Goal: Task Accomplishment & Management: Manage account settings

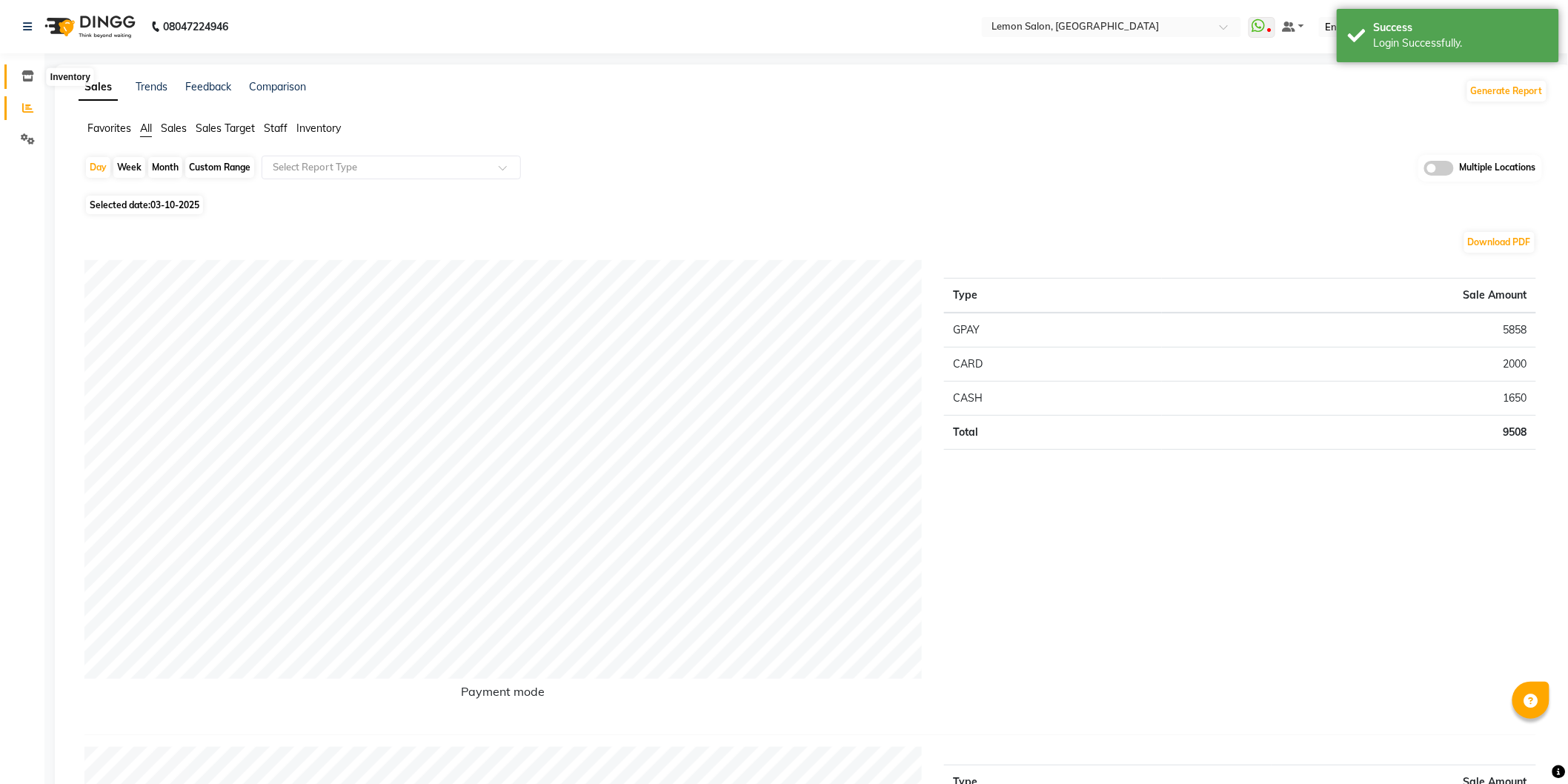
click at [21, 76] on icon at bounding box center [28, 76] width 12 height 11
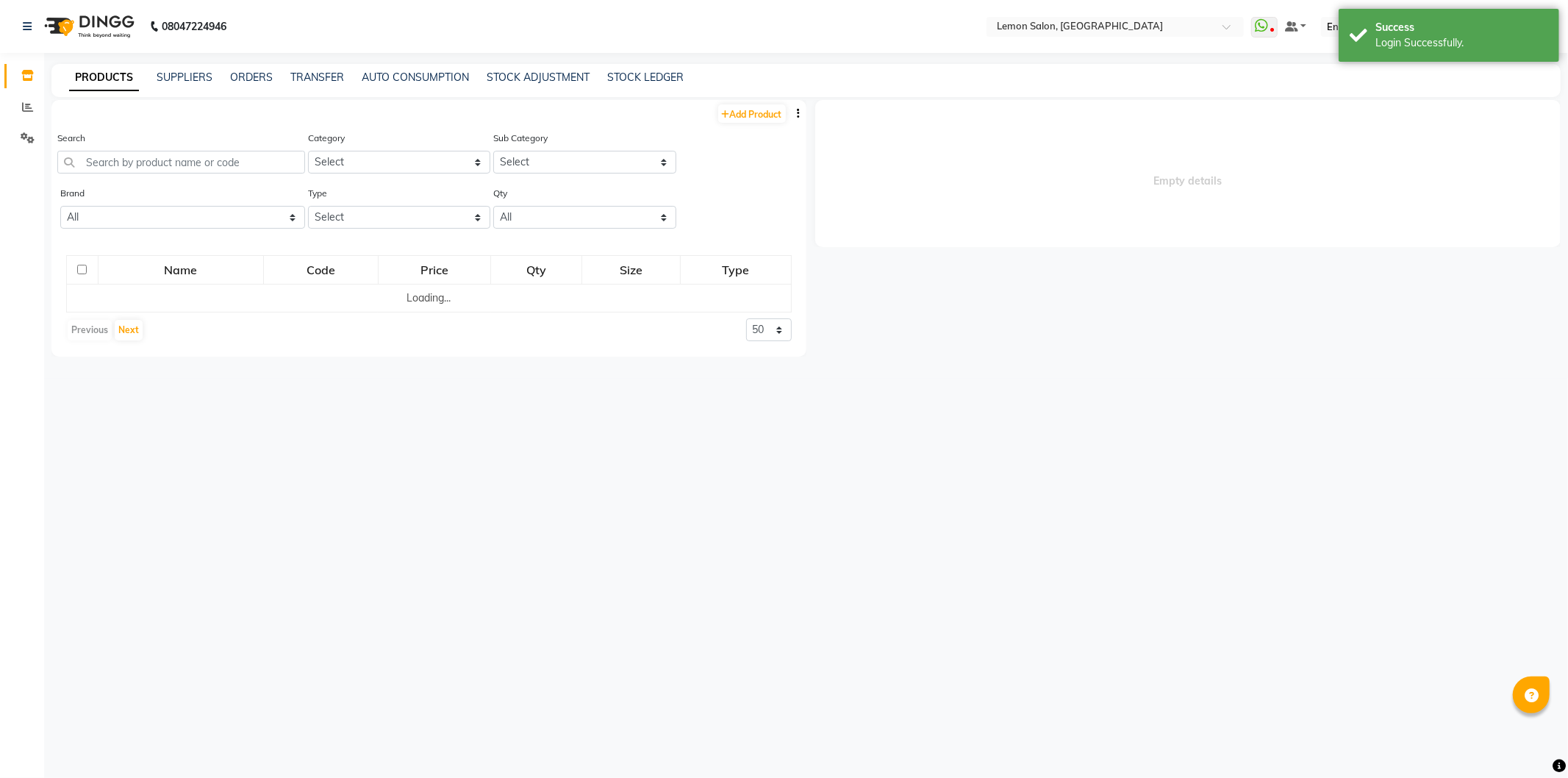
select select
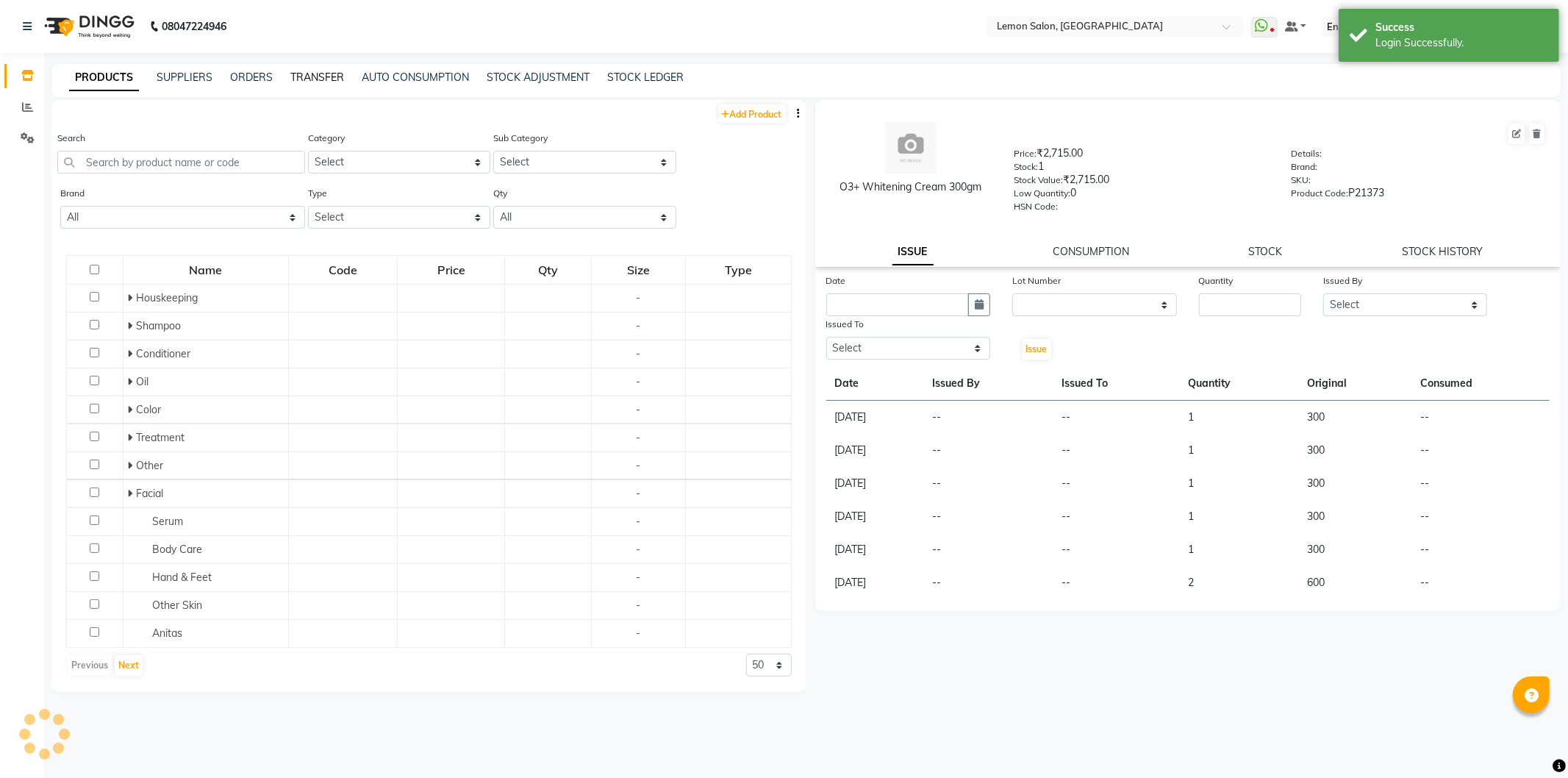
click at [306, 74] on link "TRANSFER" at bounding box center [317, 77] width 54 height 13
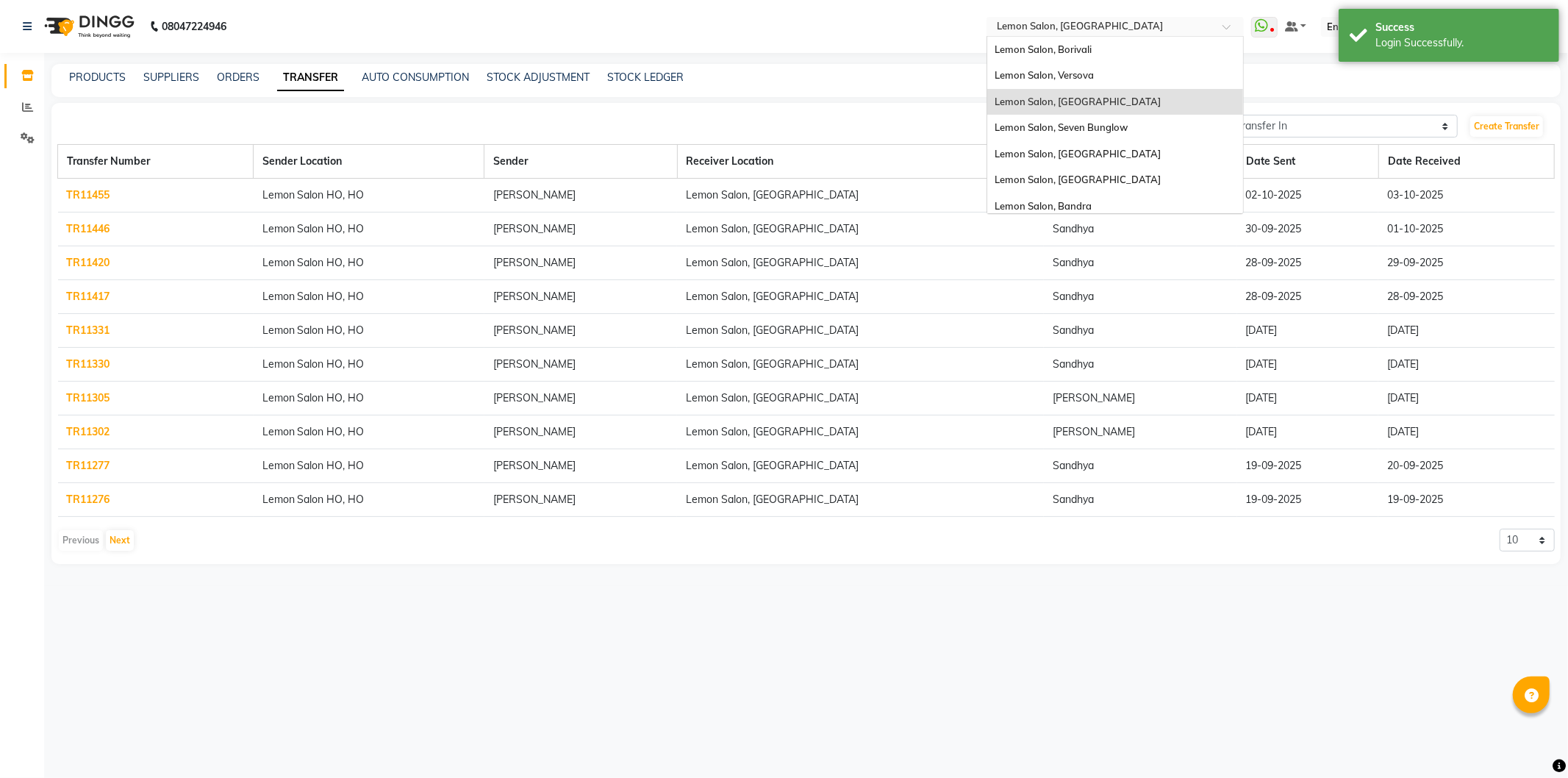
click at [1108, 20] on input "text" at bounding box center [1100, 27] width 213 height 15
click at [1106, 165] on div "Lemon Salon Ho, Ho" at bounding box center [1115, 175] width 256 height 27
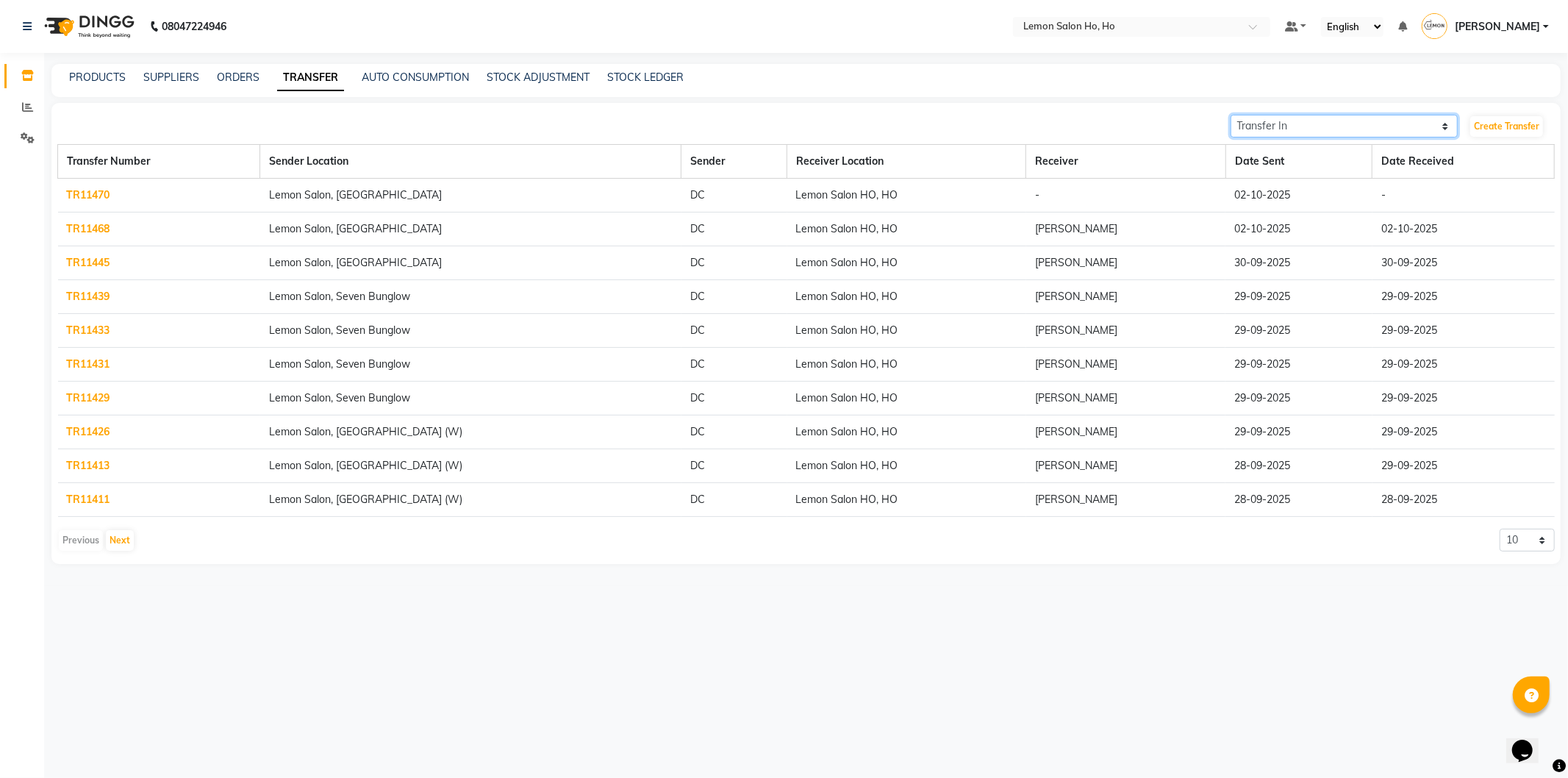
click at [1335, 121] on select "Transfer In Transfer Out" at bounding box center [1345, 127] width 228 height 23
select select "sender"
click at [1231, 115] on select "Transfer In Transfer Out" at bounding box center [1345, 127] width 228 height 23
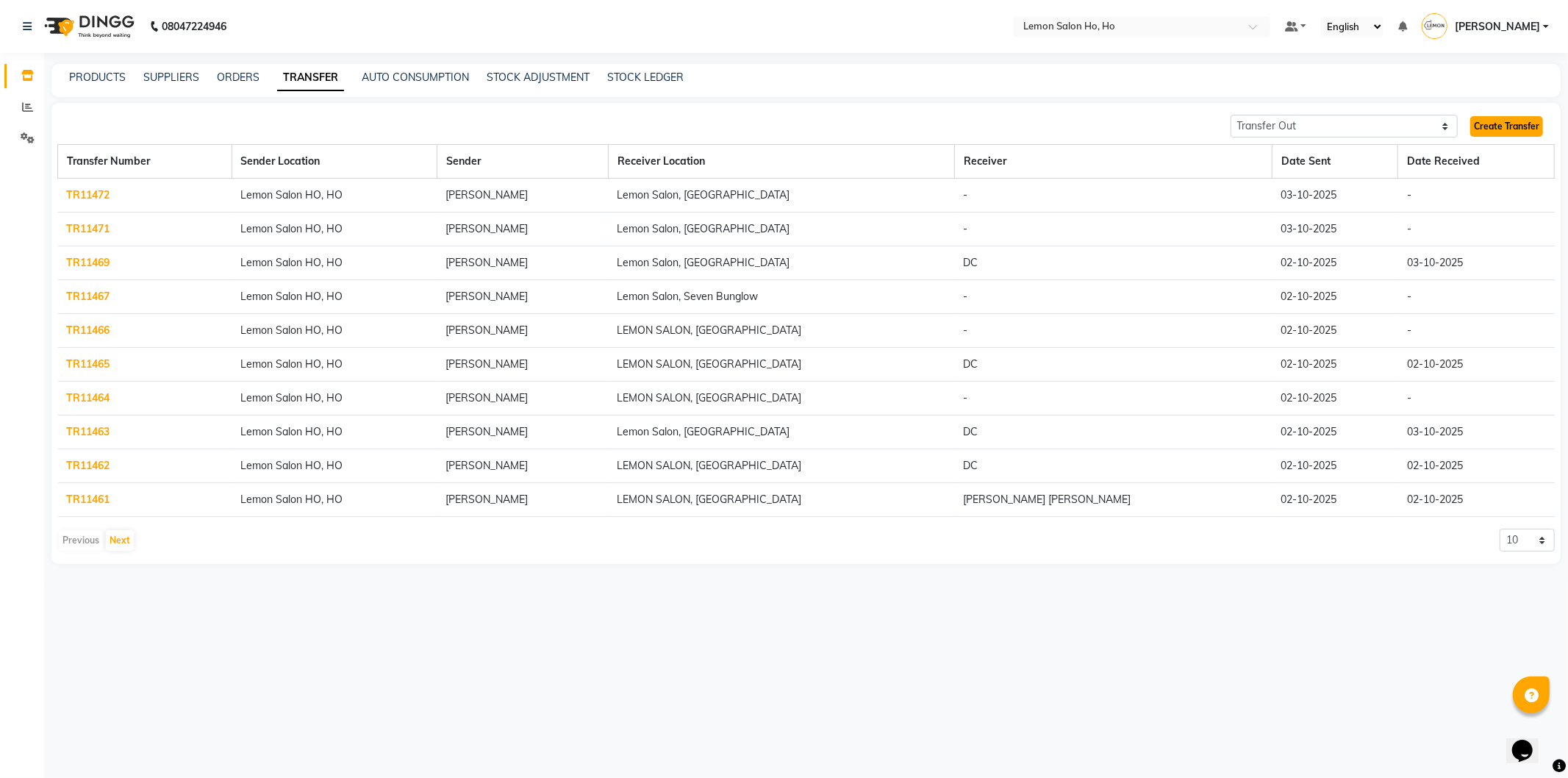
click at [1495, 128] on link "Create Transfer" at bounding box center [1507, 126] width 73 height 20
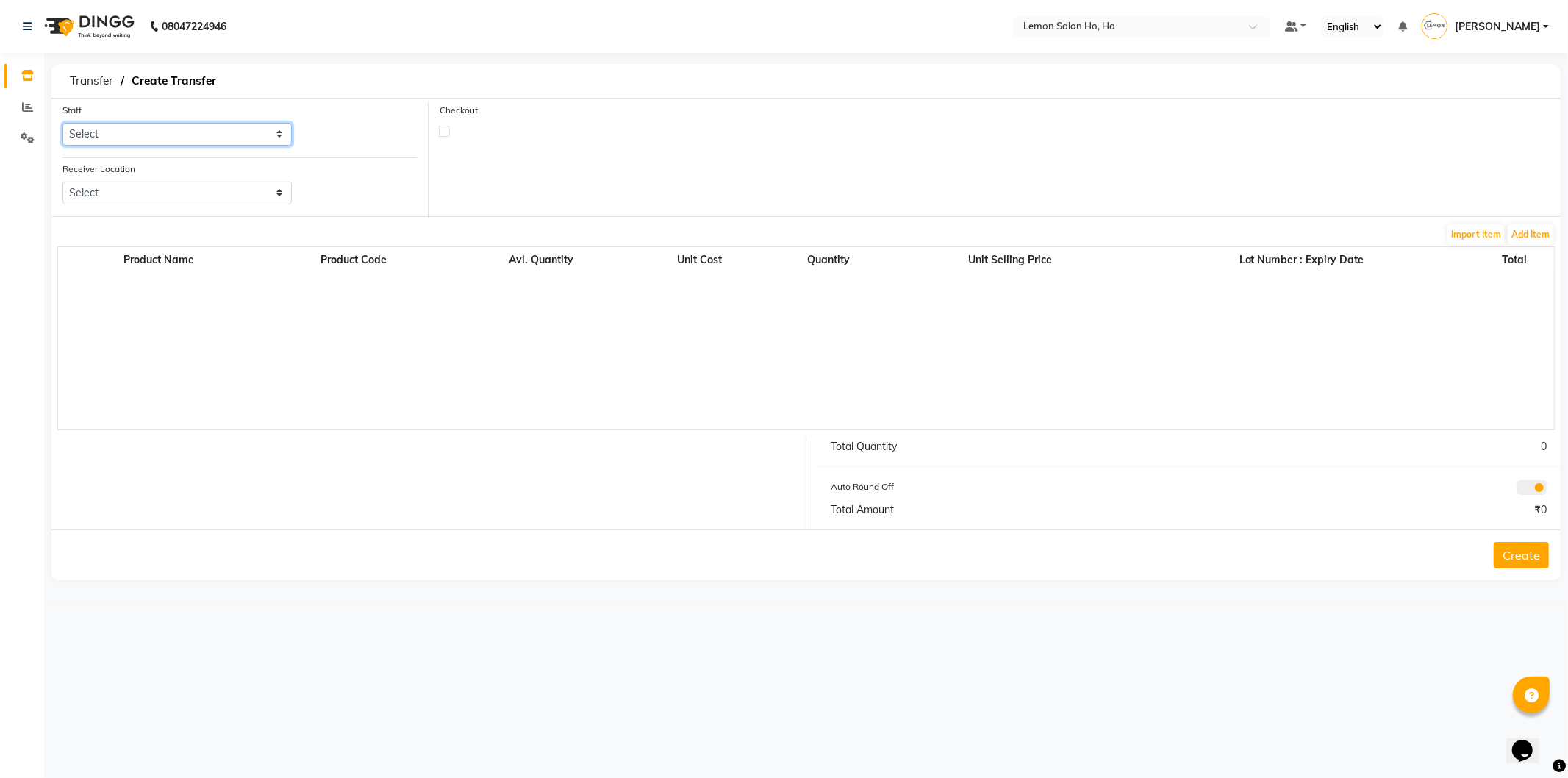
click at [180, 128] on select "Select Annie Aquib Khan DC DINGG Support Farheen Ansari Kalpesh Kumavat Mohamme…" at bounding box center [177, 135] width 229 height 23
select select "34406"
click at [63, 123] on select "Select Annie Aquib Khan DC DINGG Support Farheen Ansari Kalpesh Kumavat Mohamme…" at bounding box center [177, 135] width 229 height 23
click at [204, 197] on select "Select Lemon Salon, Lokhandwala Lemon Salon, Malad Lemon Salon, Seven Bunglow L…" at bounding box center [177, 193] width 229 height 23
select select "954"
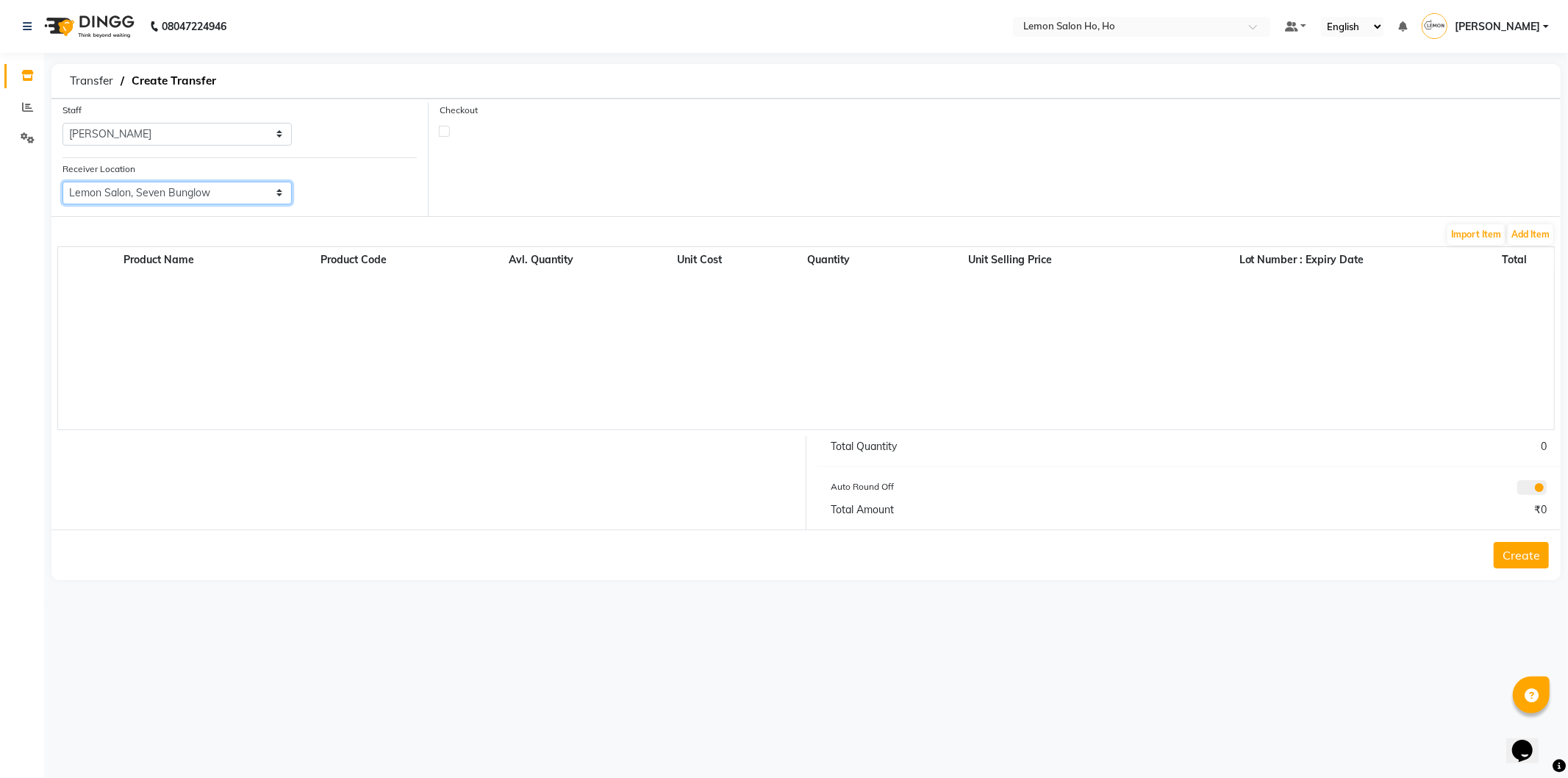
click at [63, 181] on select "Select Lemon Salon, Lokhandwala Lemon Salon, Malad Lemon Salon, Seven Bunglow L…" at bounding box center [177, 193] width 229 height 23
click at [447, 130] on label at bounding box center [444, 131] width 11 height 11
click at [447, 130] on input "checkbox" at bounding box center [444, 130] width 10 height 10
checkbox input "true"
select select "true"
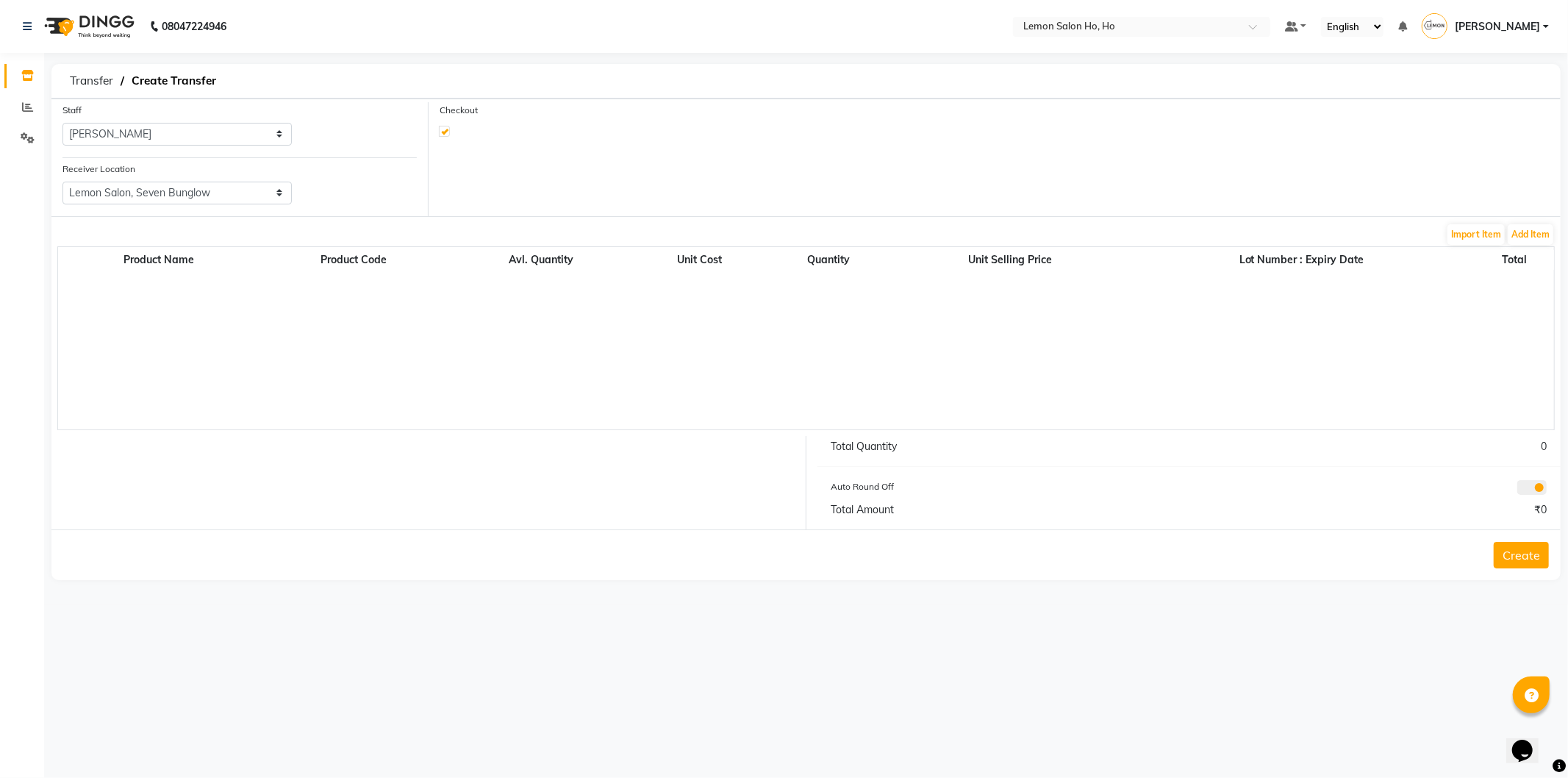
select select "2069"
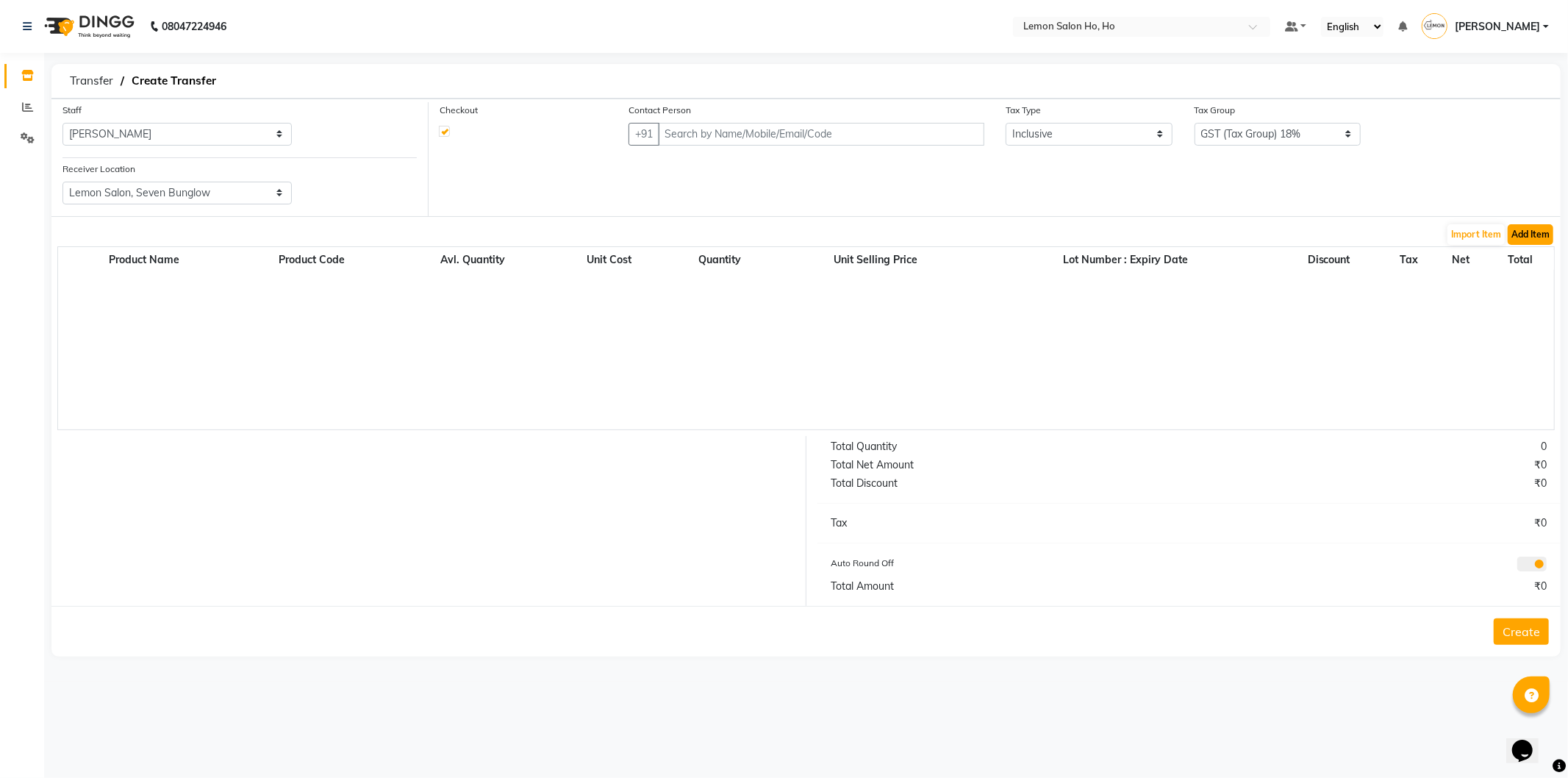
click at [1518, 233] on button "Add Item" at bounding box center [1531, 234] width 46 height 20
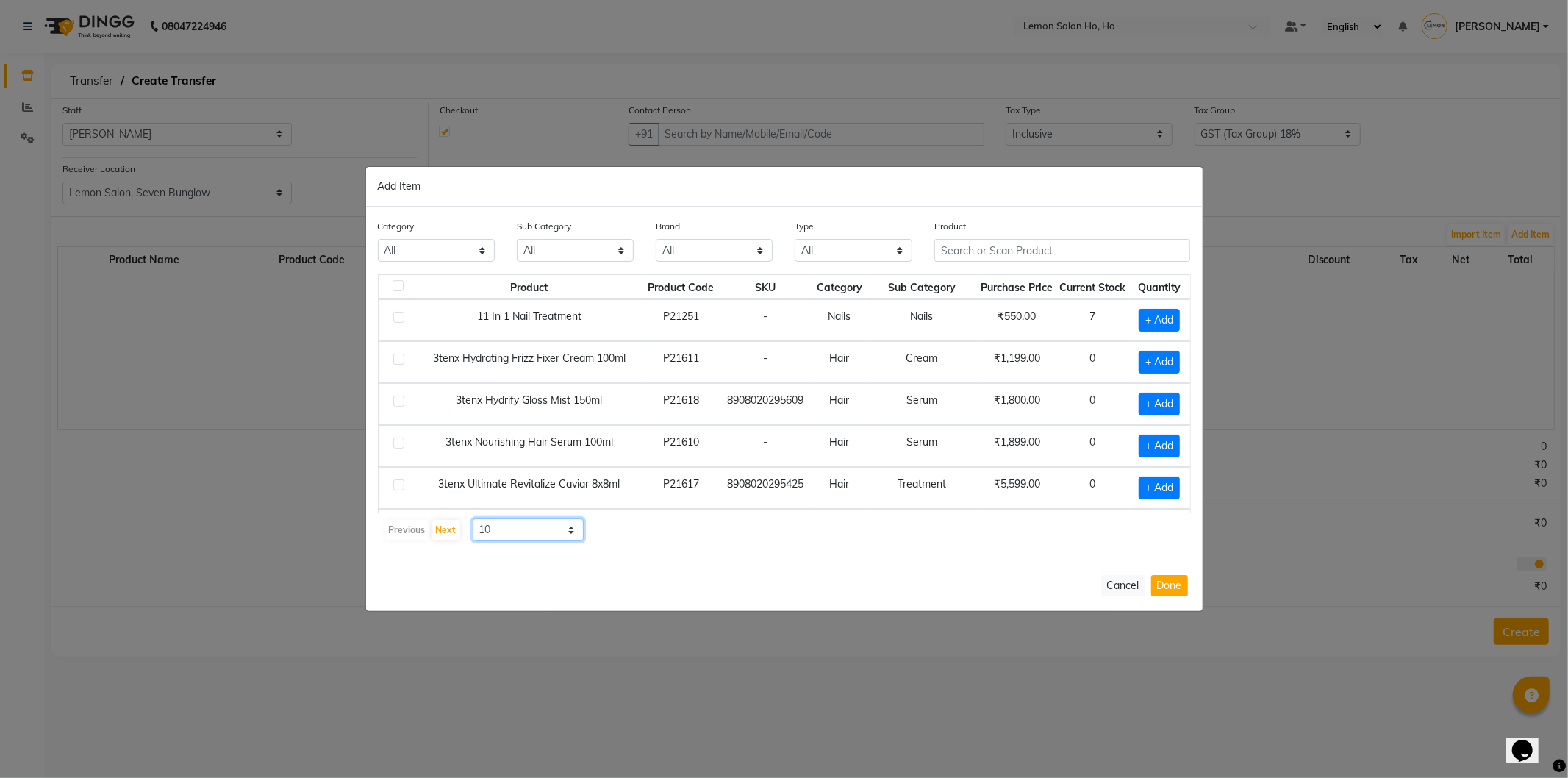
click at [528, 536] on select "10 50 100" at bounding box center [528, 530] width 111 height 23
select select "50"
click at [473, 519] on select "10 50 100" at bounding box center [528, 530] width 111 height 23
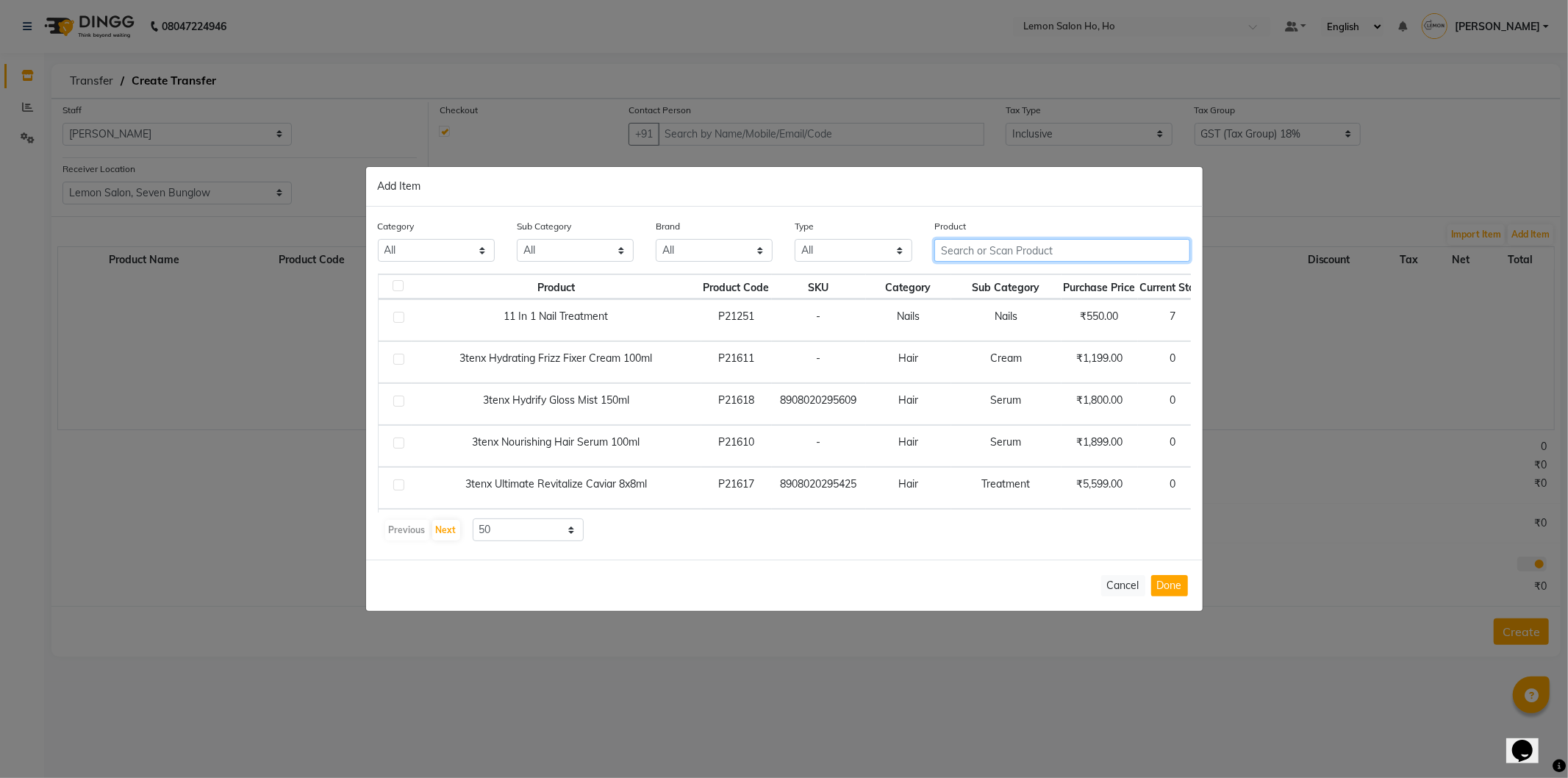
click at [1010, 253] on input "text" at bounding box center [1063, 250] width 257 height 23
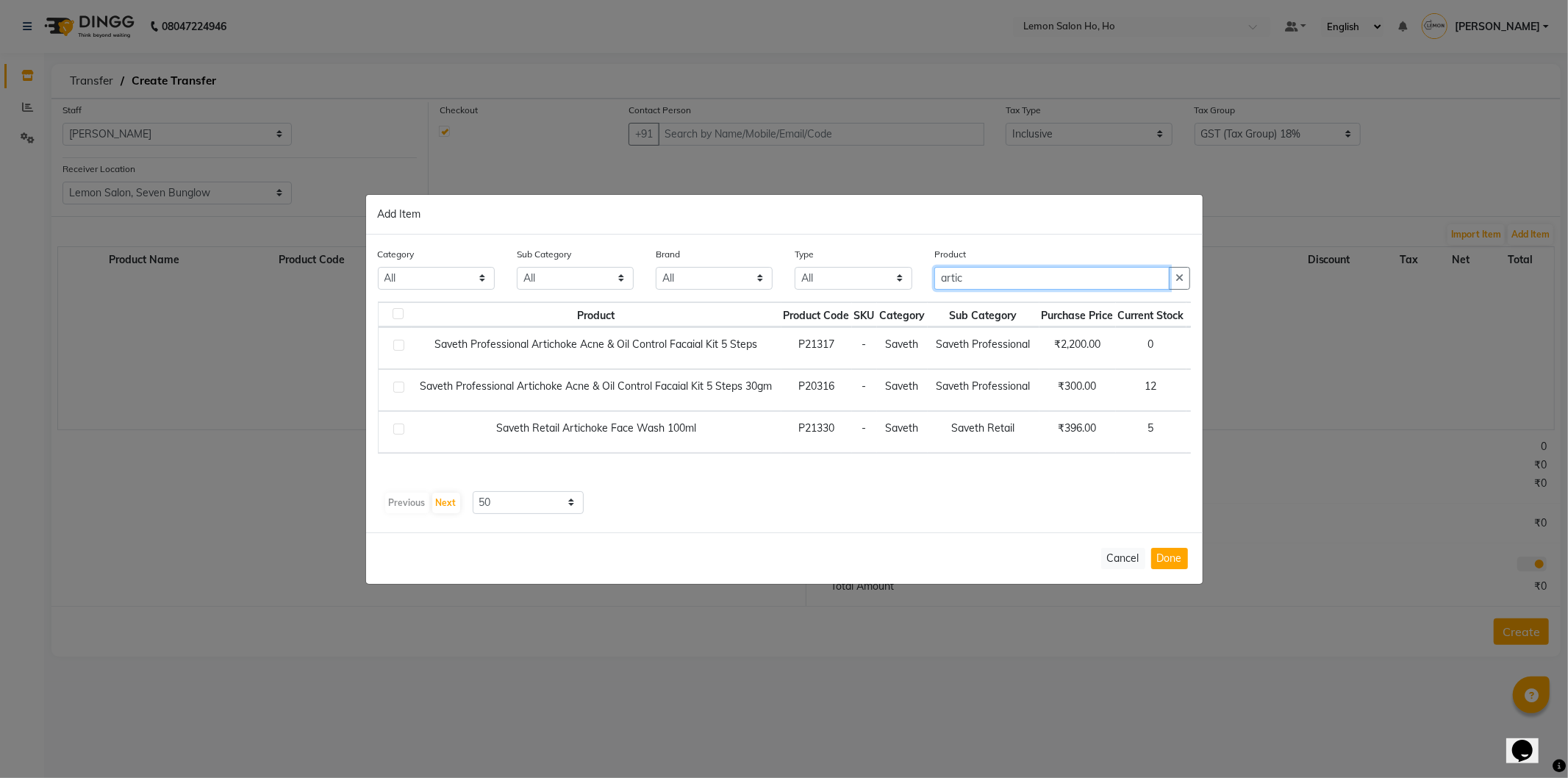
type input "artic"
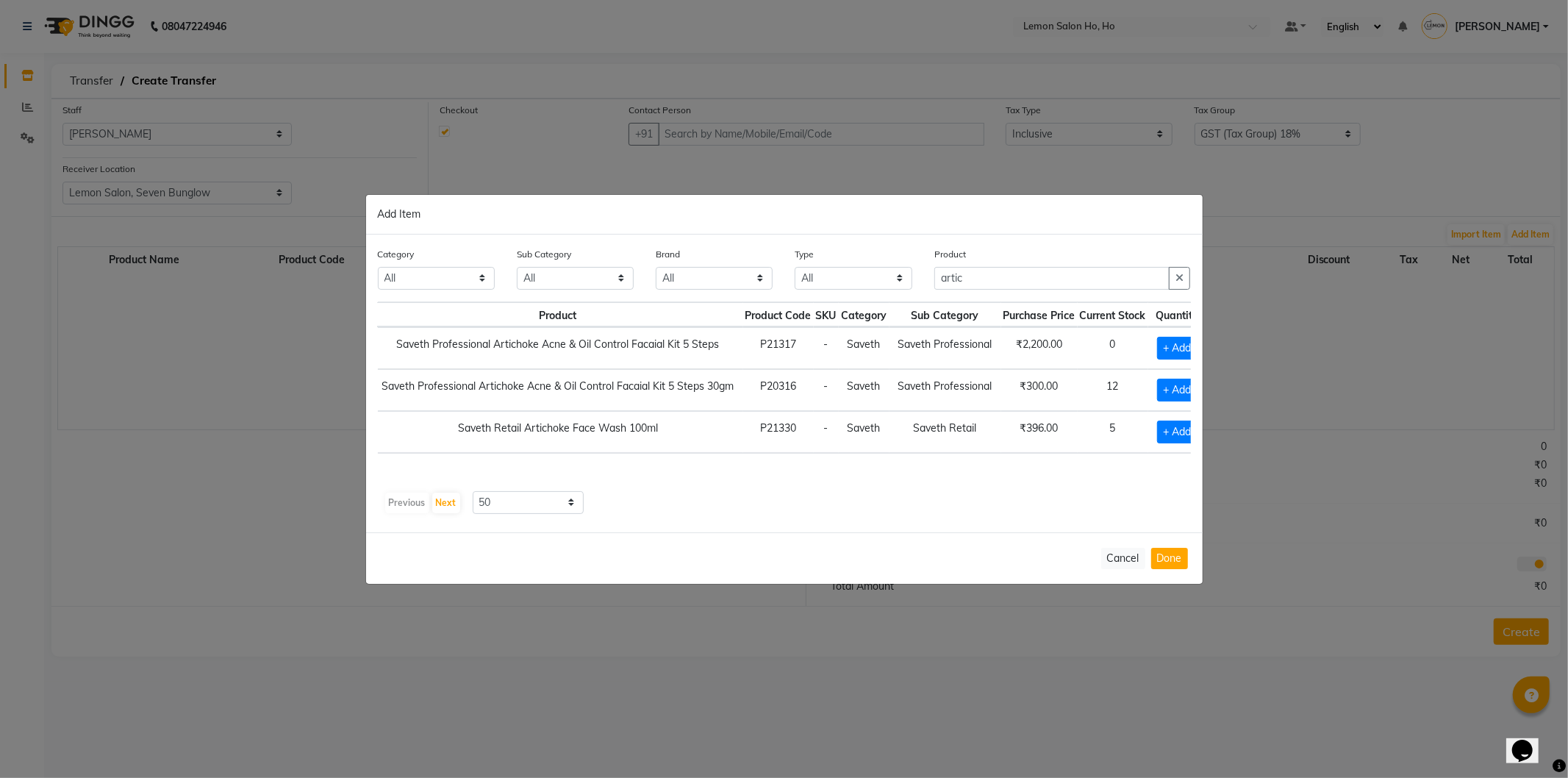
scroll to position [0, 58]
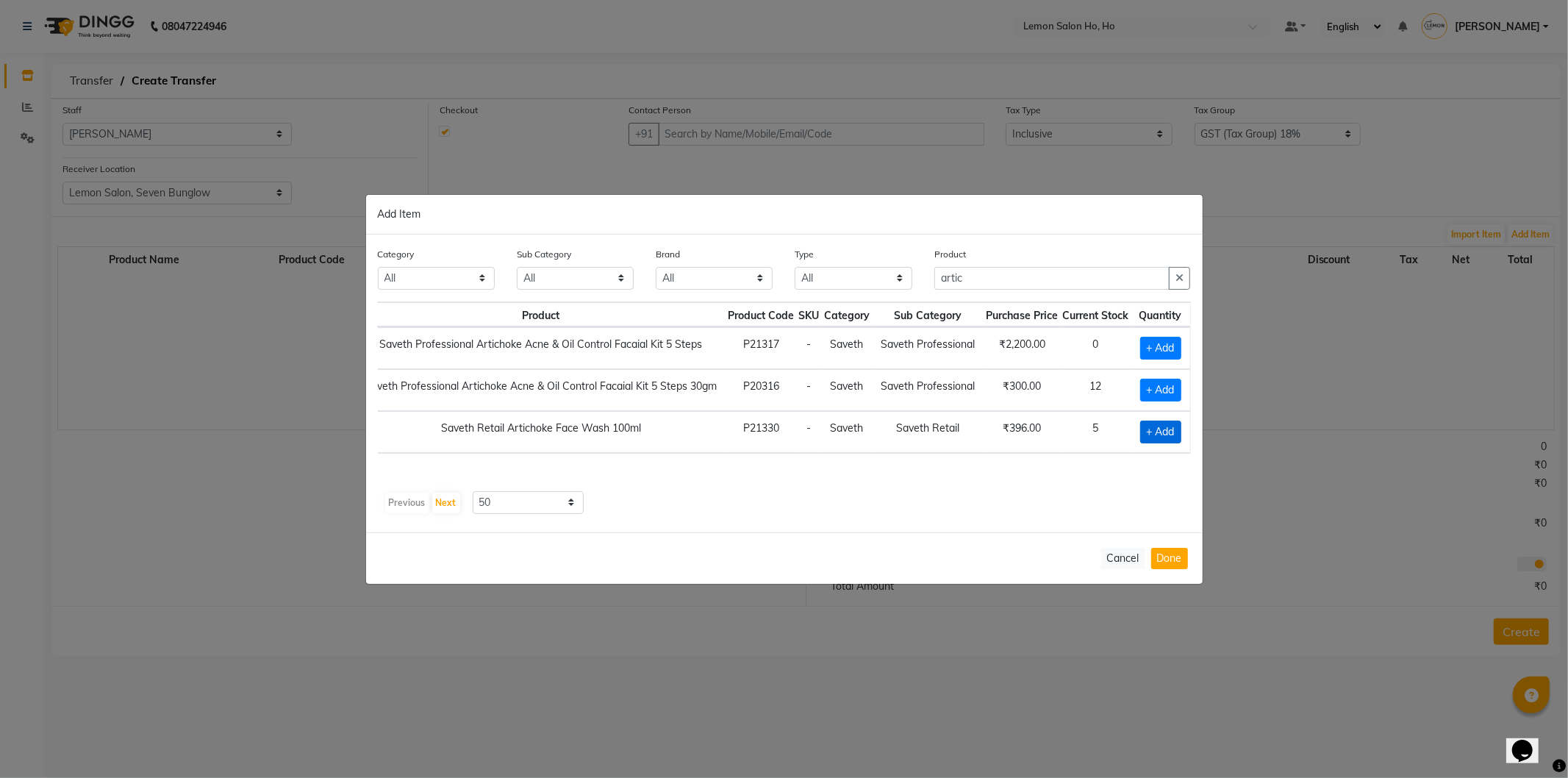
click at [1150, 423] on span "+ Add" at bounding box center [1161, 432] width 42 height 23
checkbox input "true"
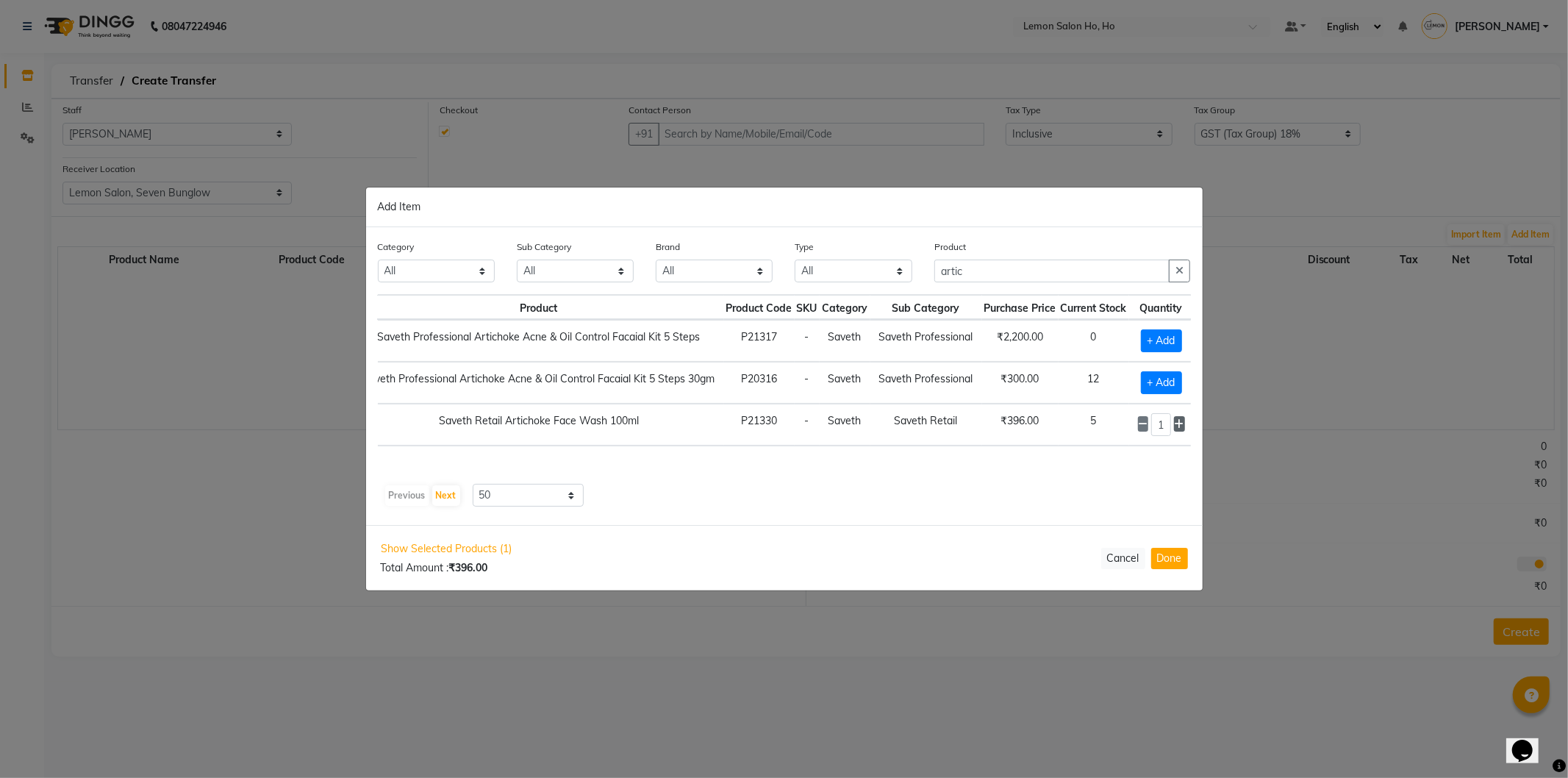
click at [1179, 429] on span at bounding box center [1180, 423] width 11 height 15
type input "3"
drag, startPoint x: 1003, startPoint y: 273, endPoint x: 812, endPoint y: 274, distance: 191.0
click at [812, 274] on div "Category All Hair Skin Makeup Personal Care Appliances Beard Waxing Disposable …" at bounding box center [785, 266] width 835 height 55
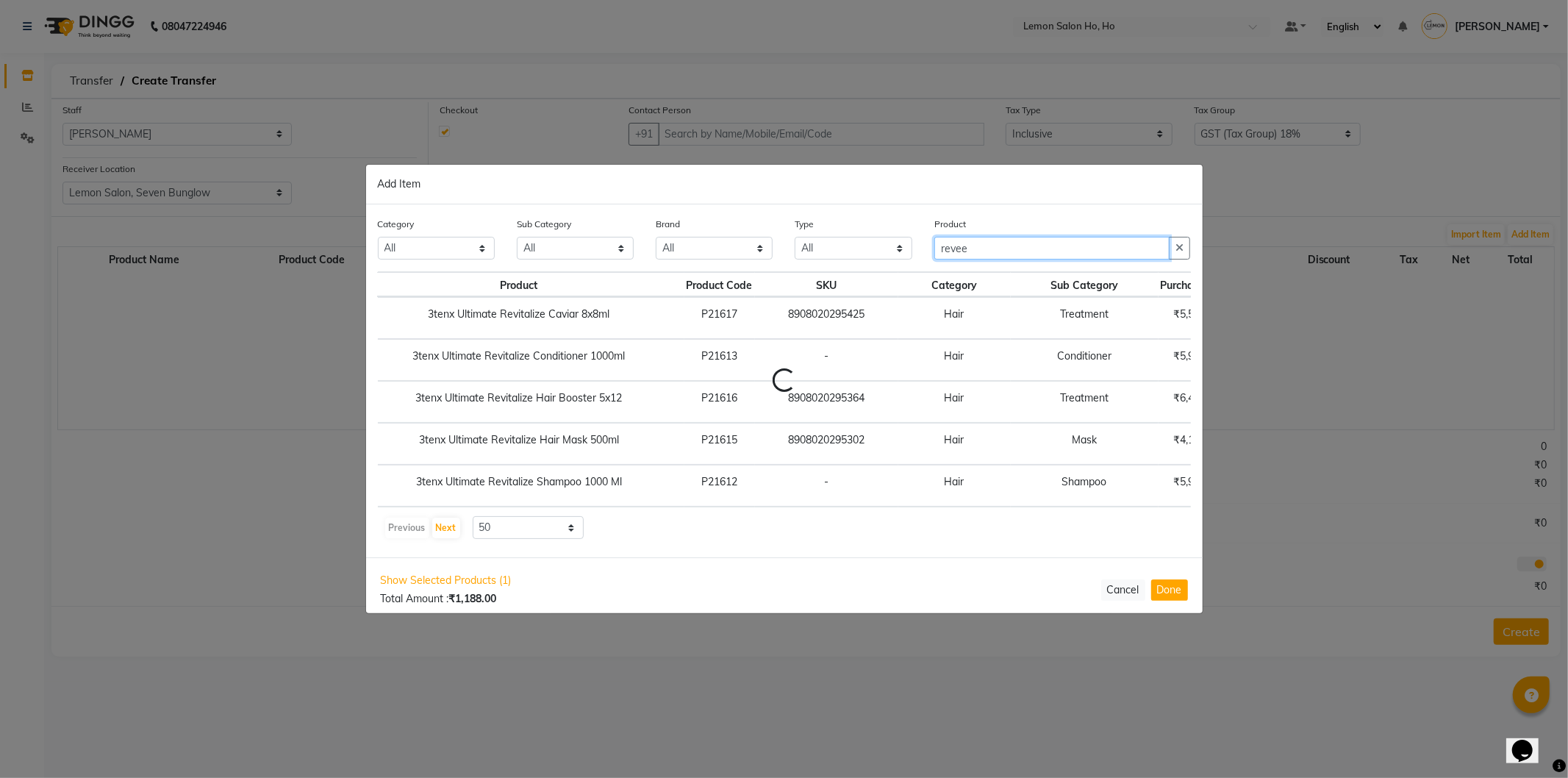
scroll to position [0, 0]
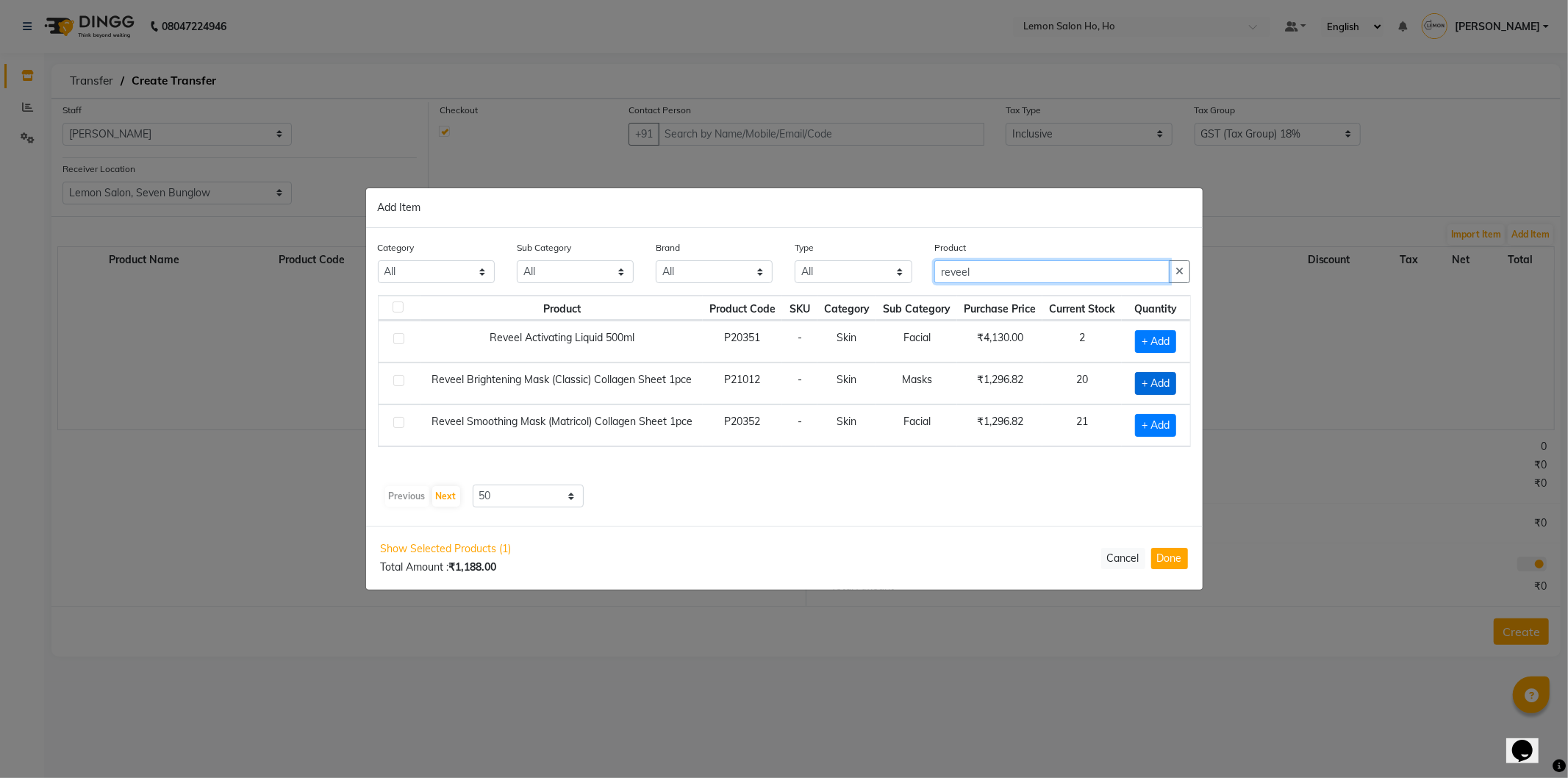
type input "reveel"
click at [1158, 389] on span "+ Add" at bounding box center [1156, 383] width 42 height 23
checkbox input "true"
click at [1174, 383] on icon at bounding box center [1174, 382] width 10 height 11
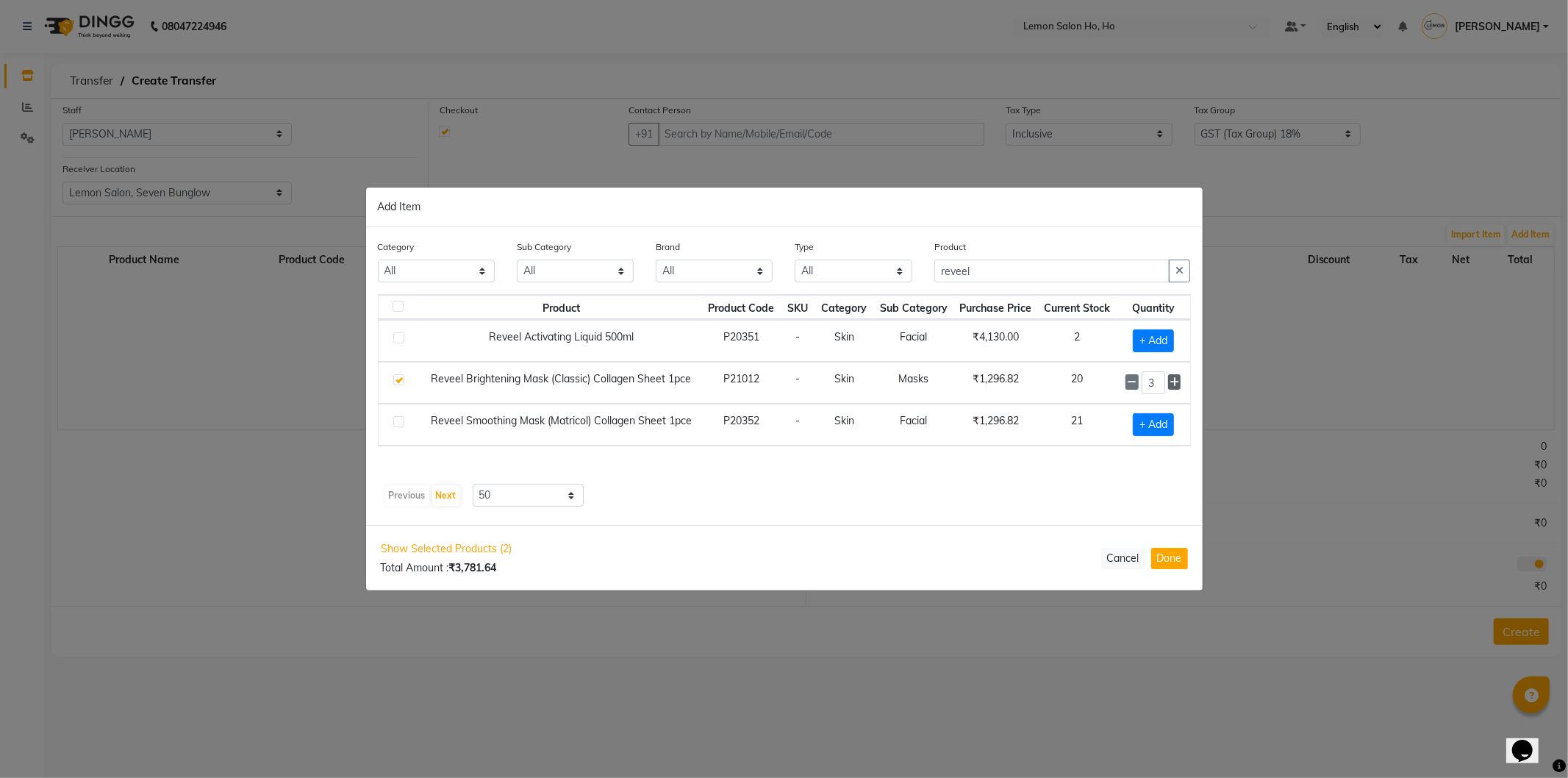
click at [1174, 383] on icon at bounding box center [1174, 382] width 10 height 11
type input "5"
drag, startPoint x: 1026, startPoint y: 265, endPoint x: 854, endPoint y: 283, distance: 172.9
click at [854, 283] on div "Category All Hair Skin Makeup Personal Care Appliances Beard Waxing Disposable …" at bounding box center [785, 266] width 835 height 55
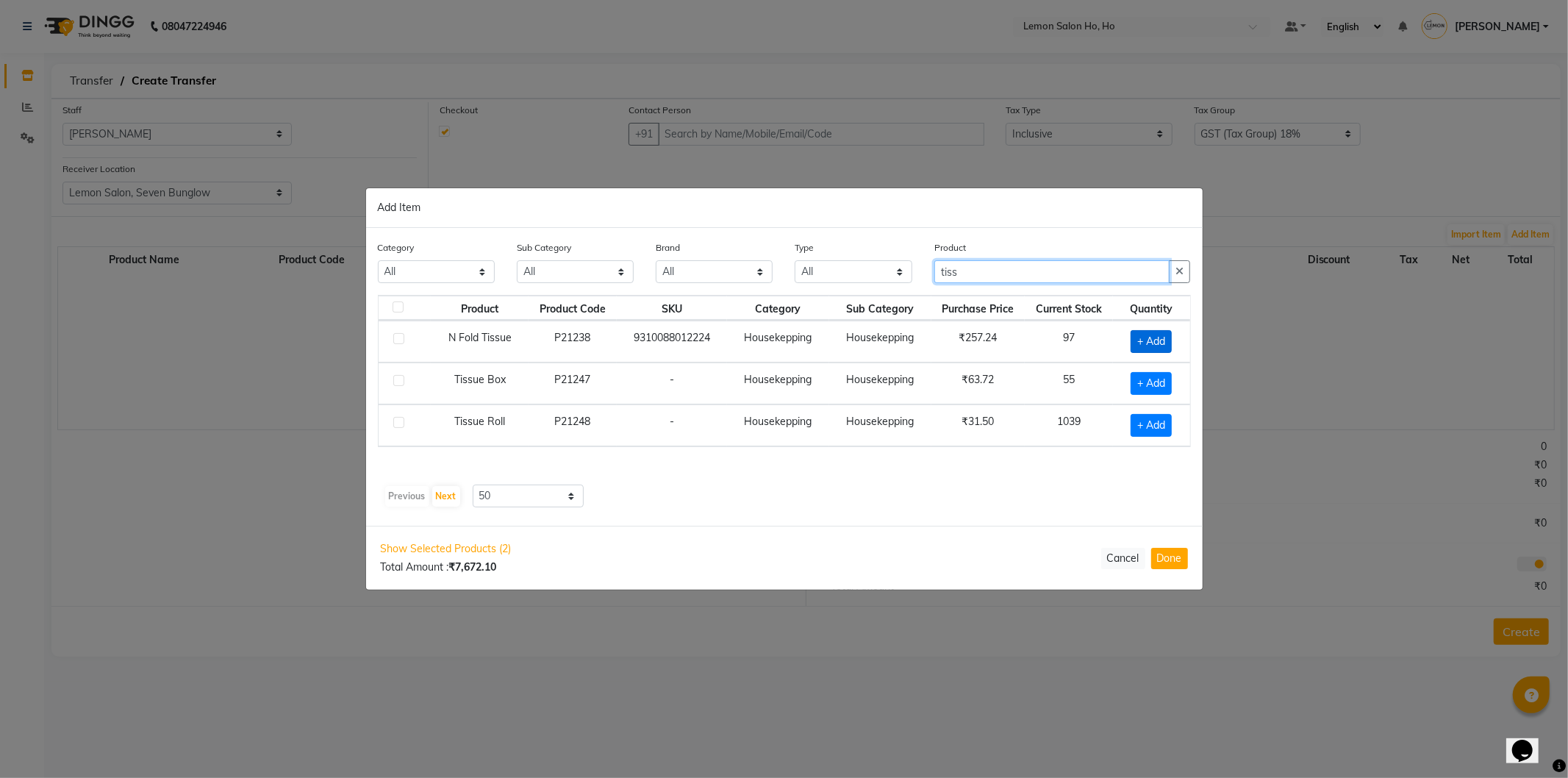
type input "tiss"
click at [1144, 345] on span "+ Add" at bounding box center [1151, 342] width 42 height 23
checkbox input "true"
click at [1167, 338] on icon at bounding box center [1170, 341] width 10 height 11
type input "2"
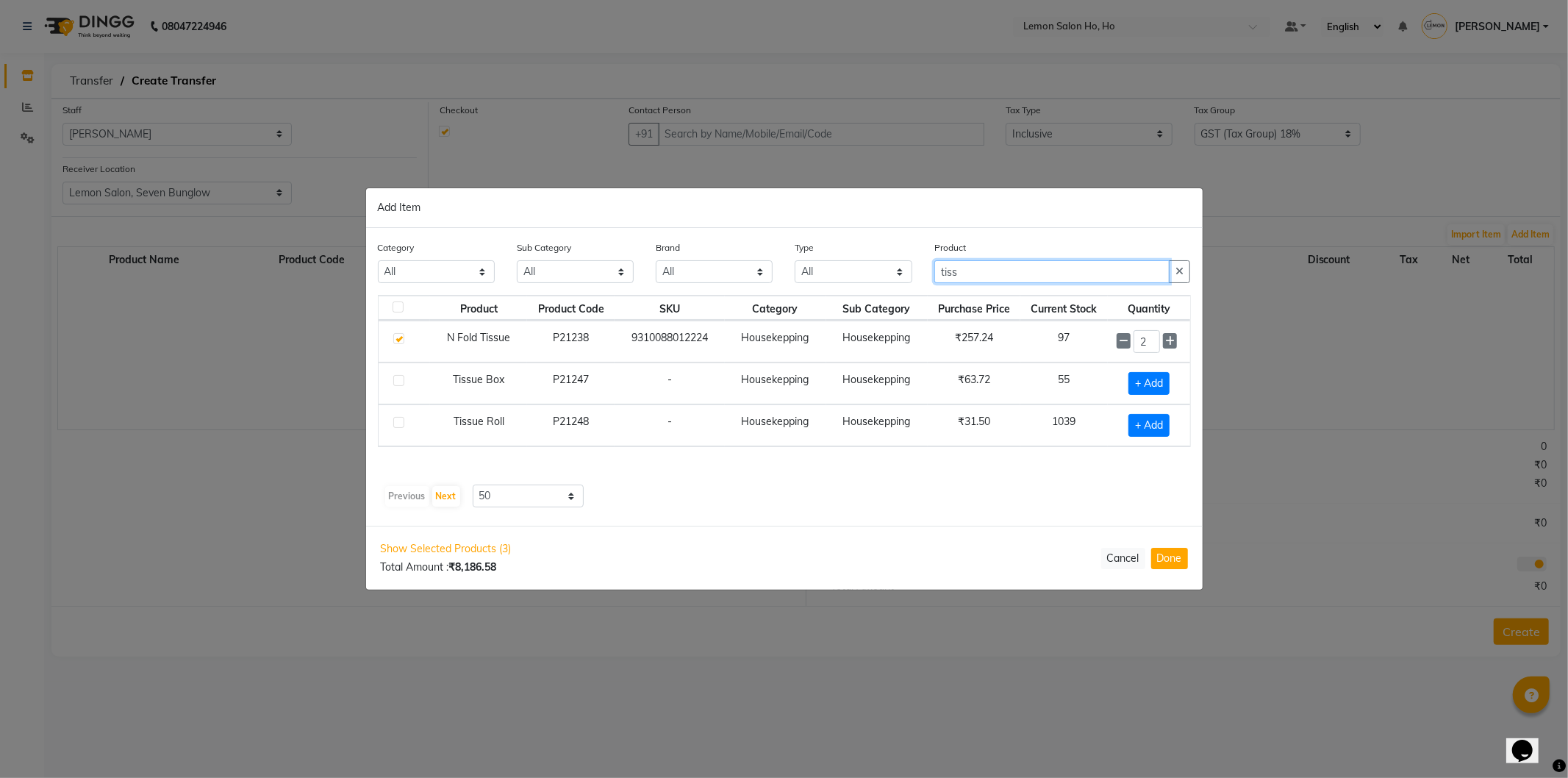
drag, startPoint x: 1009, startPoint y: 271, endPoint x: 890, endPoint y: 276, distance: 119.1
click at [890, 276] on div "Category All Hair Skin Makeup Personal Care Appliances Beard Waxing Disposable …" at bounding box center [785, 267] width 835 height 55
click at [1176, 557] on button "Done" at bounding box center [1170, 558] width 37 height 21
select select "2069"
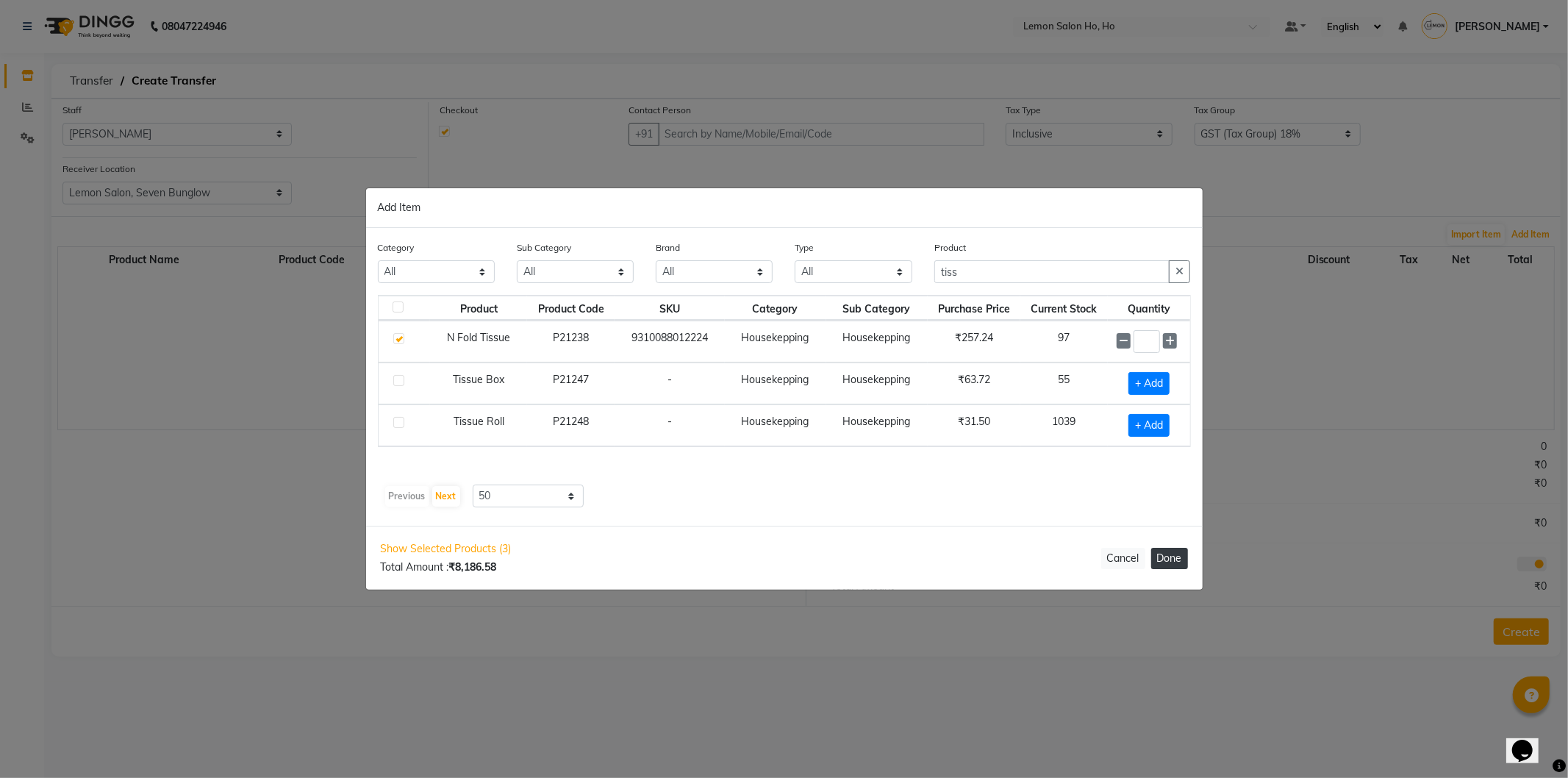
select select "2069"
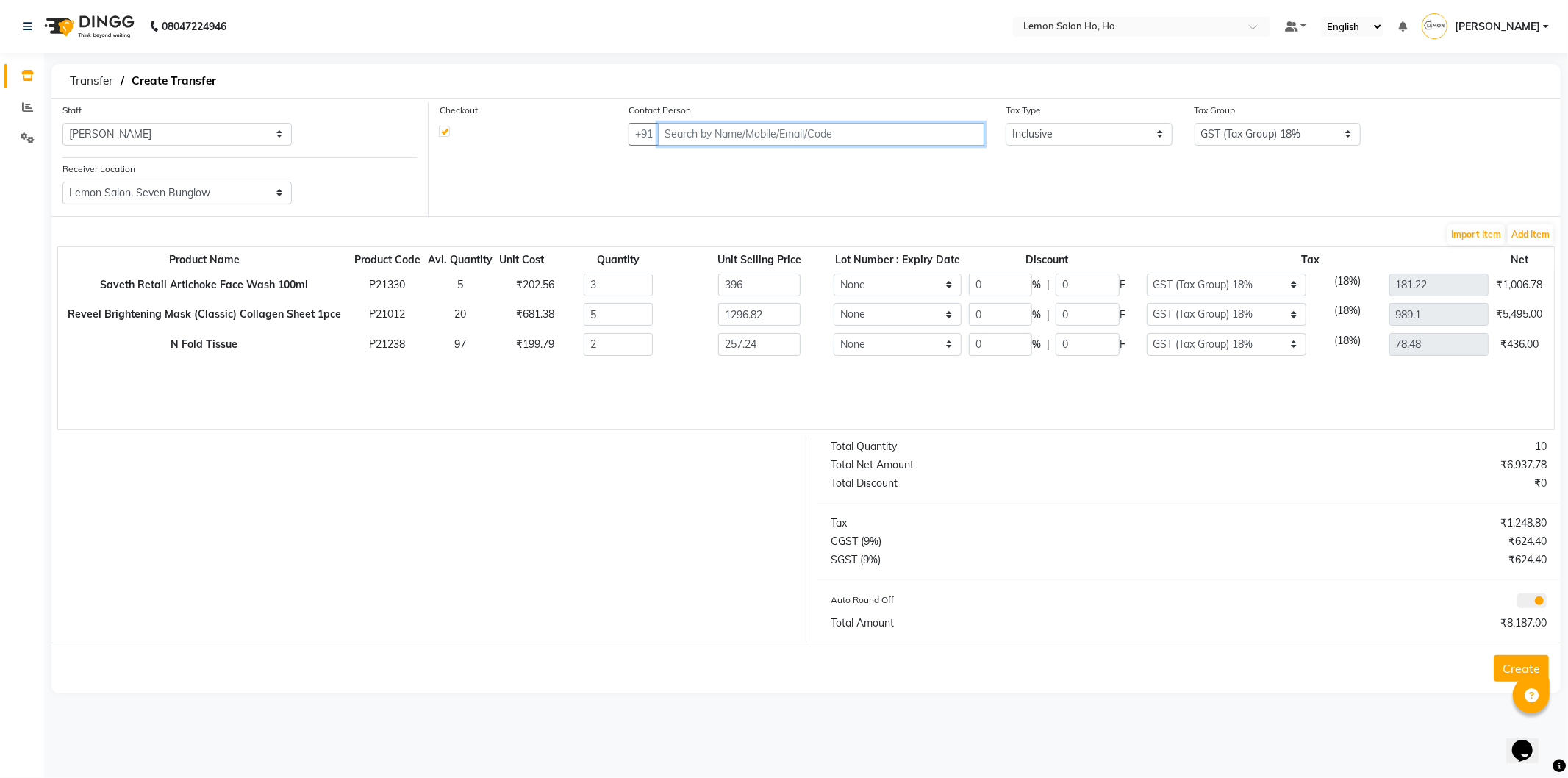
click at [706, 137] on input "text" at bounding box center [821, 135] width 327 height 23
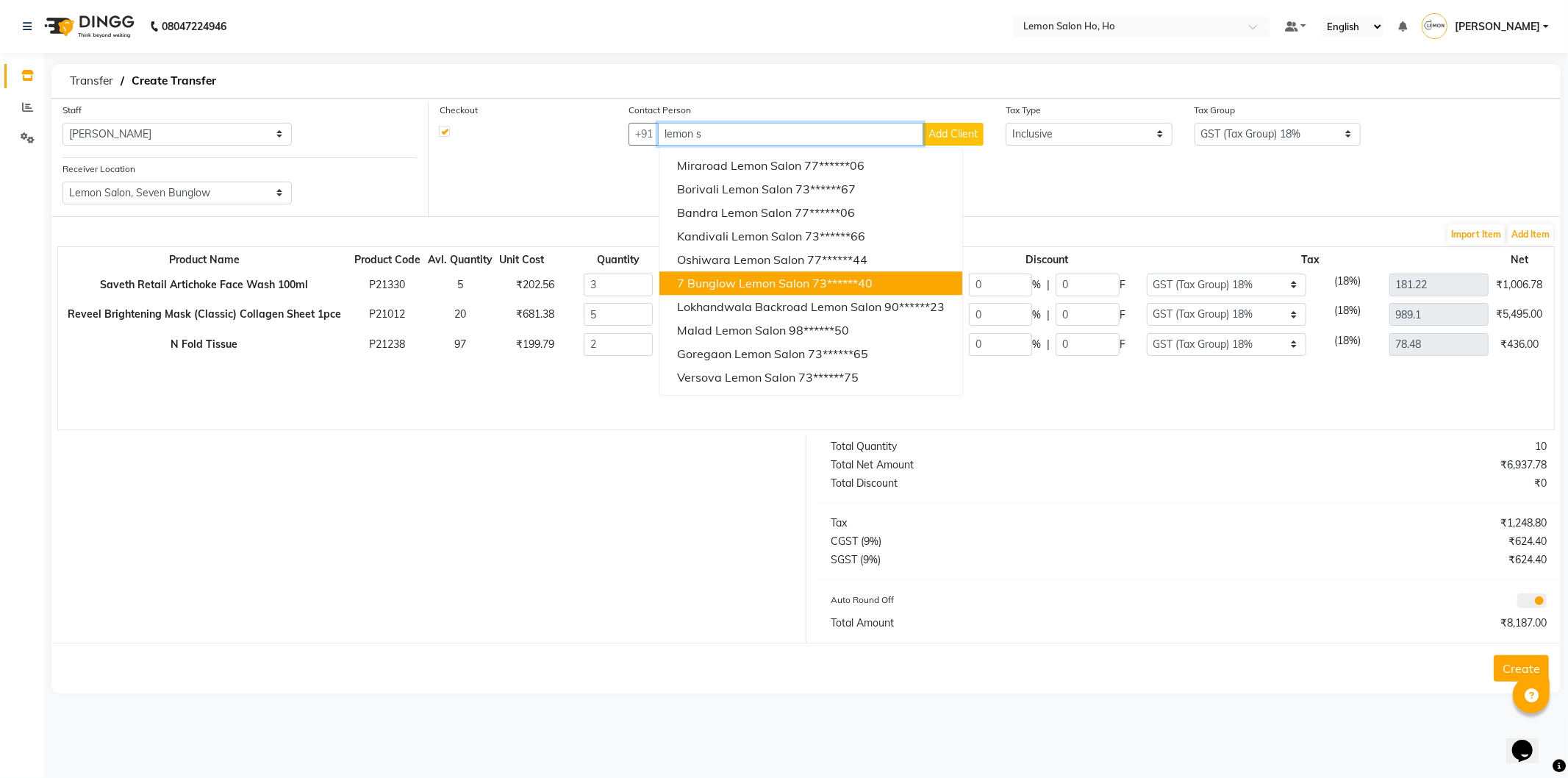
click at [755, 289] on span "7 Bunglow Lemon Salon" at bounding box center [743, 283] width 133 height 15
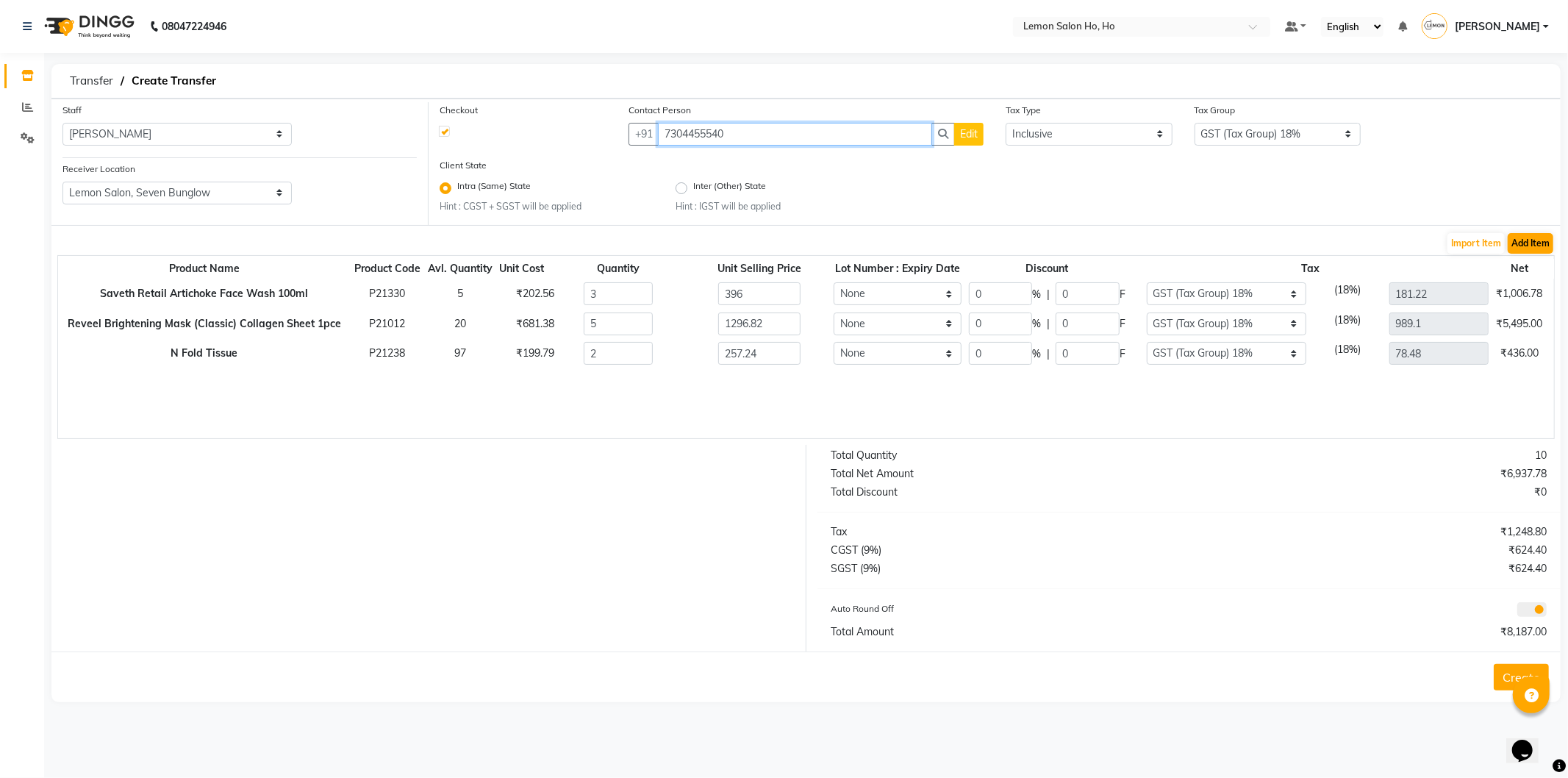
type input "7304455540"
click at [1542, 244] on button "Add Item" at bounding box center [1531, 243] width 46 height 20
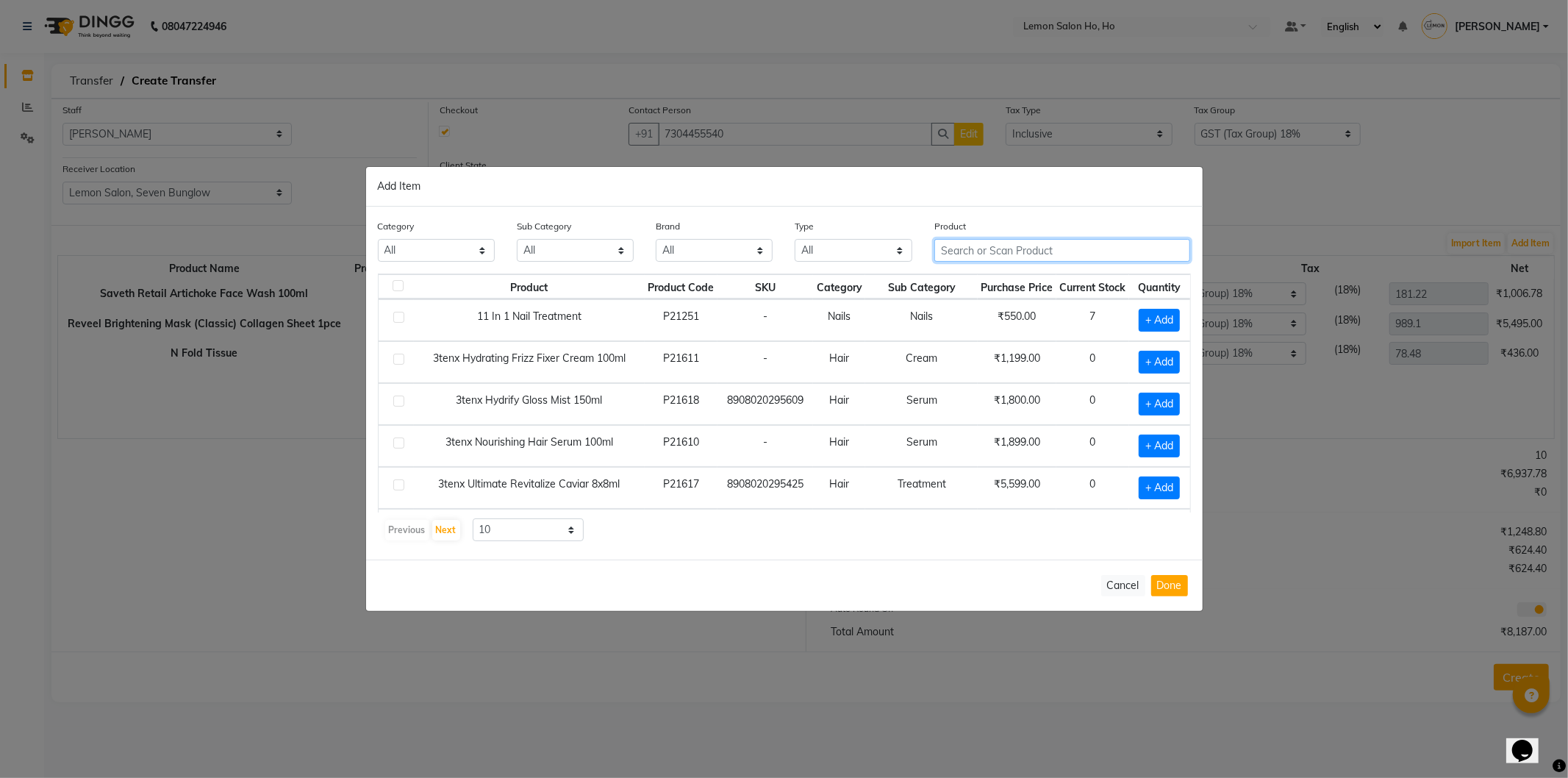
click at [1055, 245] on input "text" at bounding box center [1063, 250] width 257 height 23
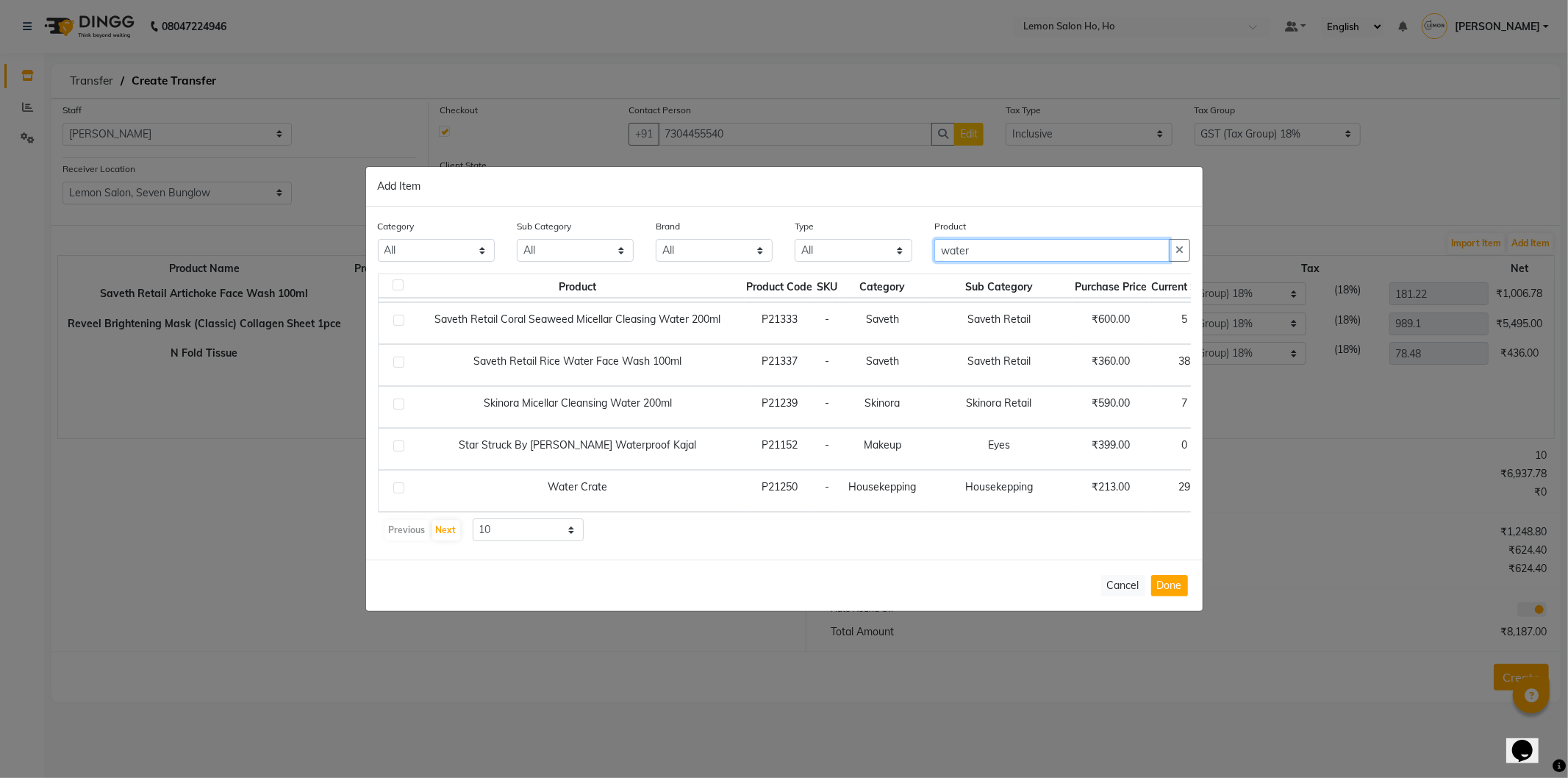
scroll to position [218, 0]
type input "water"
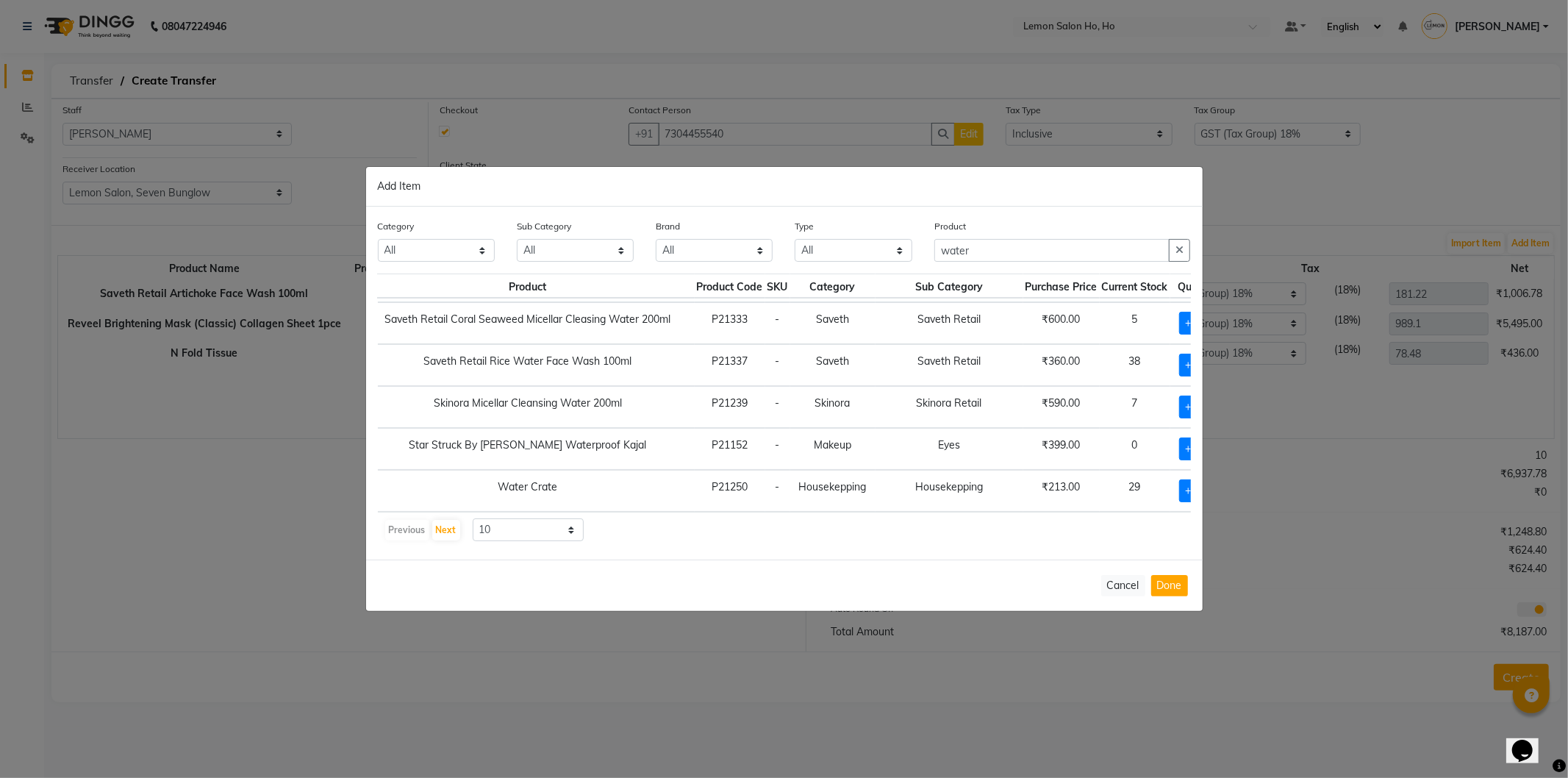
scroll to position [218, 97]
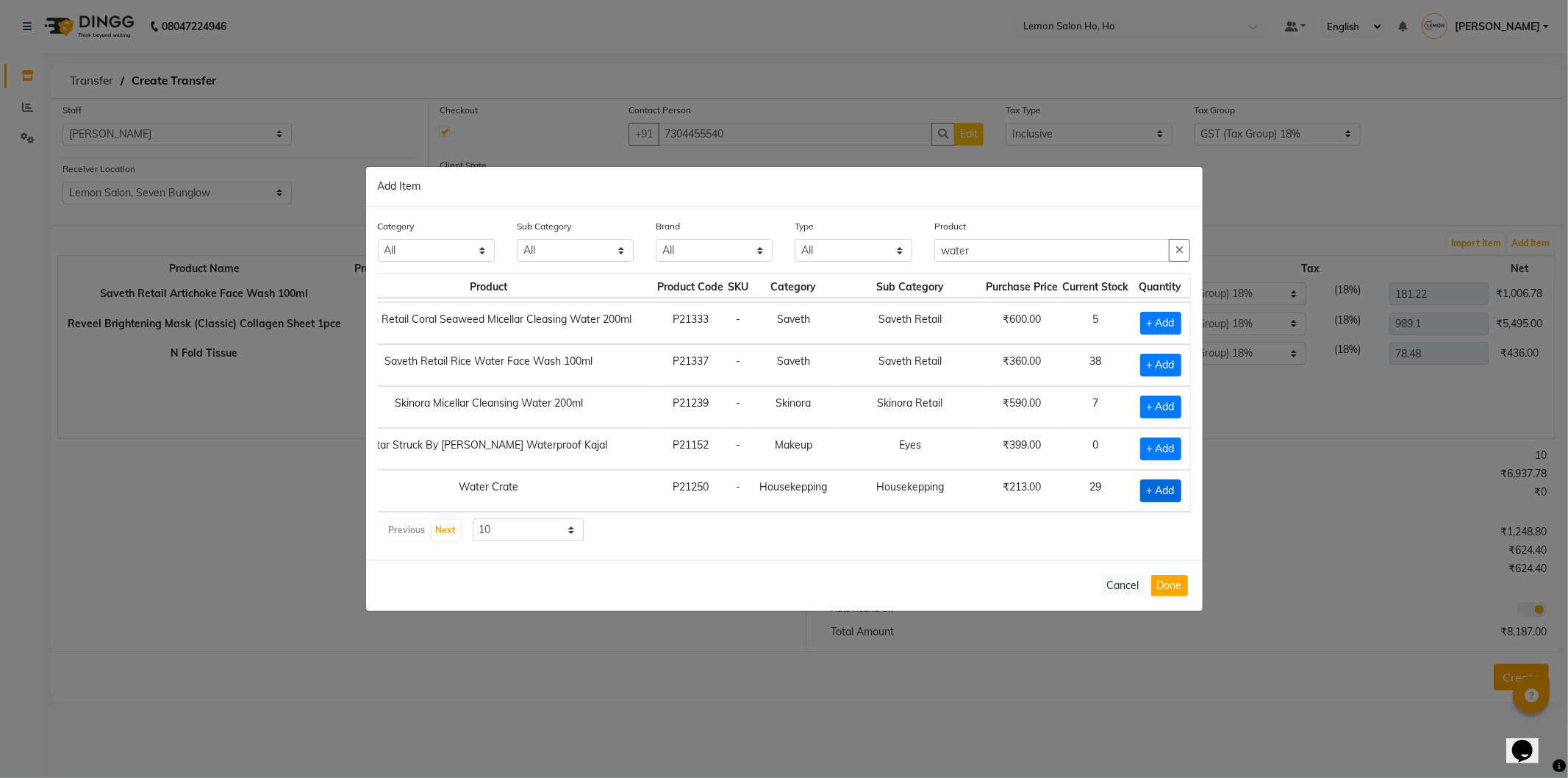
click at [1141, 480] on span "+ Add" at bounding box center [1161, 491] width 42 height 23
checkbox input "true"
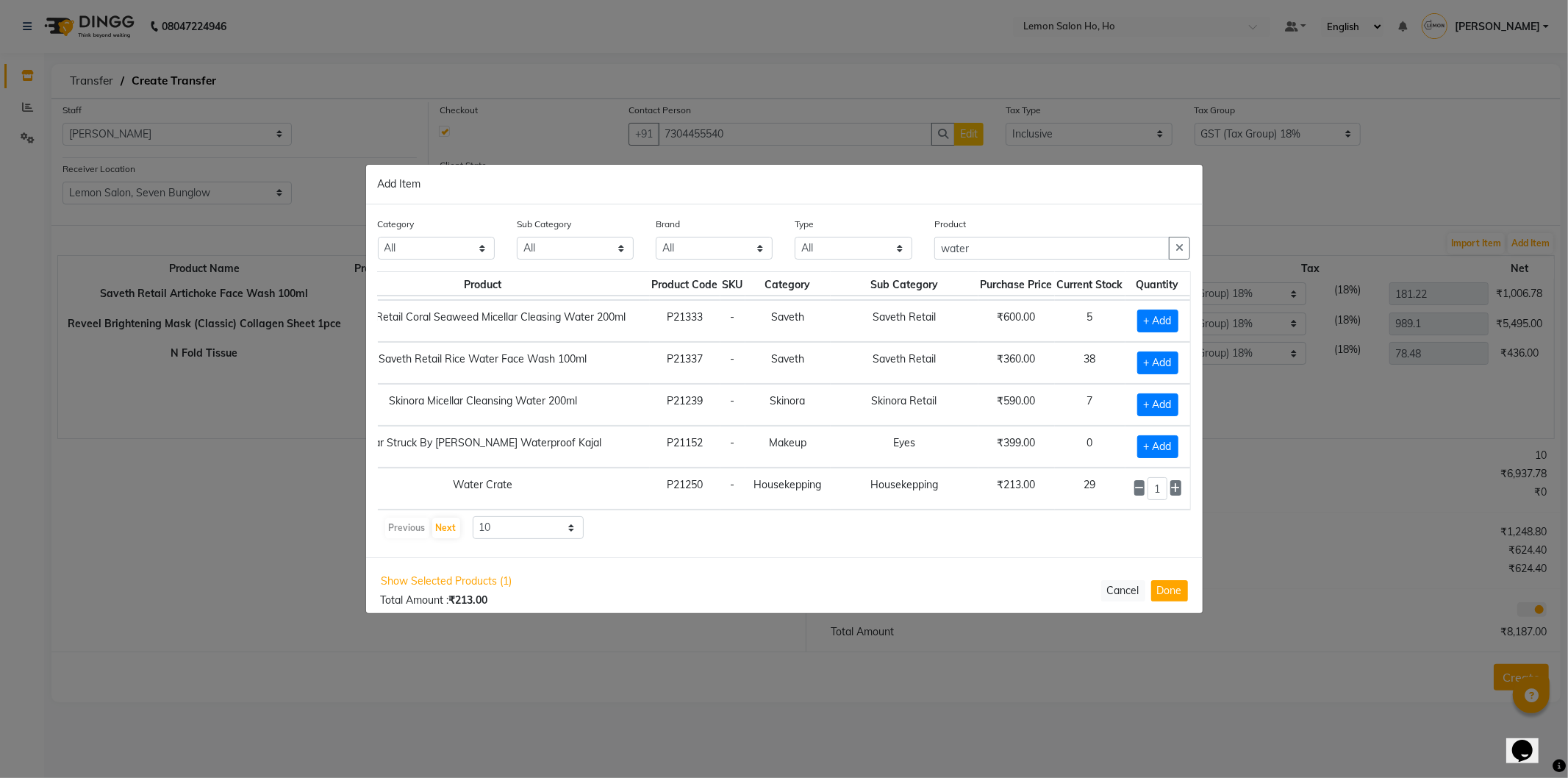
drag, startPoint x: 1165, startPoint y: 474, endPoint x: 1149, endPoint y: 517, distance: 45.9
click at [1171, 483] on icon at bounding box center [1175, 489] width 10 height 11
type input "2"
click at [1178, 591] on button "Done" at bounding box center [1170, 590] width 37 height 21
select select "2069"
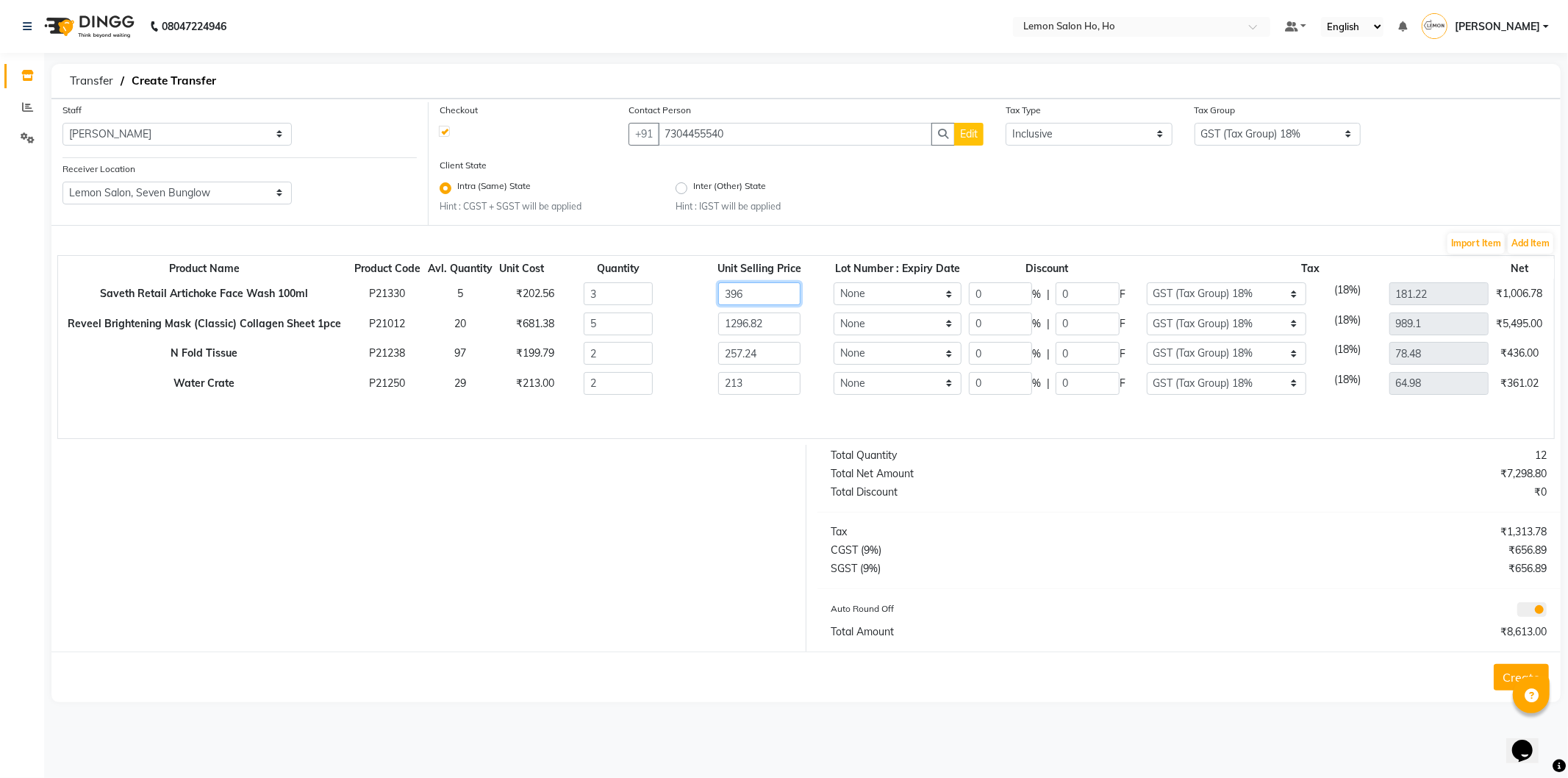
click at [766, 287] on input "396" at bounding box center [759, 294] width 82 height 23
type input "35"
type input "138.6"
type input "117.79"
type input "772.2"
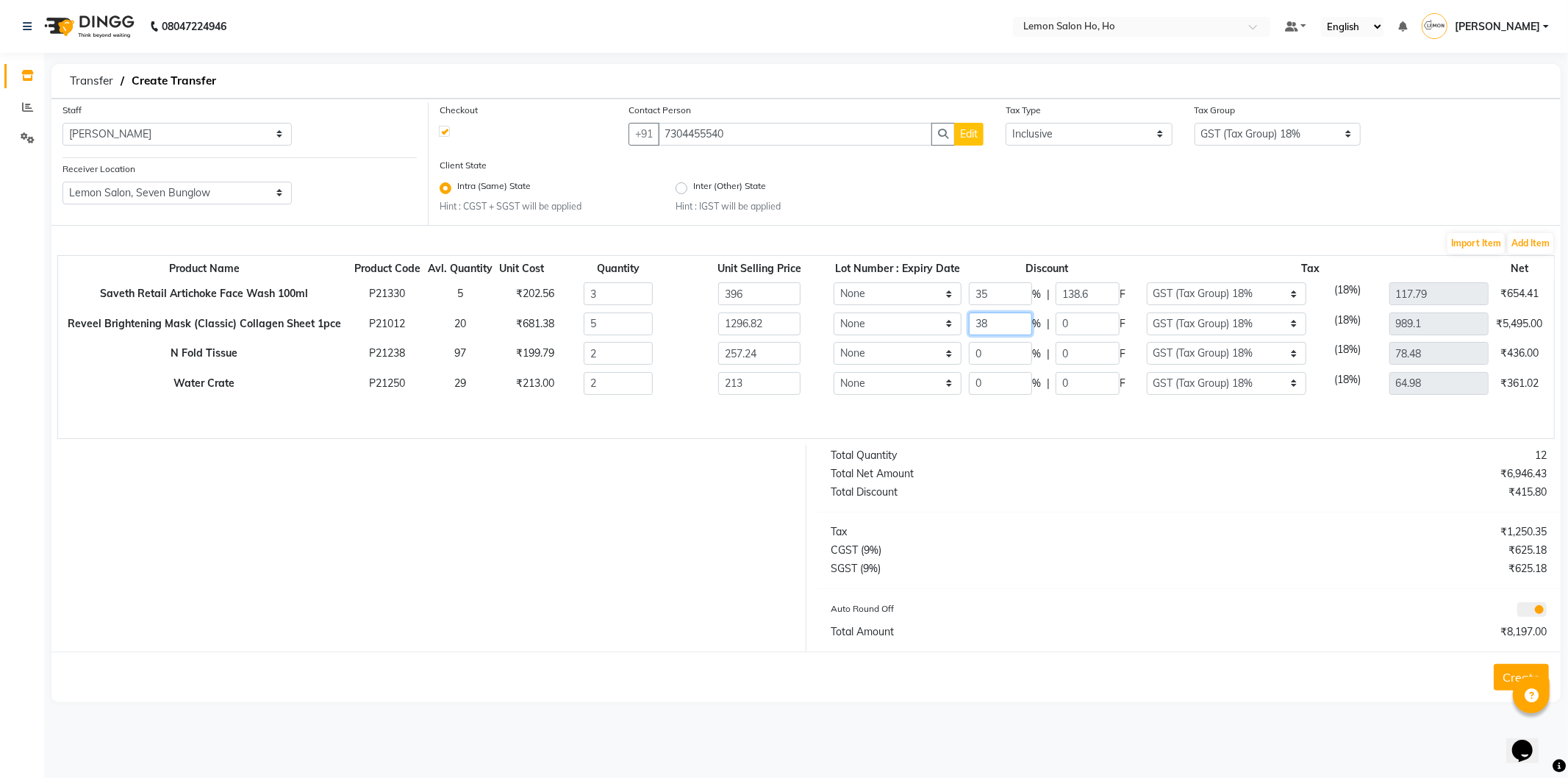
type input "38"
type input "492.79"
type input "613.24"
type input "4020.15"
click at [1503, 673] on button "Create" at bounding box center [1521, 677] width 55 height 27
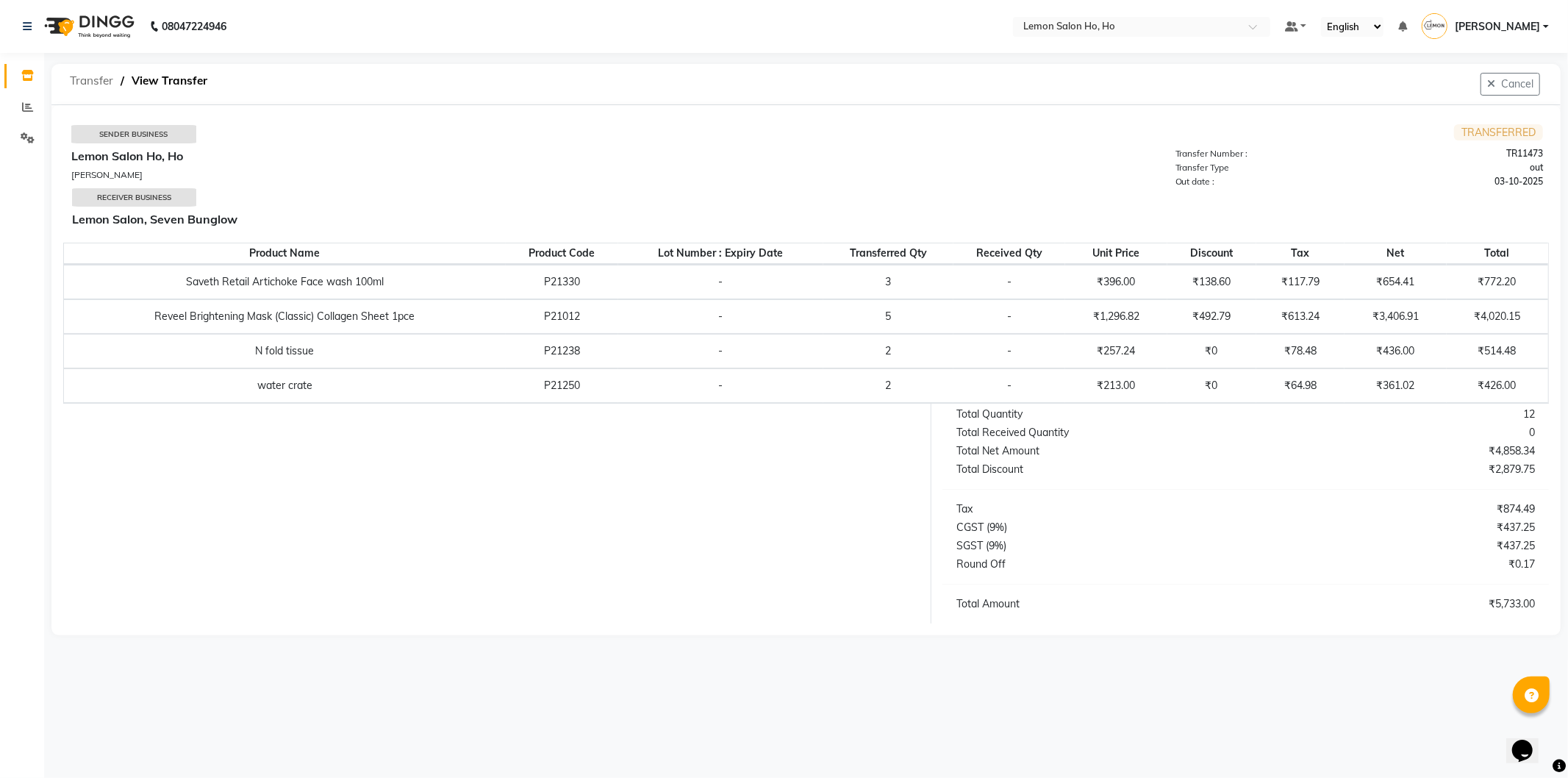
click at [82, 68] on span "Transfer" at bounding box center [92, 81] width 58 height 27
select select "sender"
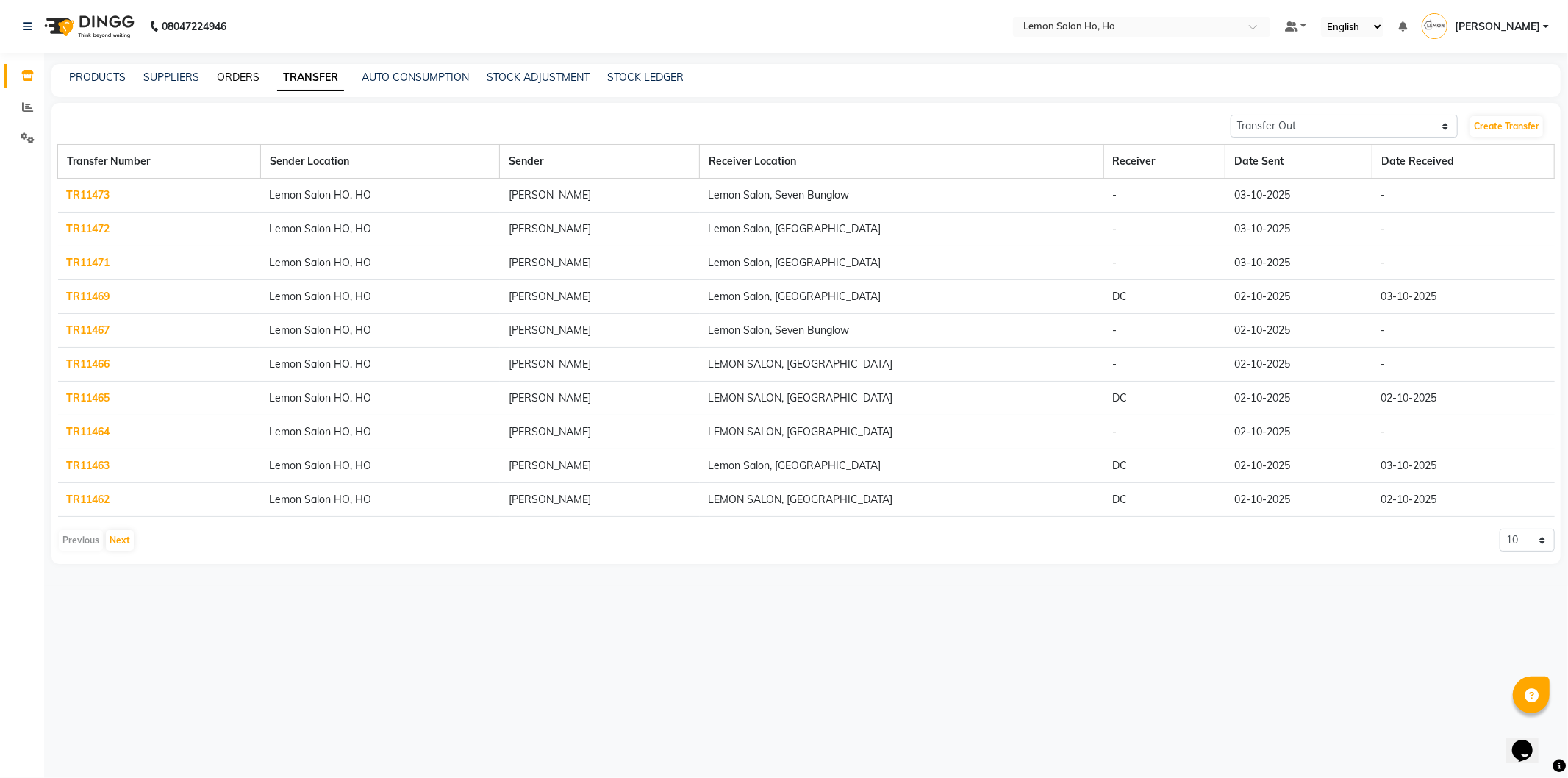
click at [238, 74] on link "ORDERS" at bounding box center [238, 77] width 42 height 13
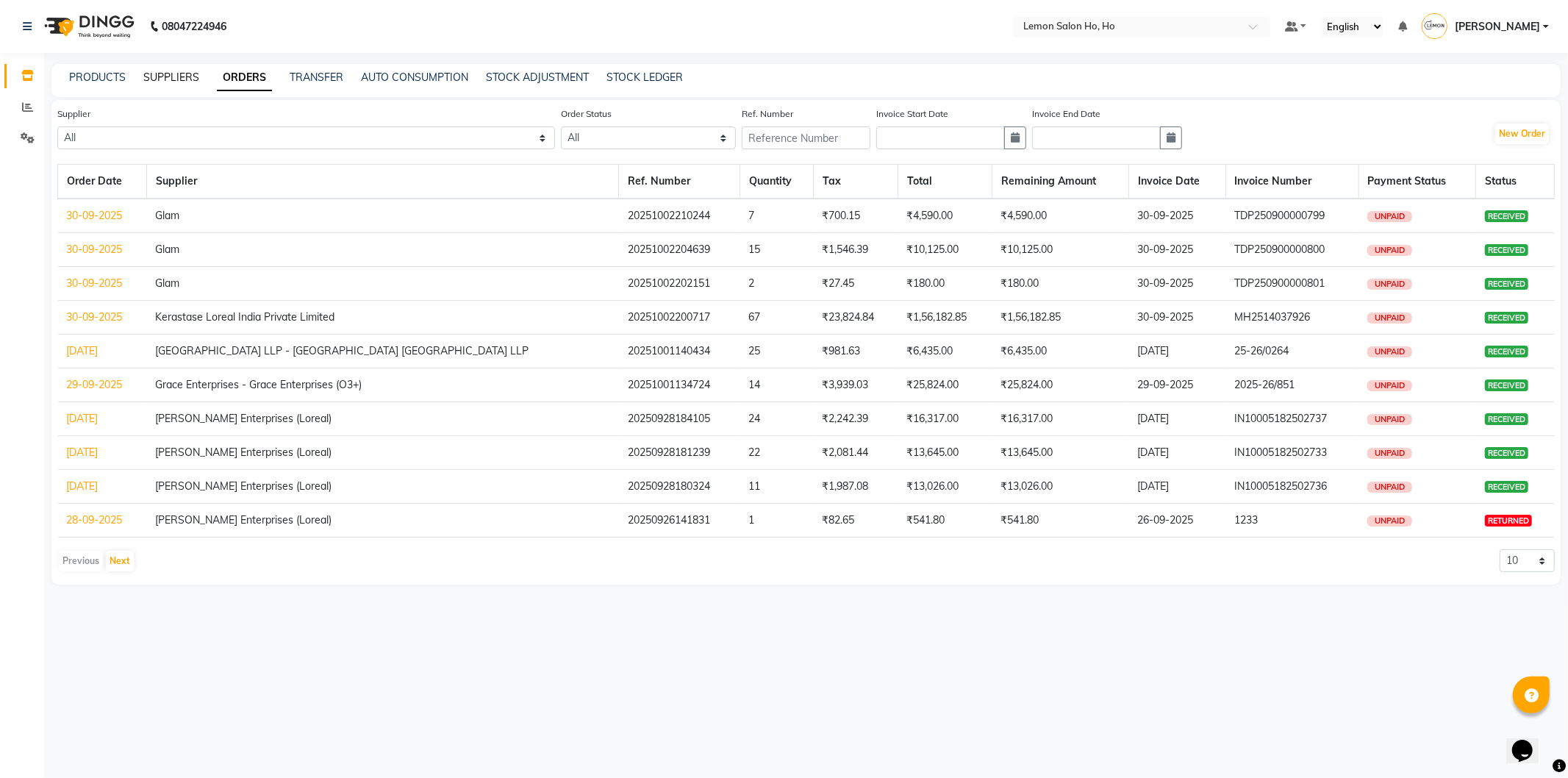
click at [164, 76] on link "SUPPLIERS" at bounding box center [171, 77] width 56 height 13
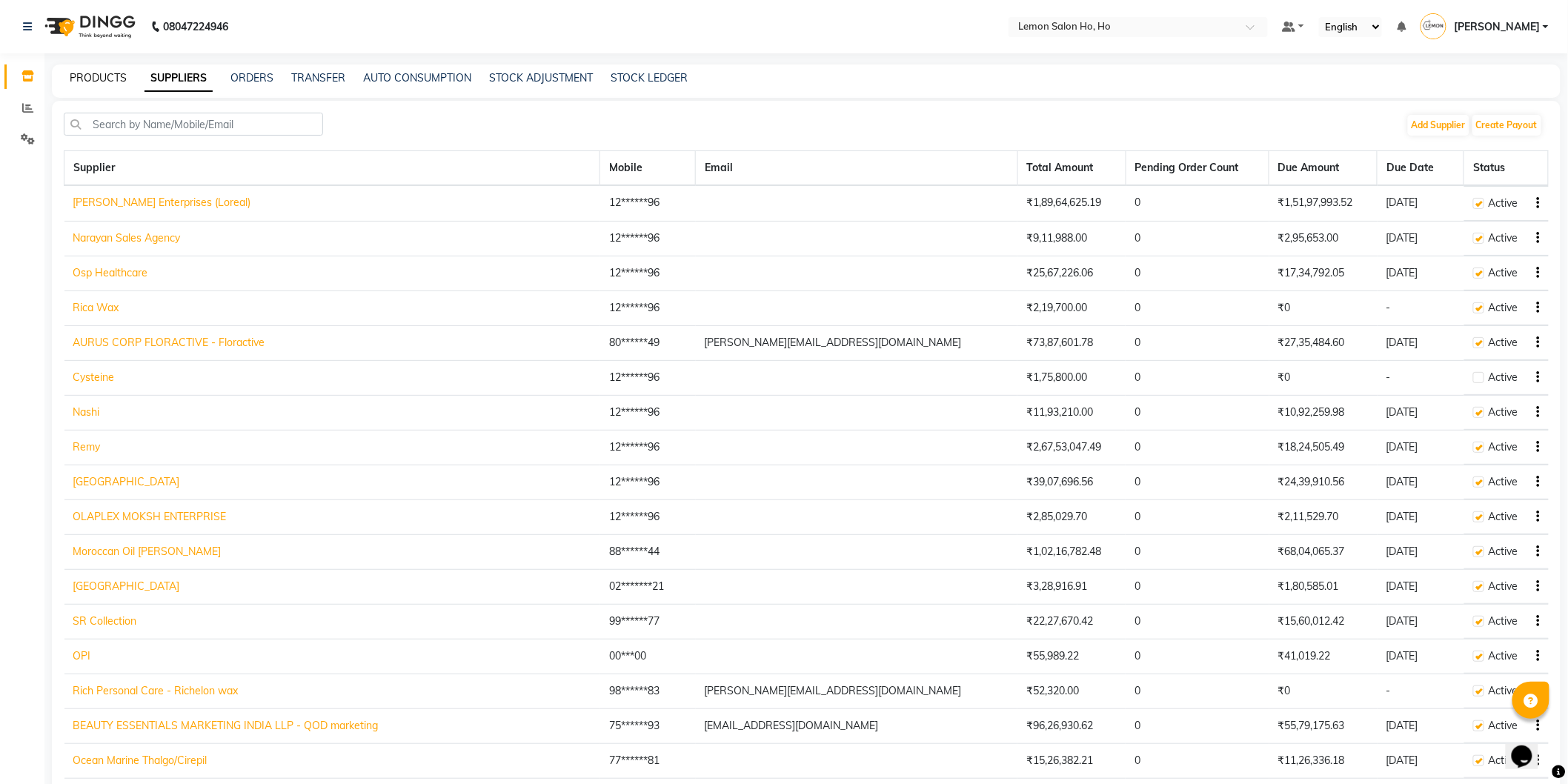
click at [85, 78] on link "PRODUCTS" at bounding box center [98, 78] width 57 height 13
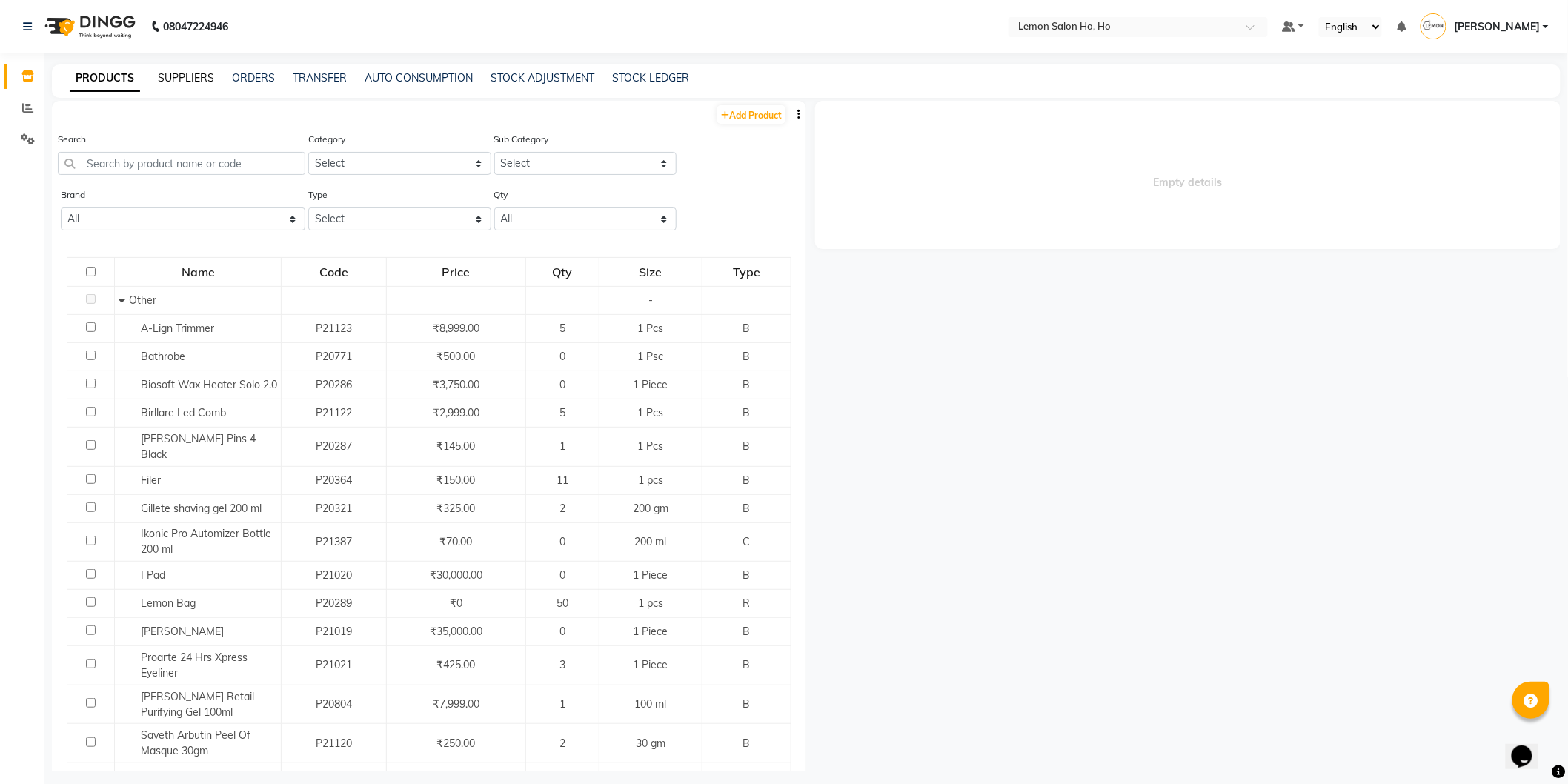
click at [186, 72] on link "SUPPLIERS" at bounding box center [186, 78] width 56 height 13
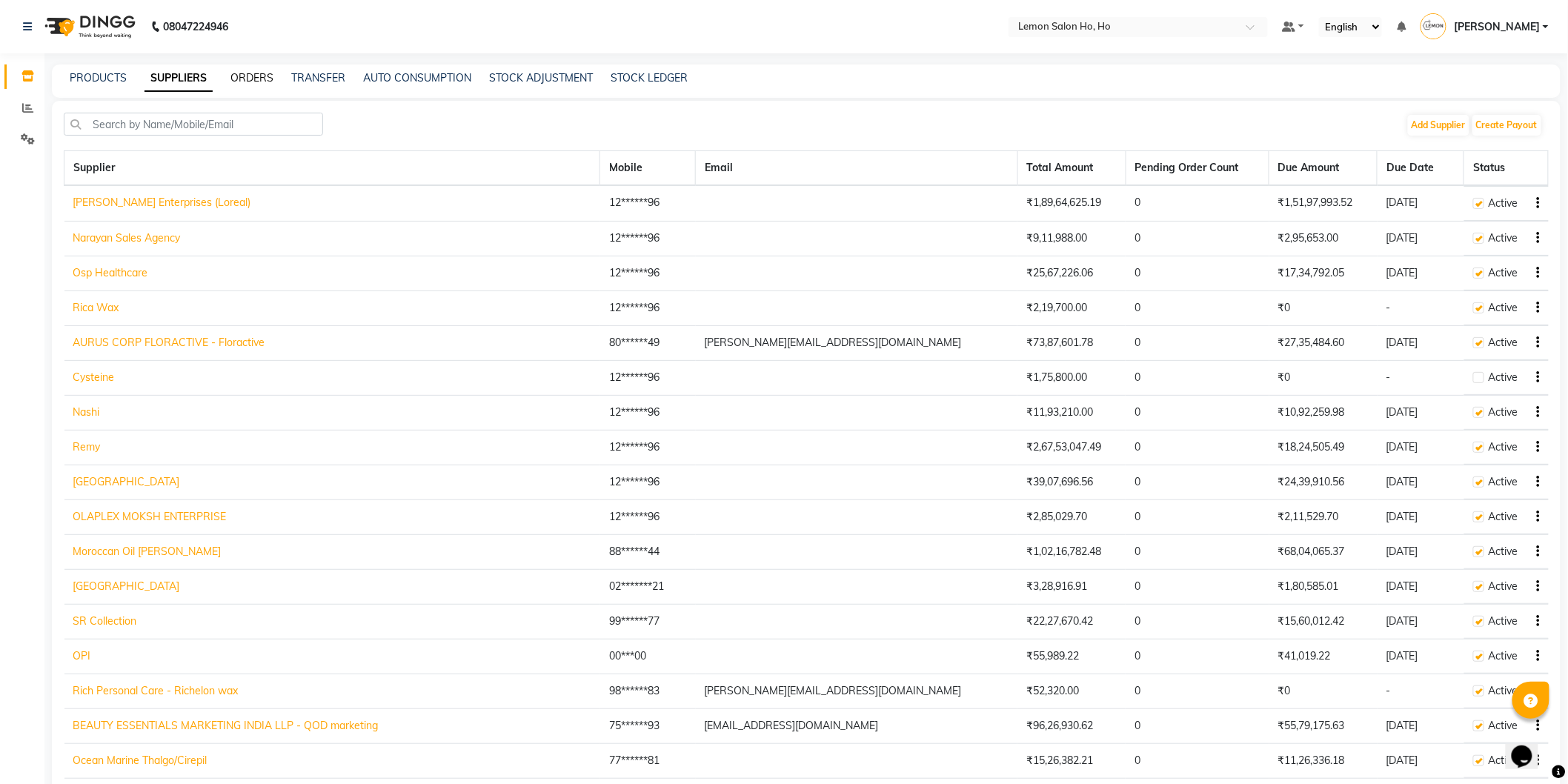
click at [262, 72] on link "ORDERS" at bounding box center [252, 78] width 43 height 13
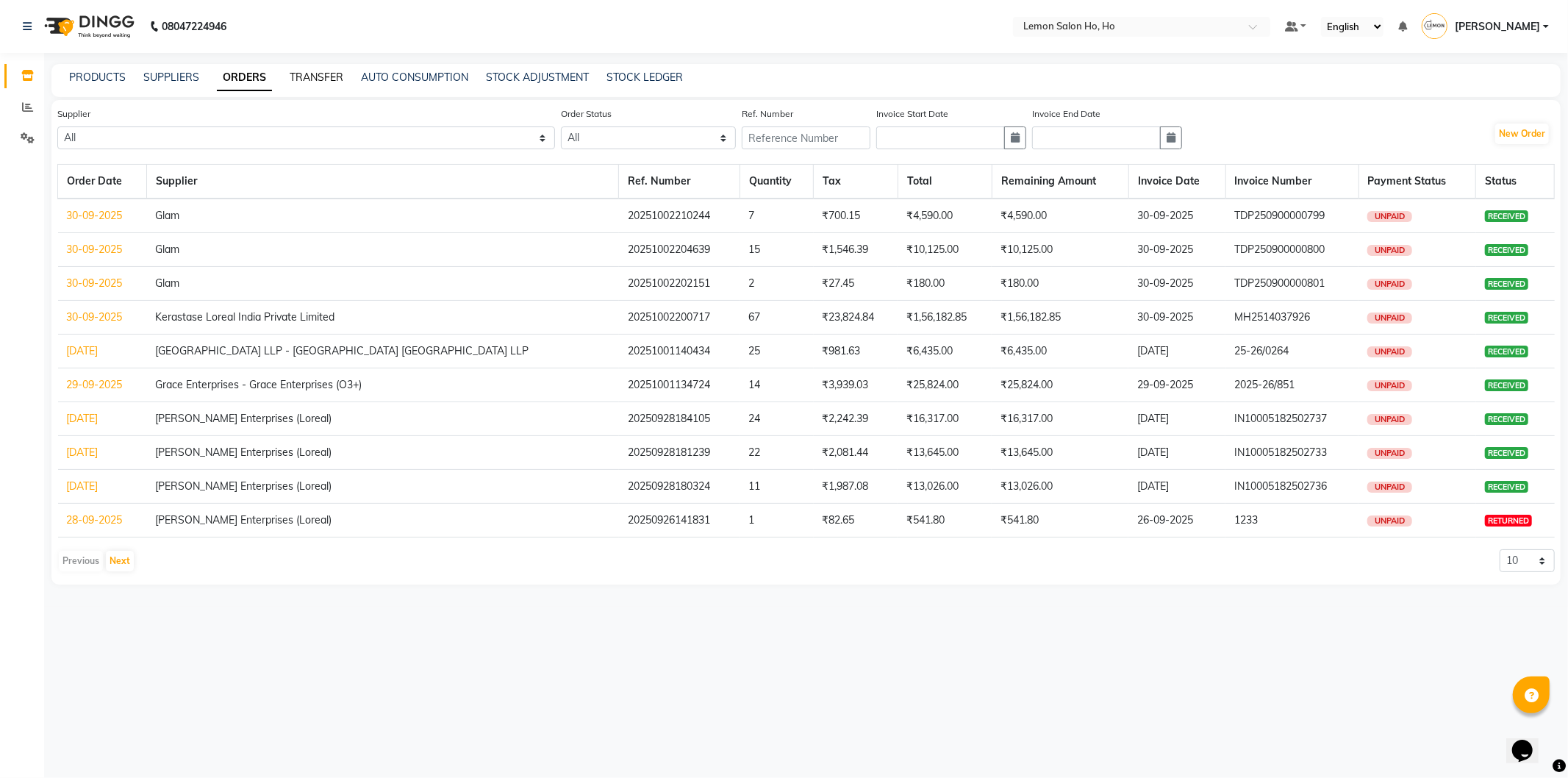
click at [333, 75] on link "TRANSFER" at bounding box center [316, 77] width 54 height 13
select select "sender"
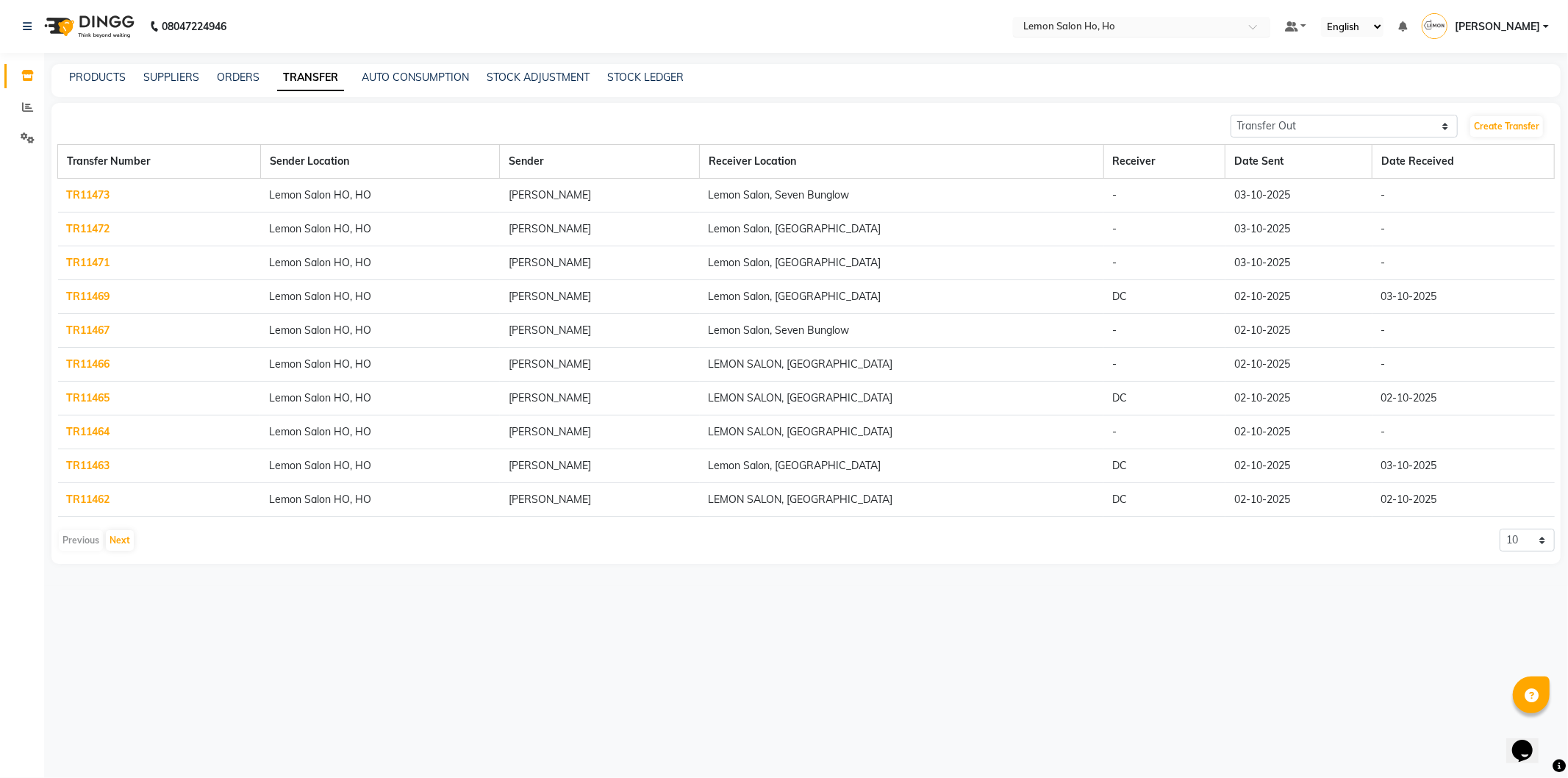
click at [1089, 26] on input "text" at bounding box center [1126, 27] width 213 height 15
click at [902, 39] on nav "08047224946 Select Location × Lemon Salon Ho, Ho Default Panel My Panel English…" at bounding box center [784, 27] width 1568 height 53
click at [1520, 547] on select "10 20 50 100" at bounding box center [1527, 540] width 55 height 23
select select "100"
click at [1500, 528] on select "10 20 50 100" at bounding box center [1527, 540] width 55 height 23
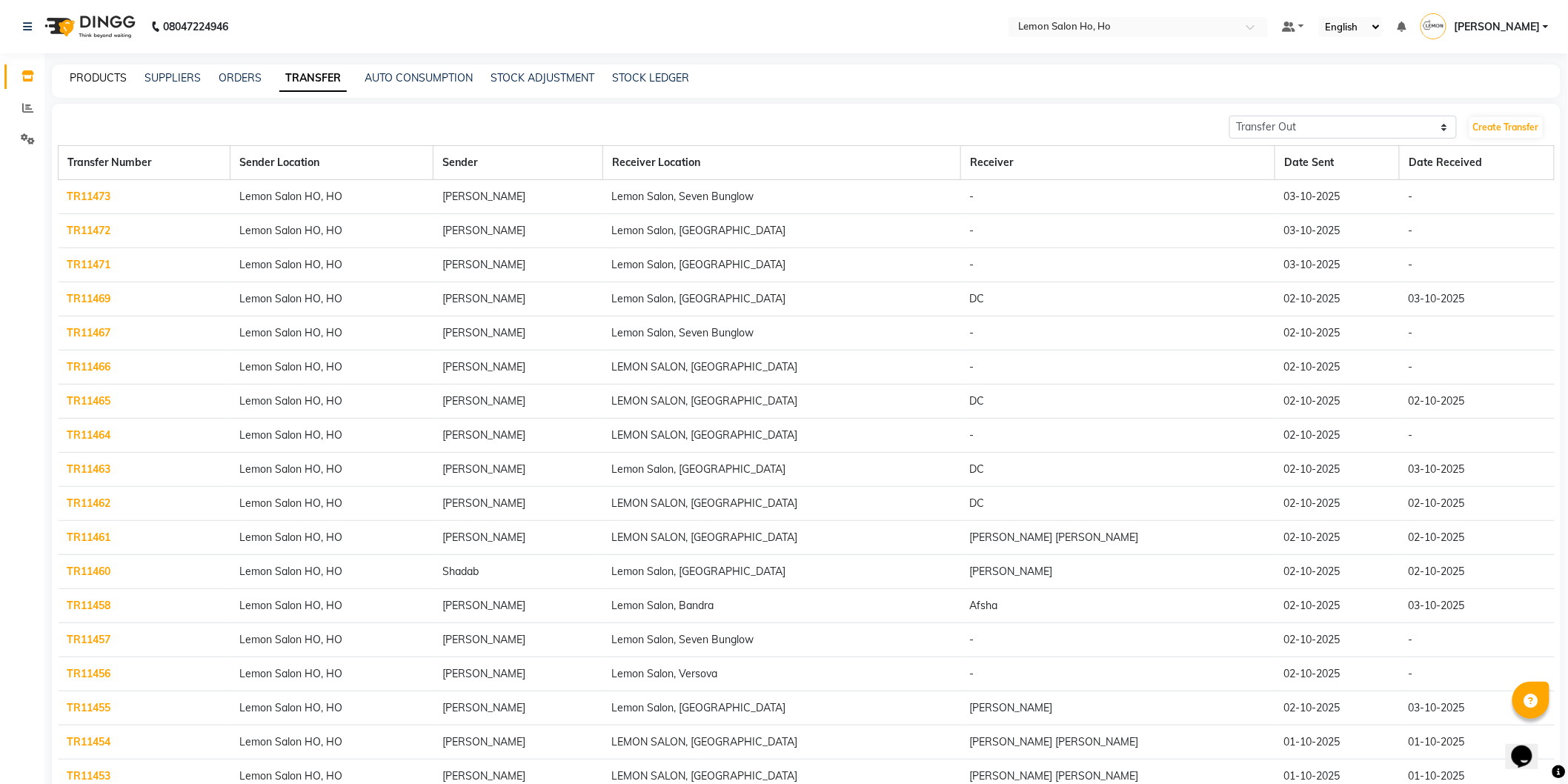
click at [98, 77] on link "PRODUCTS" at bounding box center [98, 78] width 57 height 13
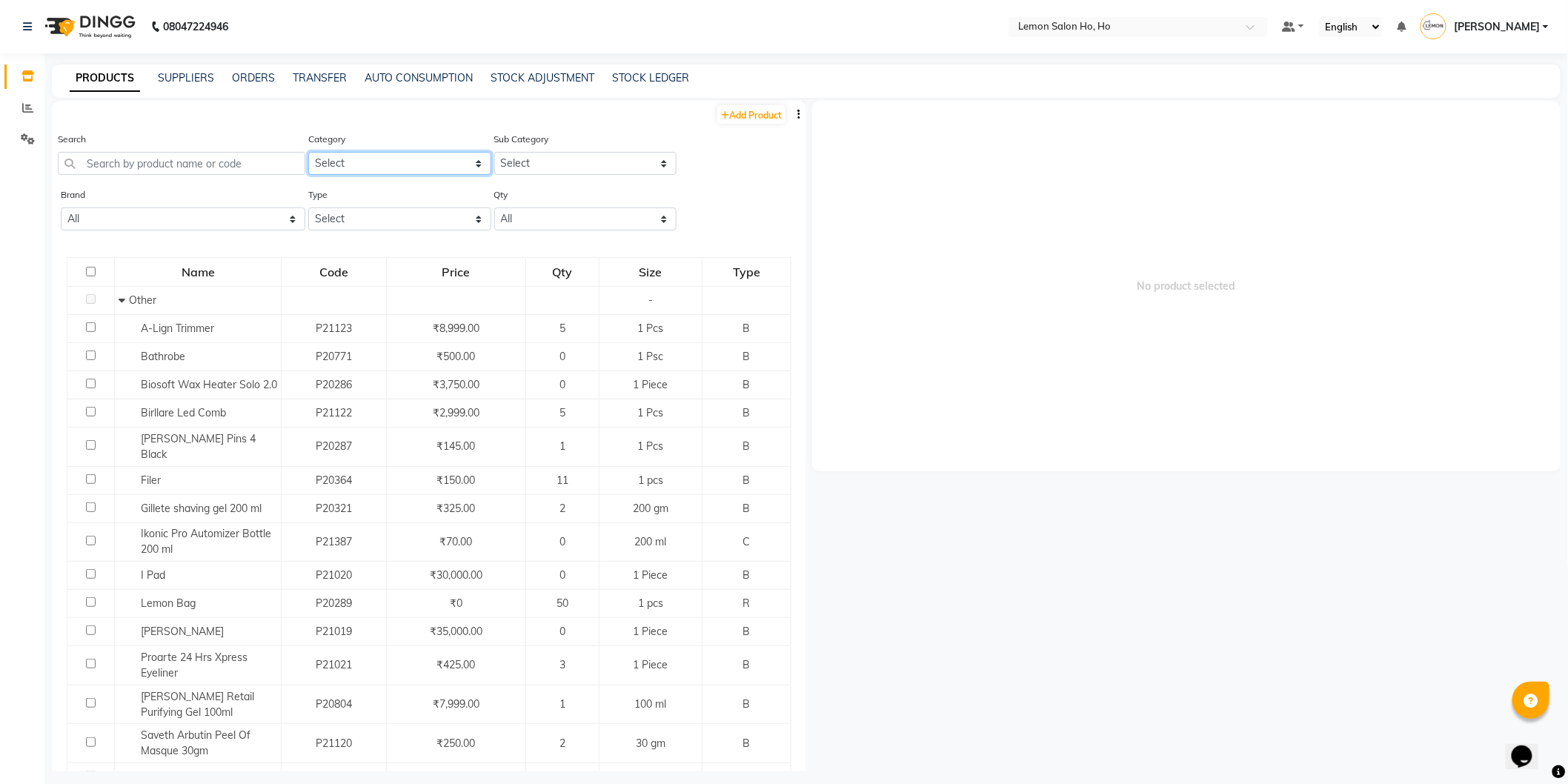
click at [365, 172] on select "Select Hair Skin Makeup Personal Care Appliances Beard Waxing Disposable Thread…" at bounding box center [400, 163] width 183 height 23
click at [242, 164] on input "text" at bounding box center [181, 163] width 247 height 23
click at [614, 164] on select "Select" at bounding box center [585, 163] width 183 height 23
click at [605, 165] on select "Select" at bounding box center [585, 163] width 183 height 23
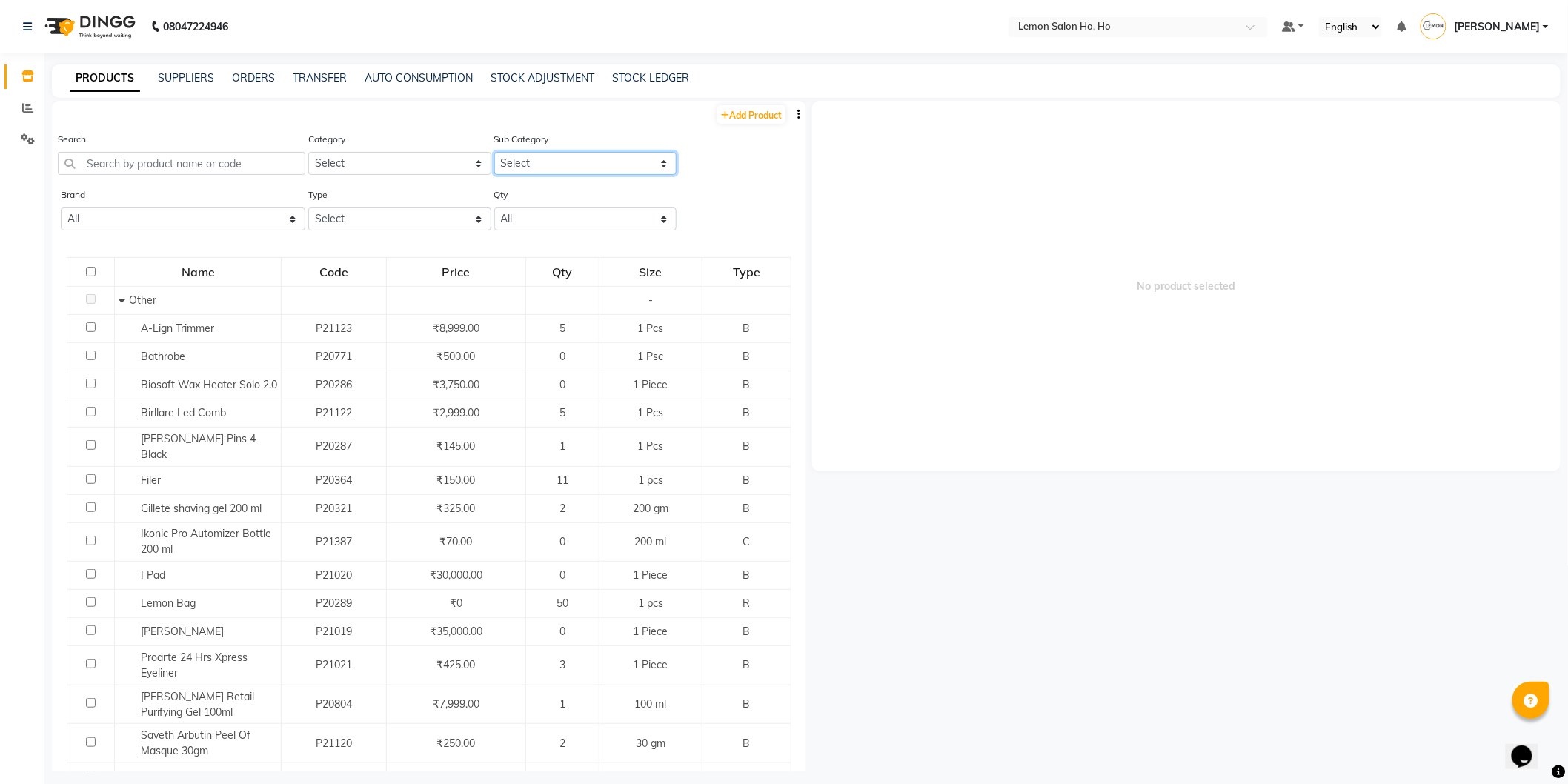
click at [605, 165] on select "Select" at bounding box center [585, 163] width 183 height 23
click at [395, 161] on select "Select Hair Skin Makeup Personal Care Appliances Beard Waxing Disposable Thread…" at bounding box center [400, 163] width 183 height 23
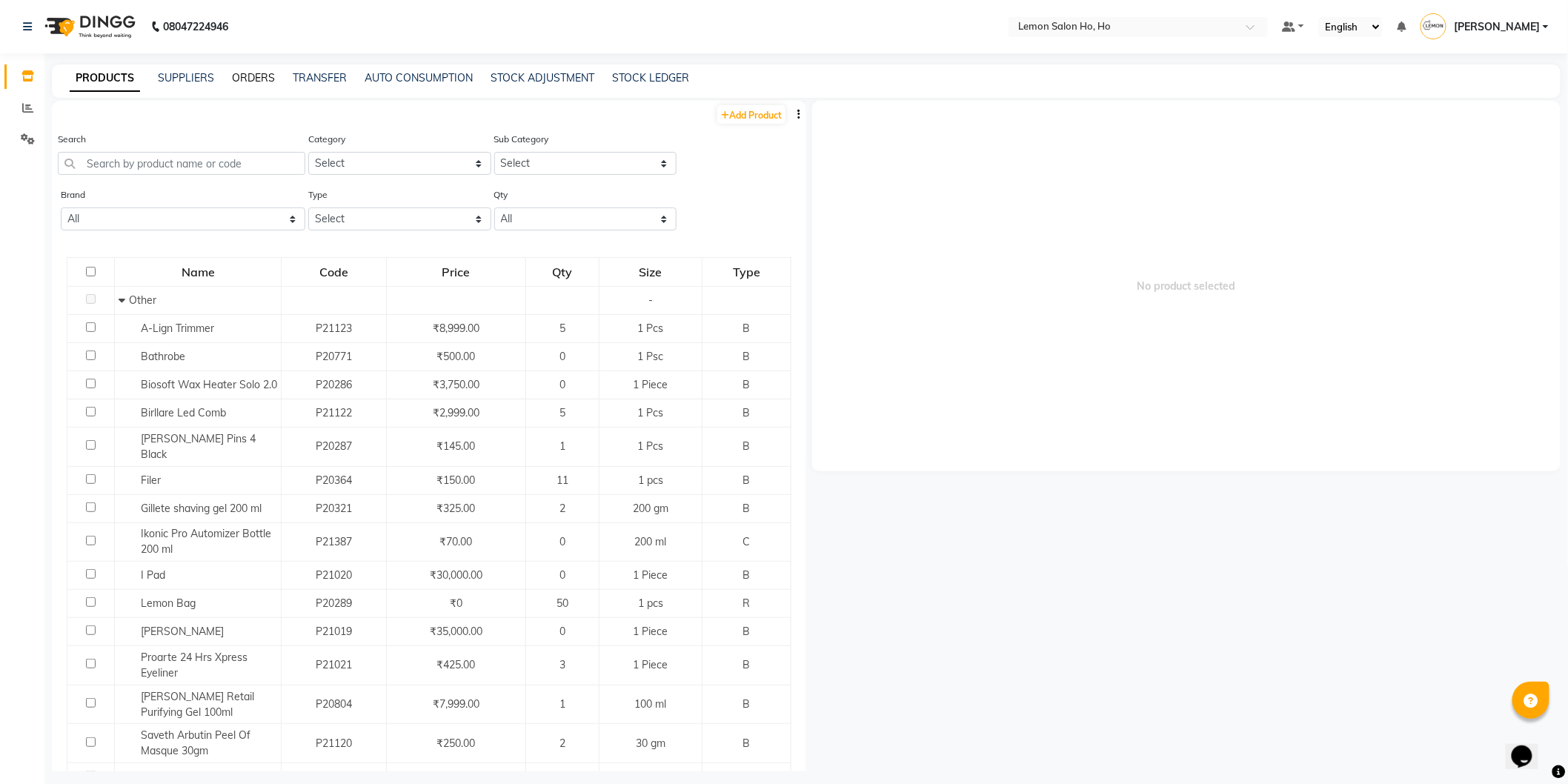
click at [260, 76] on link "ORDERS" at bounding box center [253, 78] width 43 height 13
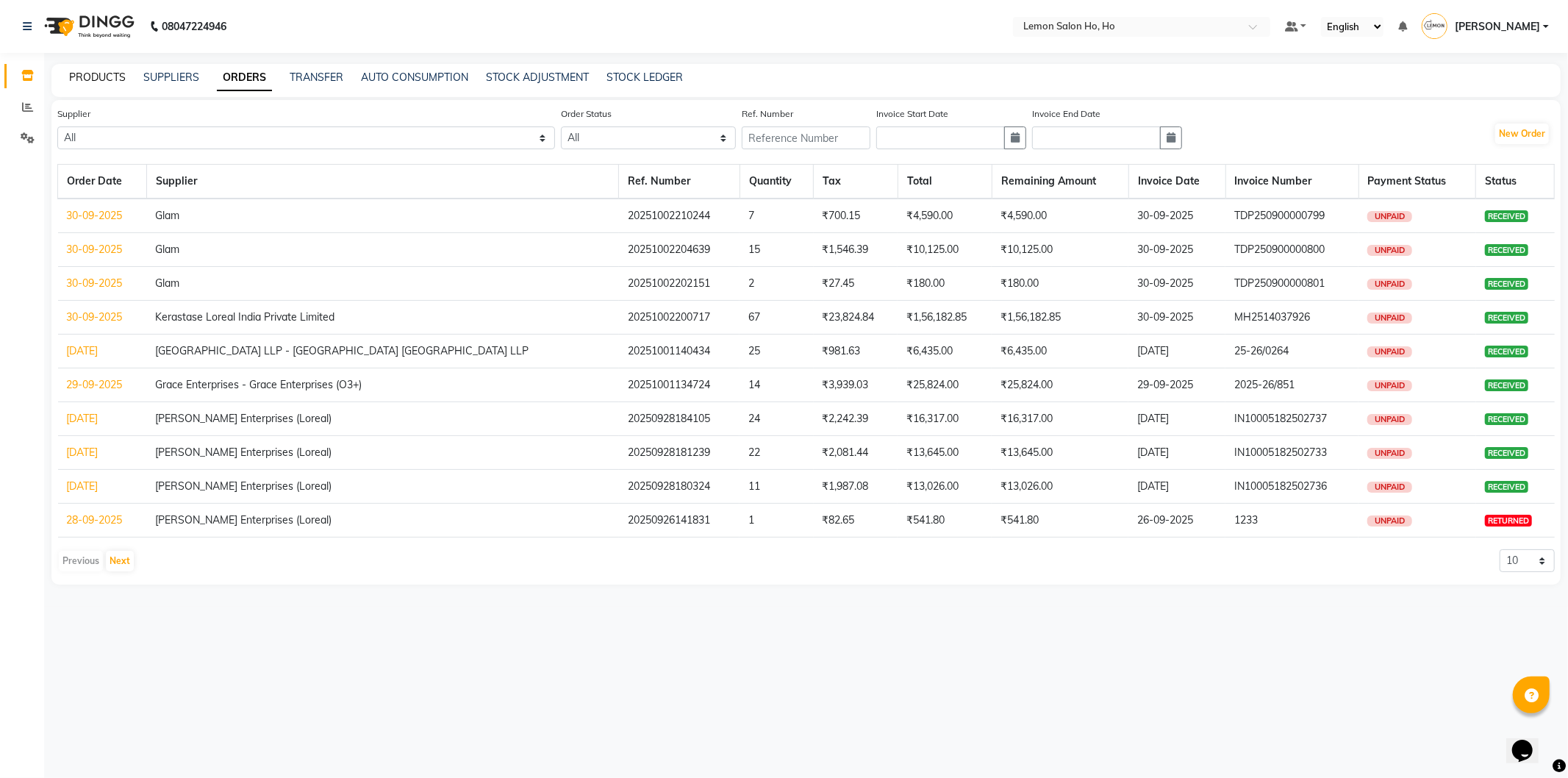
click at [81, 71] on link "PRODUCTS" at bounding box center [97, 77] width 57 height 13
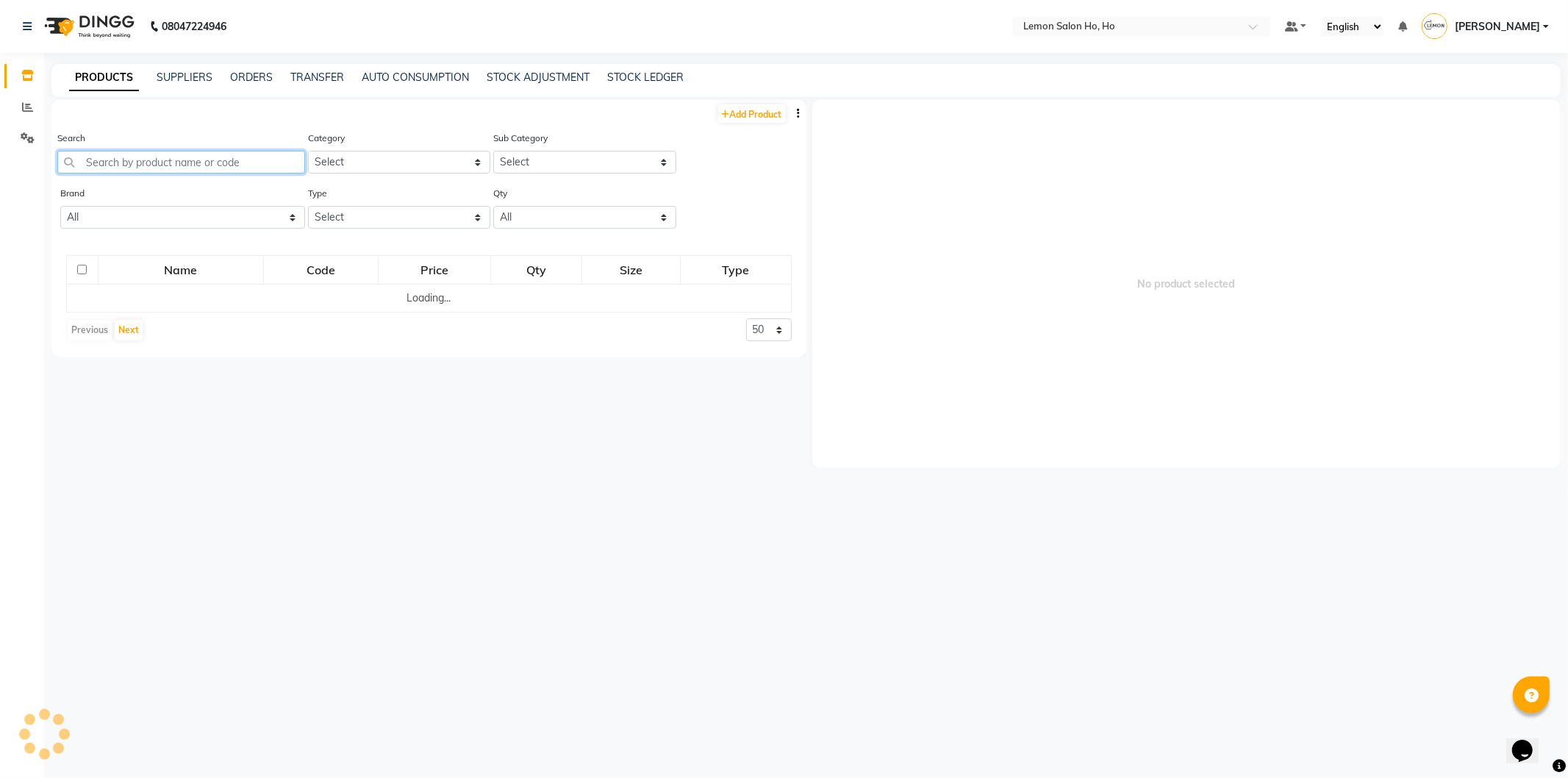
click at [127, 167] on input "text" at bounding box center [181, 162] width 248 height 23
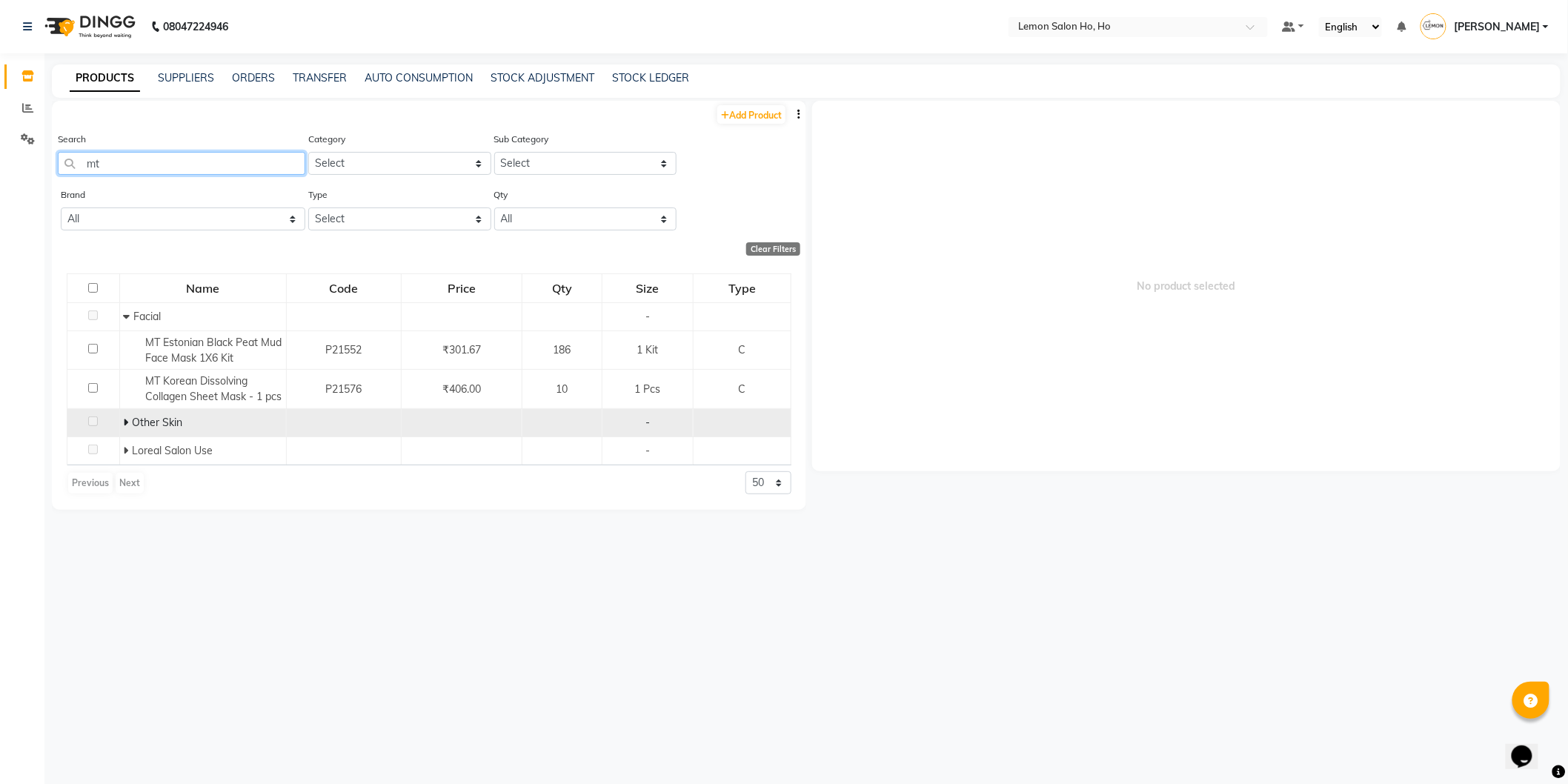
type input "mt"
click at [125, 426] on icon at bounding box center [127, 423] width 5 height 11
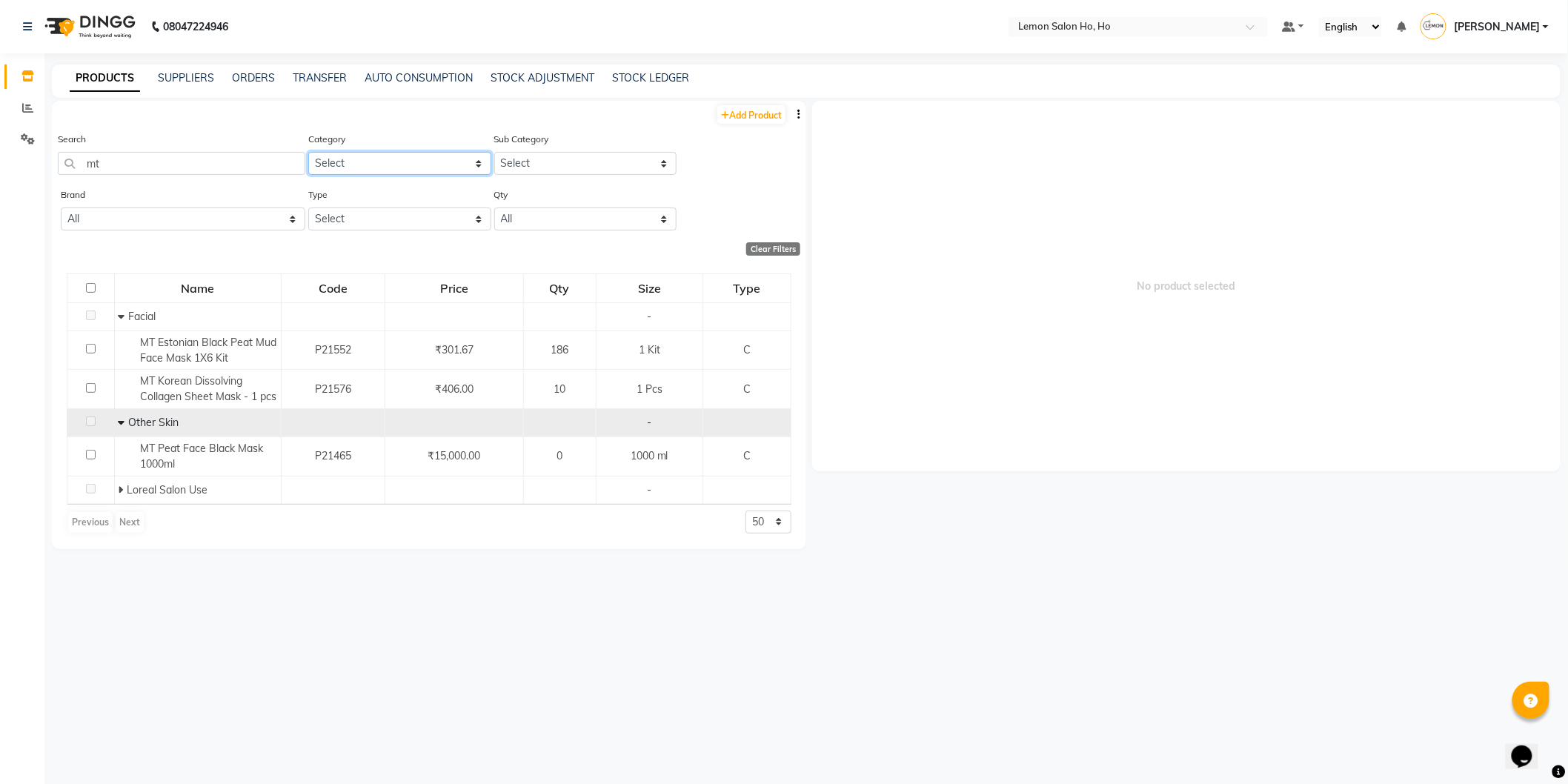
click at [388, 153] on select "Select Hair Skin Makeup Personal Care Appliances Beard Waxing Disposable Thread…" at bounding box center [400, 163] width 183 height 23
select select "213702150"
click at [309, 152] on select "Select Hair Skin Makeup Personal Care Appliances Beard Waxing Disposable Thread…" at bounding box center [400, 163] width 183 height 23
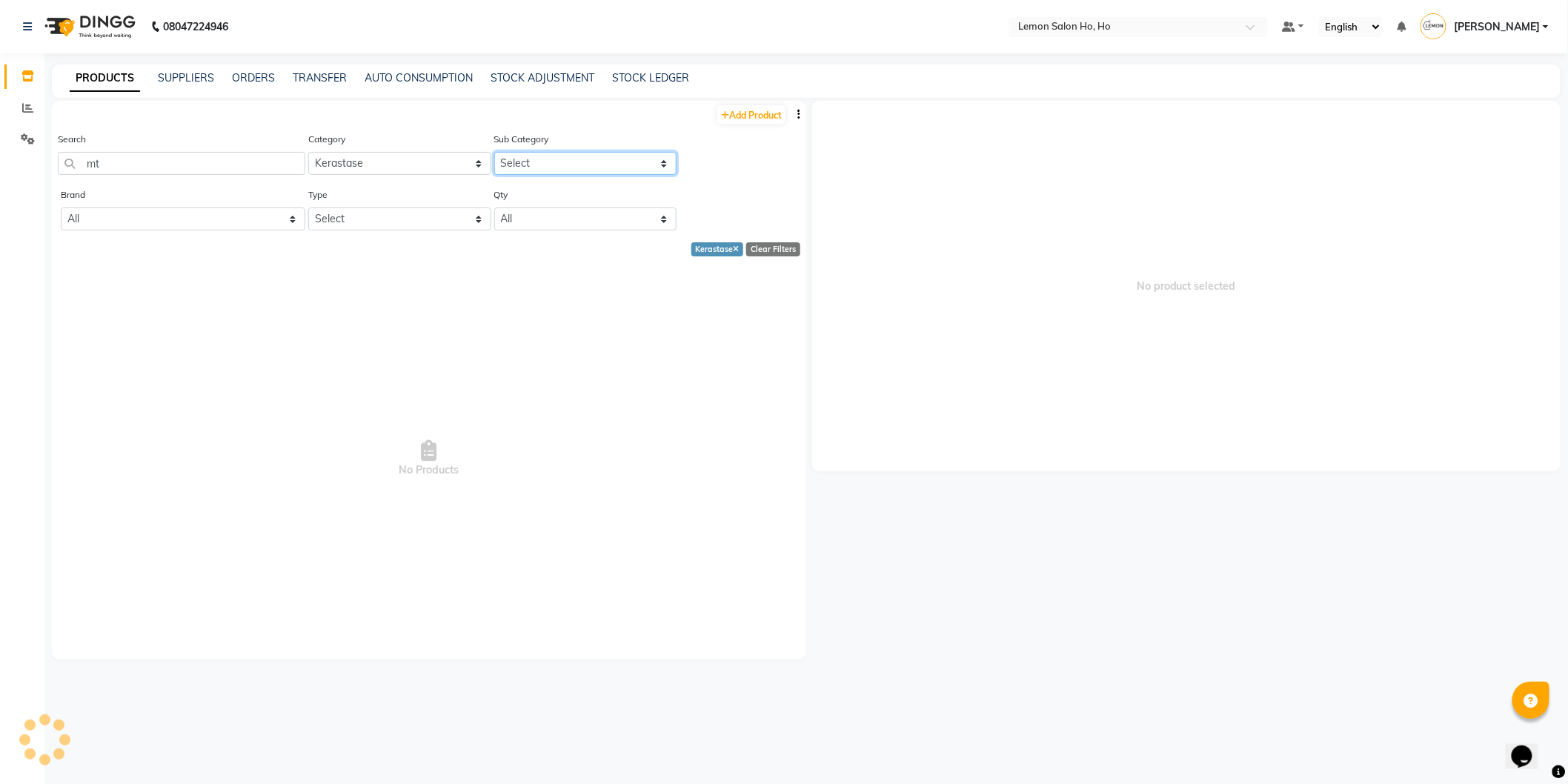
click at [547, 161] on select "Select" at bounding box center [585, 163] width 183 height 23
select select "2137021502"
click at [494, 152] on select "Select Kerastase Professional Kerastase Retail" at bounding box center [585, 163] width 183 height 23
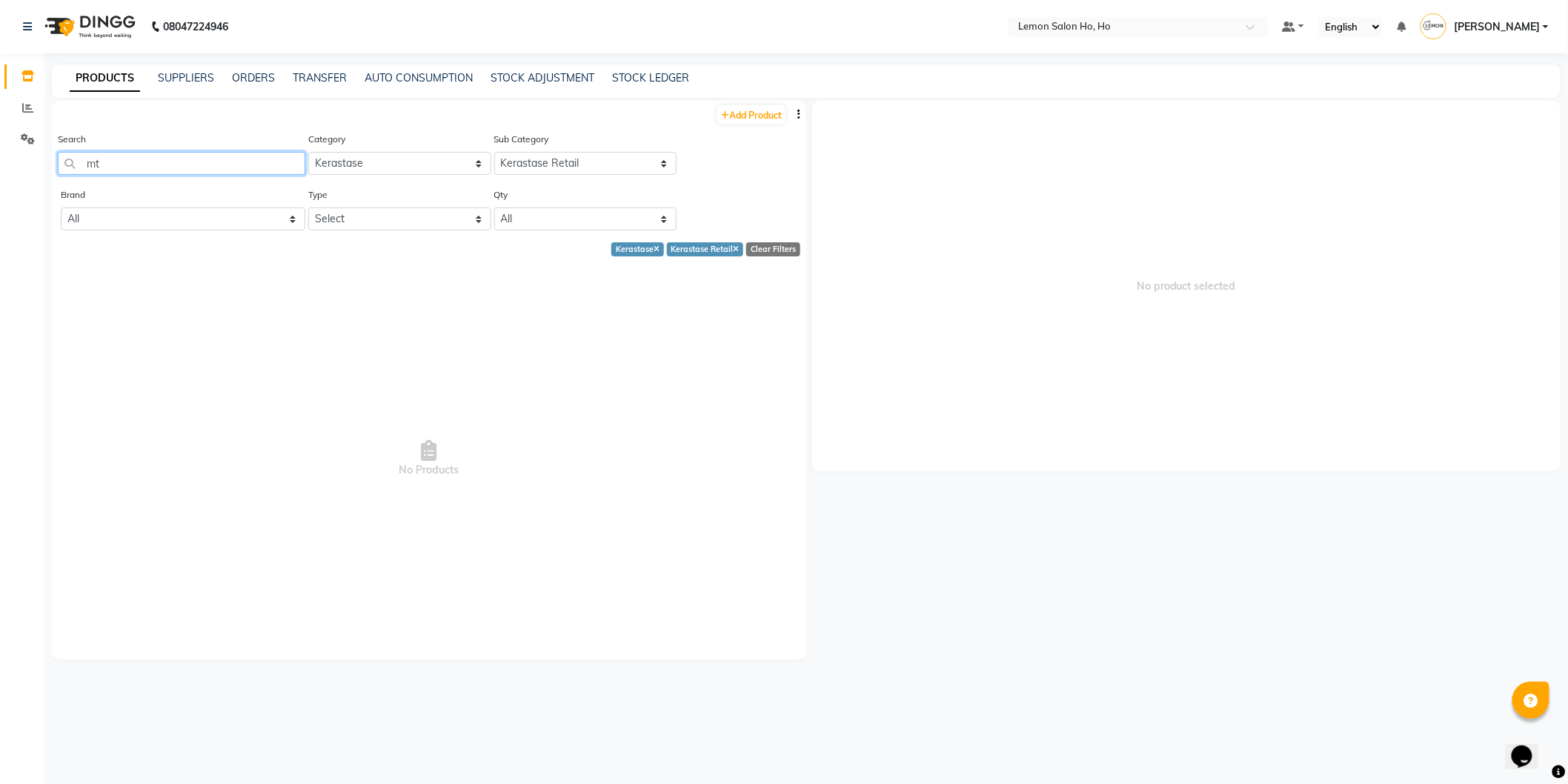
click at [180, 166] on input "mt" at bounding box center [181, 163] width 247 height 23
type input "m"
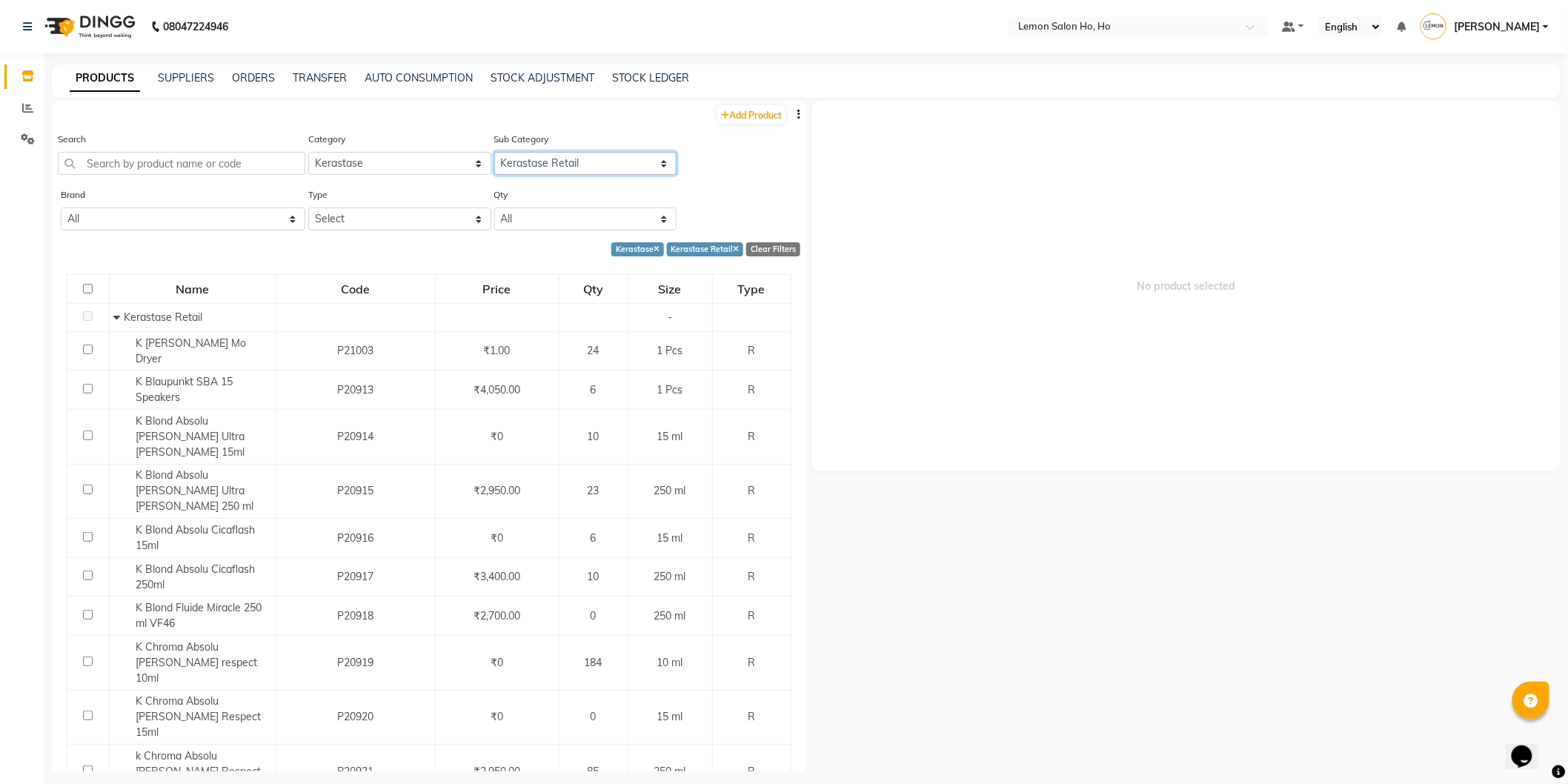
click at [519, 164] on select "Select Kerastase Professional Kerastase Retail" at bounding box center [585, 163] width 183 height 23
click at [564, 160] on select "Select Kerastase Professional Kerastase Retail" at bounding box center [585, 163] width 183 height 23
click at [791, 114] on button "button" at bounding box center [798, 114] width 15 height 15
click at [736, 124] on div "EXPORT" at bounding box center [739, 123] width 48 height 19
drag, startPoint x: 572, startPoint y: 160, endPoint x: 576, endPoint y: 169, distance: 9.8
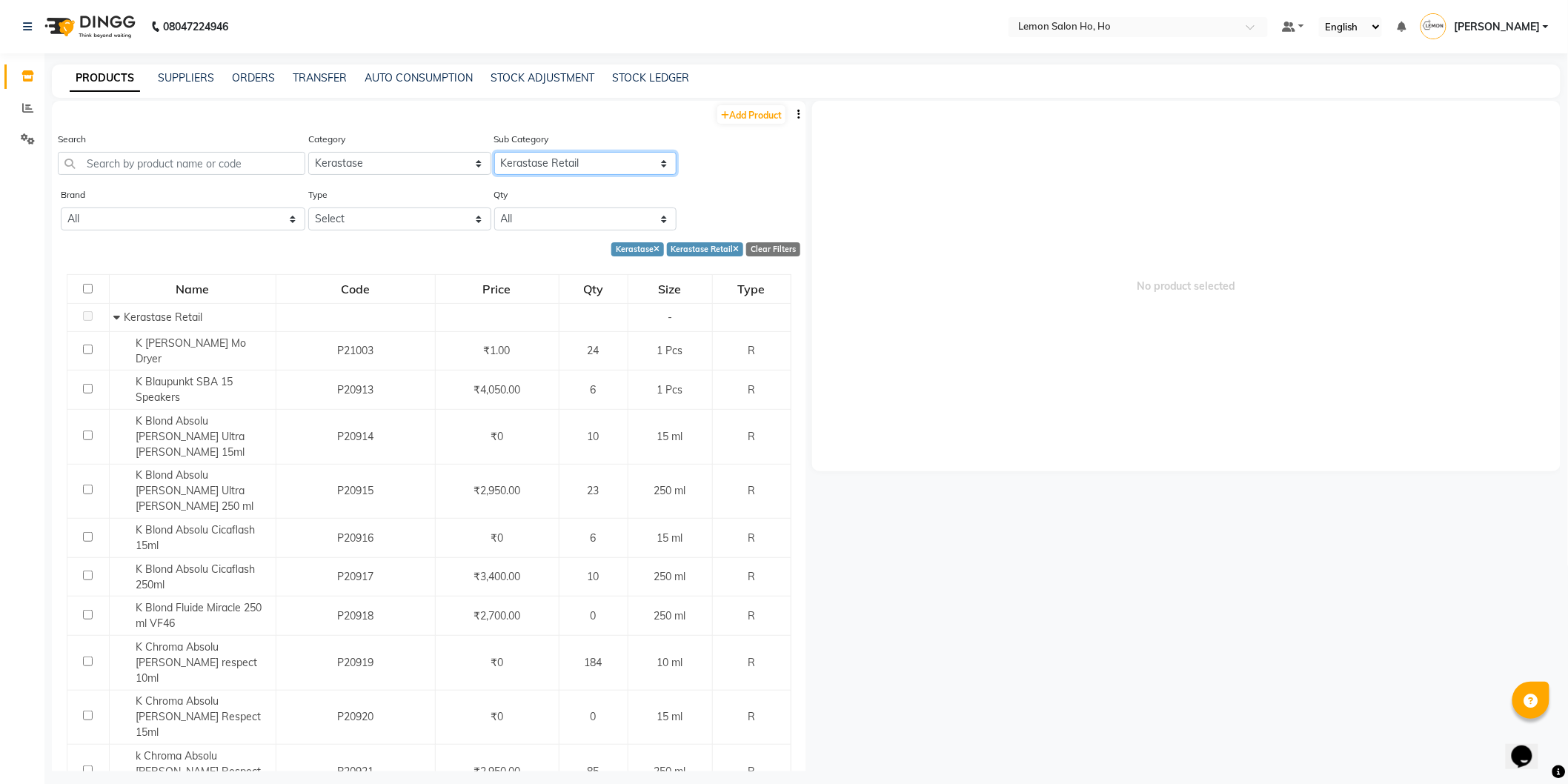
click at [572, 160] on select "Select Kerastase Professional Kerastase Retail" at bounding box center [585, 163] width 183 height 23
select select "2137021501"
click at [494, 152] on select "Select Kerastase Professional Kerastase Retail" at bounding box center [585, 163] width 183 height 23
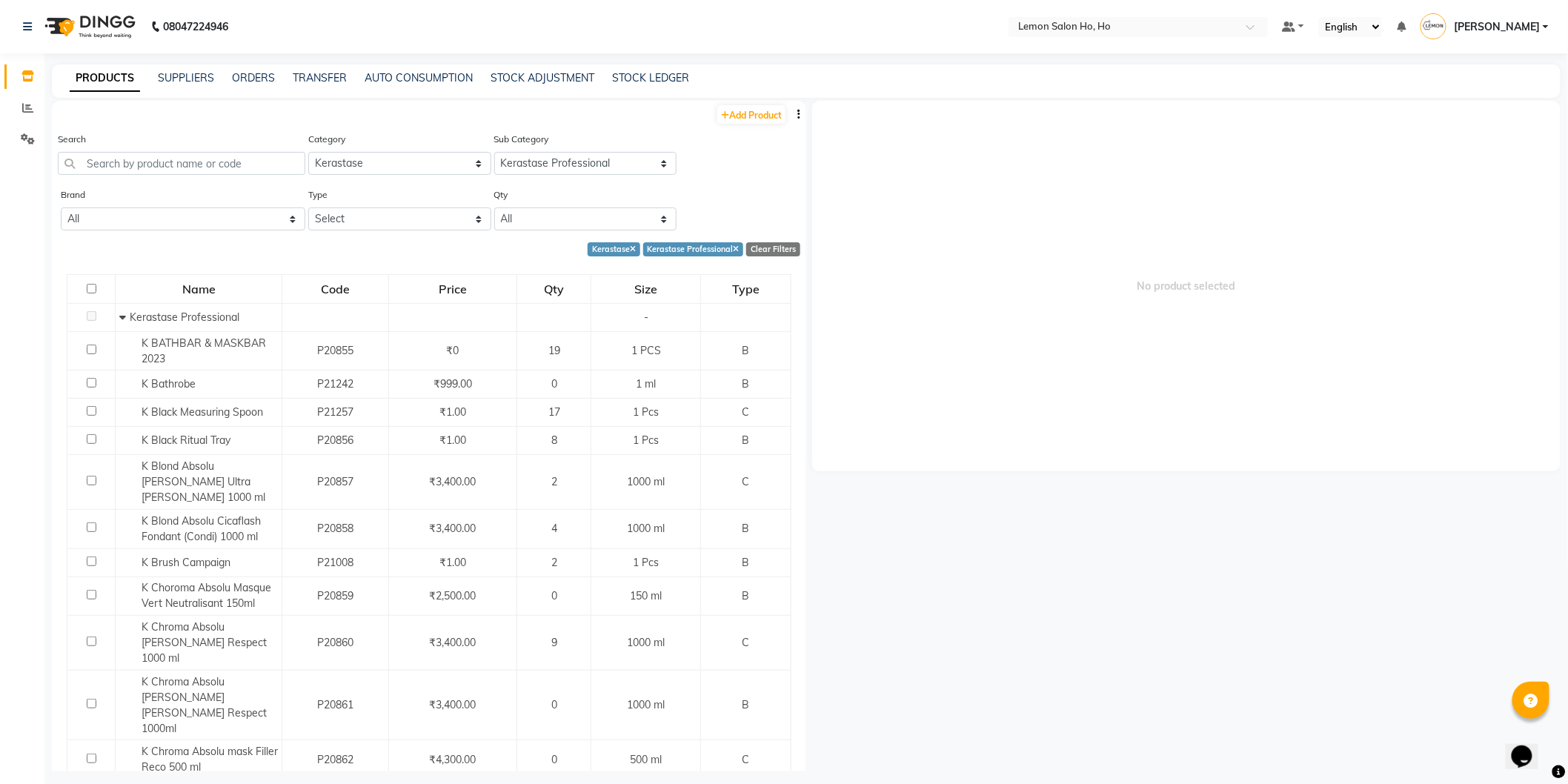
click at [797, 119] on icon "button" at bounding box center [798, 114] width 3 height 11
click at [739, 120] on div "EXPORT" at bounding box center [739, 123] width 48 height 19
click at [307, 69] on div "PRODUCTS SUPPLIERS ORDERS TRANSFER AUTO CONSUMPTION STOCK ADJUSTMENT STOCK LEDG…" at bounding box center [805, 80] width 1508 height 33
click at [305, 80] on link "TRANSFER" at bounding box center [319, 78] width 54 height 13
select select "sender"
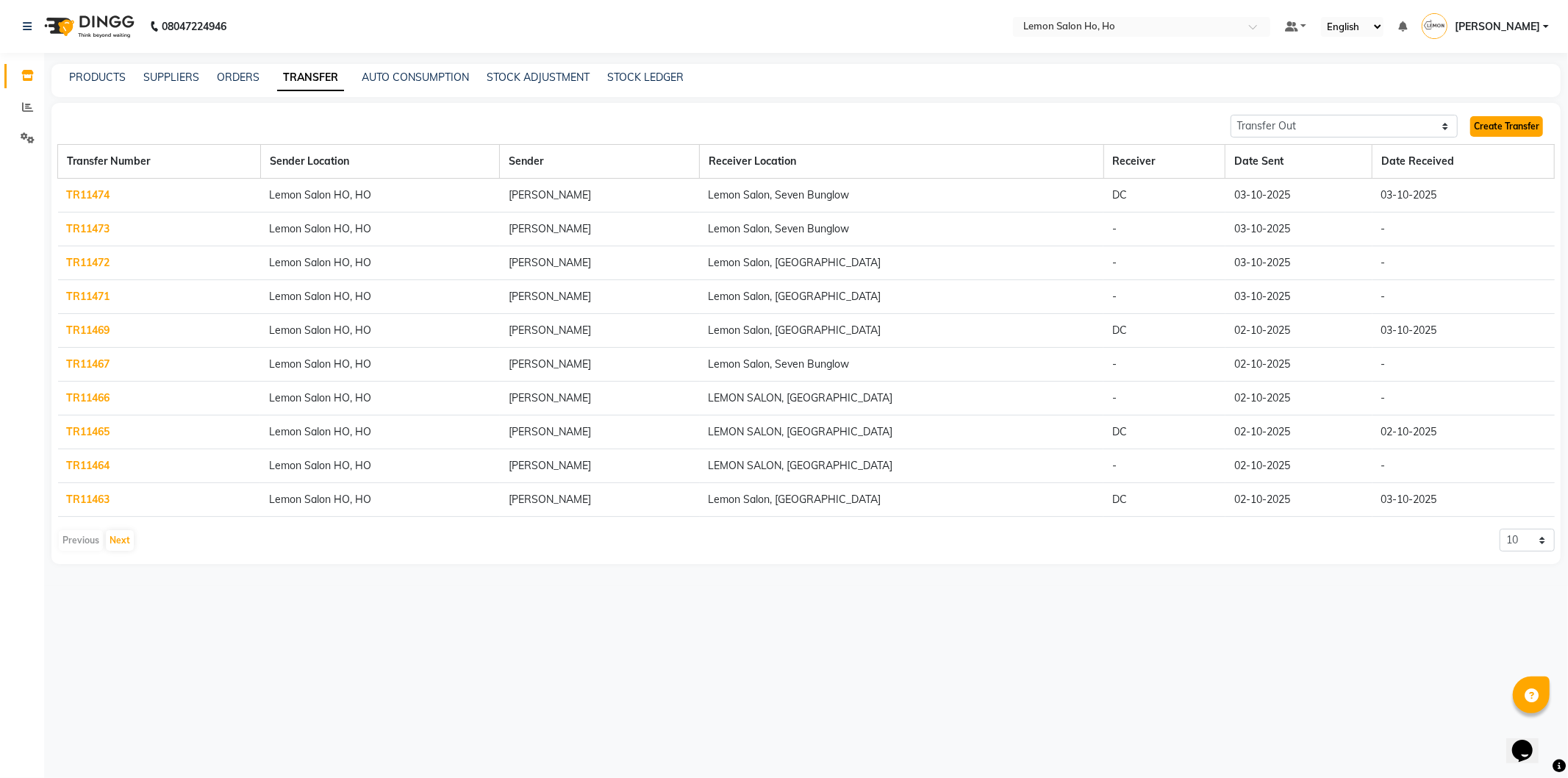
click at [1533, 119] on link "Create Transfer" at bounding box center [1507, 126] width 73 height 20
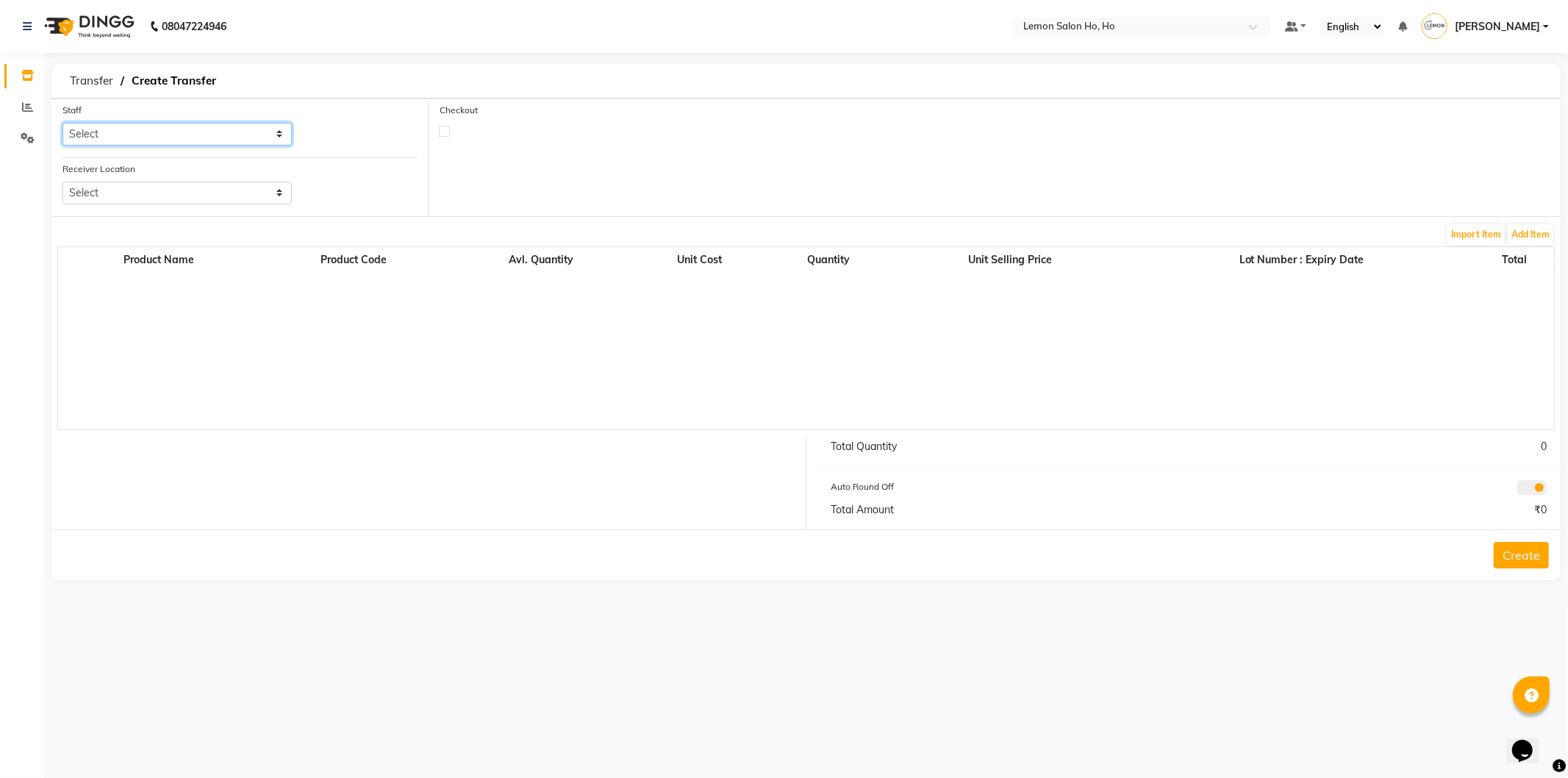
click at [178, 134] on select "Select Annie Aquib Khan DC DINGG Support Farheen Ansari Kalpesh Kumavat Mohamme…" at bounding box center [177, 135] width 229 height 23
select select "34406"
click at [63, 123] on select "Select Annie Aquib Khan DC DINGG Support Farheen Ansari Kalpesh Kumavat Mohamme…" at bounding box center [177, 135] width 229 height 23
click at [229, 193] on select "Select Lemon Salon, Lokhandwala Lemon Salon, Malad Lemon Salon, Seven Bunglow L…" at bounding box center [177, 193] width 229 height 23
select select "941"
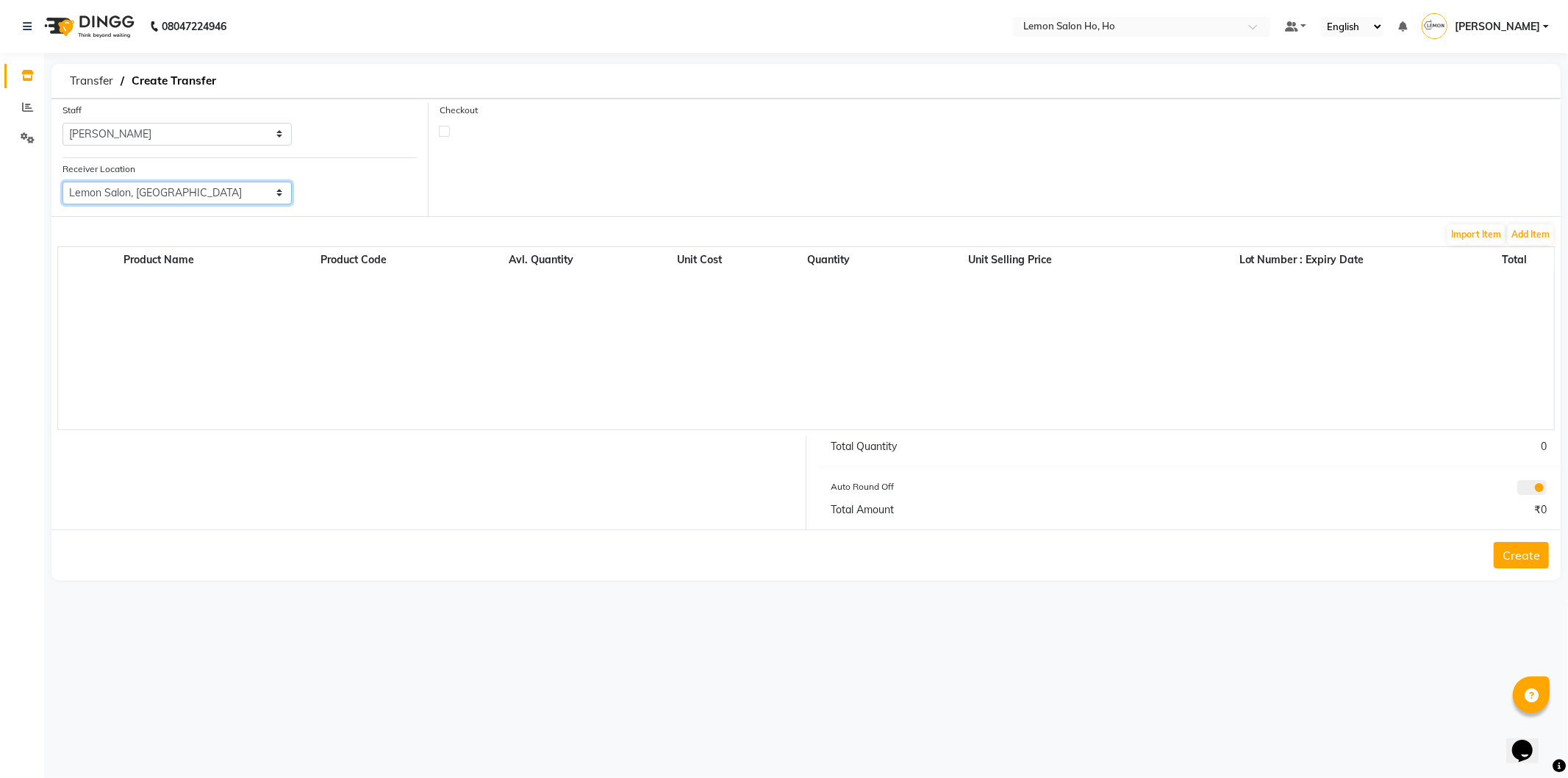
click at [63, 181] on select "Select Lemon Salon, Lokhandwala Lemon Salon, Malad Lemon Salon, Seven Bunglow L…" at bounding box center [177, 193] width 229 height 23
click at [1538, 225] on button "Add Item" at bounding box center [1531, 234] width 46 height 20
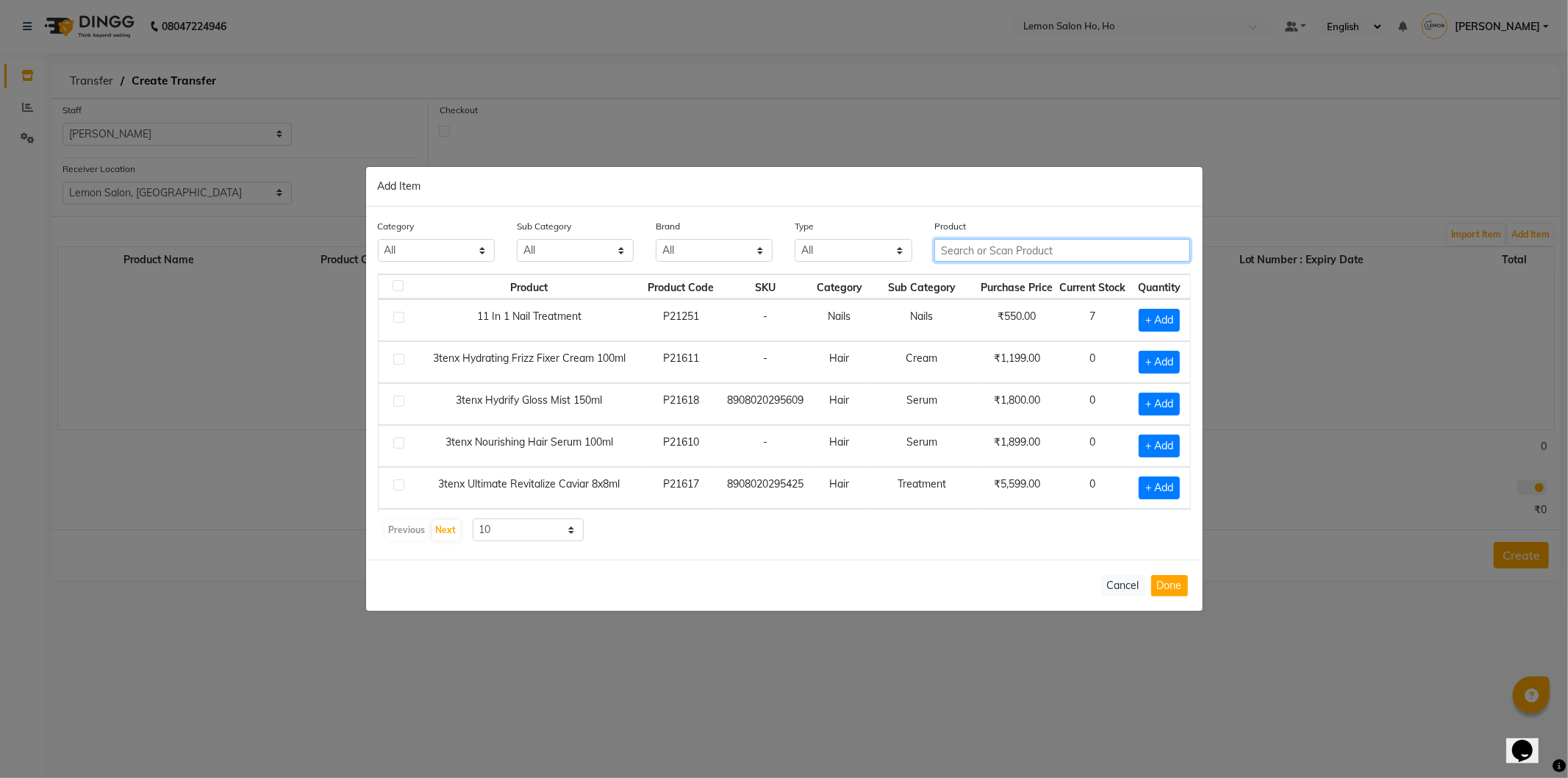
click at [1120, 250] on input "text" at bounding box center [1063, 250] width 257 height 23
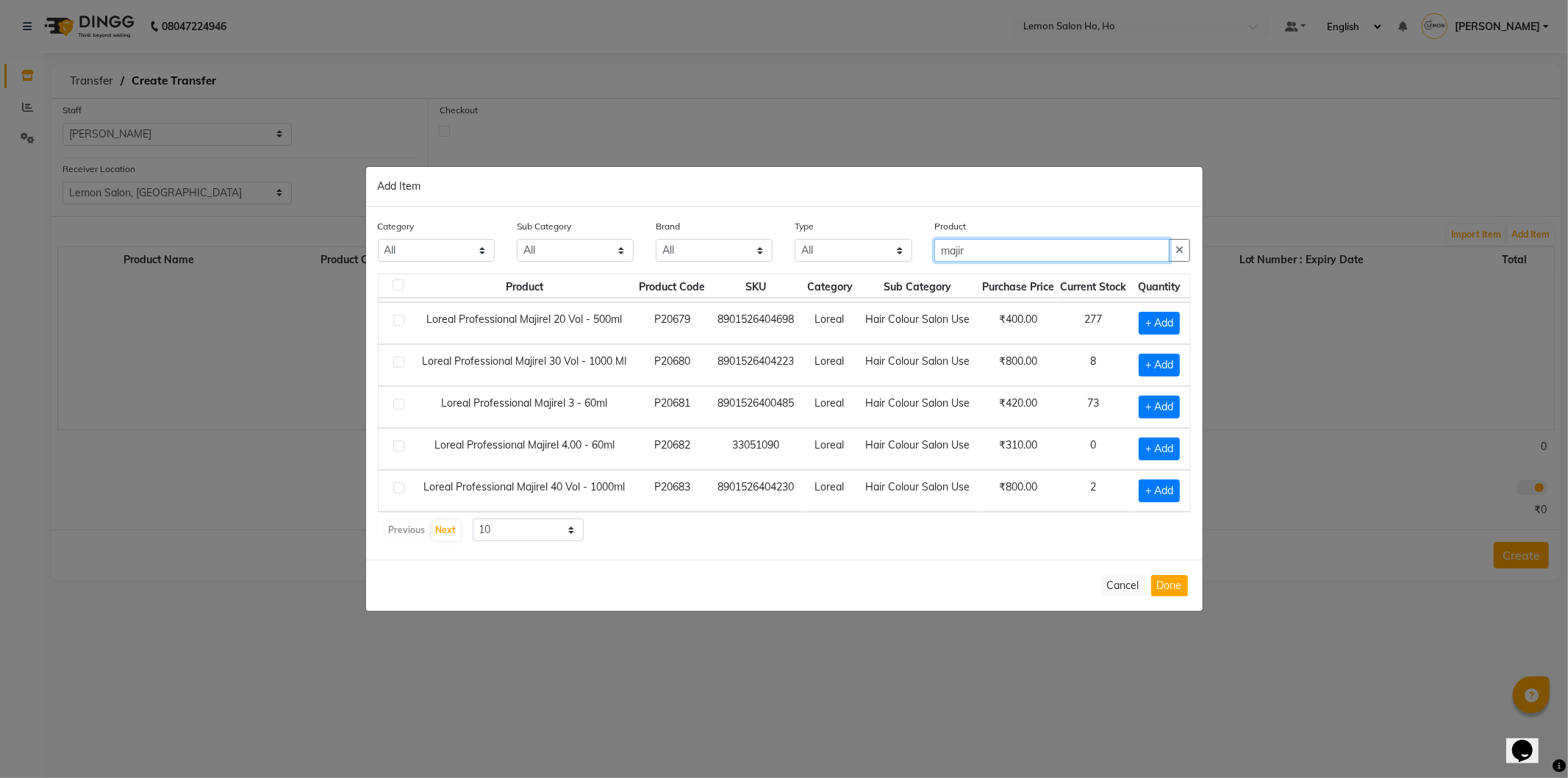
scroll to position [221, 0]
type input "majir"
drag, startPoint x: 496, startPoint y: 531, endPoint x: 495, endPoint y: 541, distance: 10.0
click at [496, 531] on select "10 50 100" at bounding box center [528, 530] width 111 height 23
select select "50"
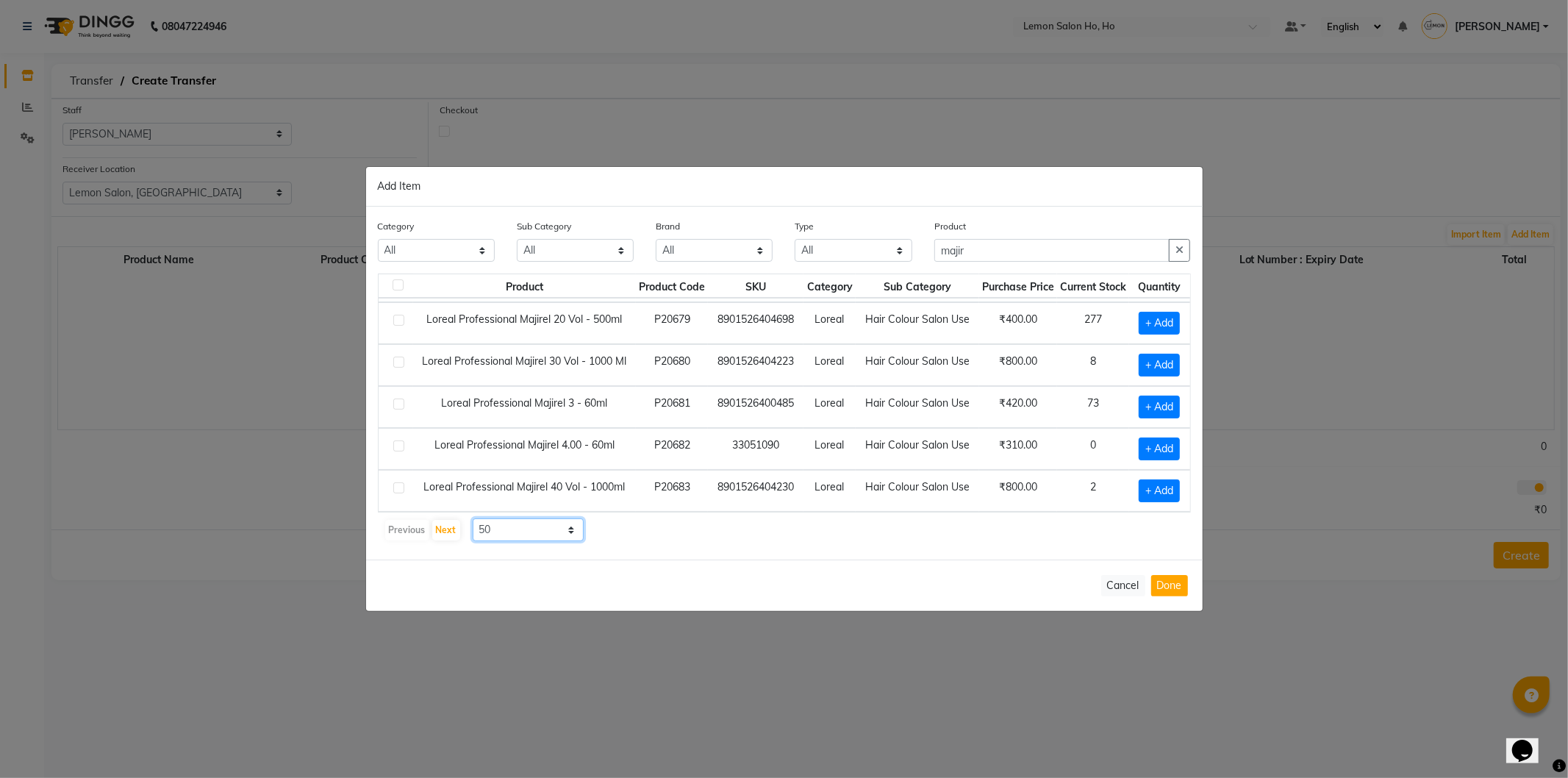
click at [473, 519] on select "10 50 100" at bounding box center [528, 530] width 111 height 23
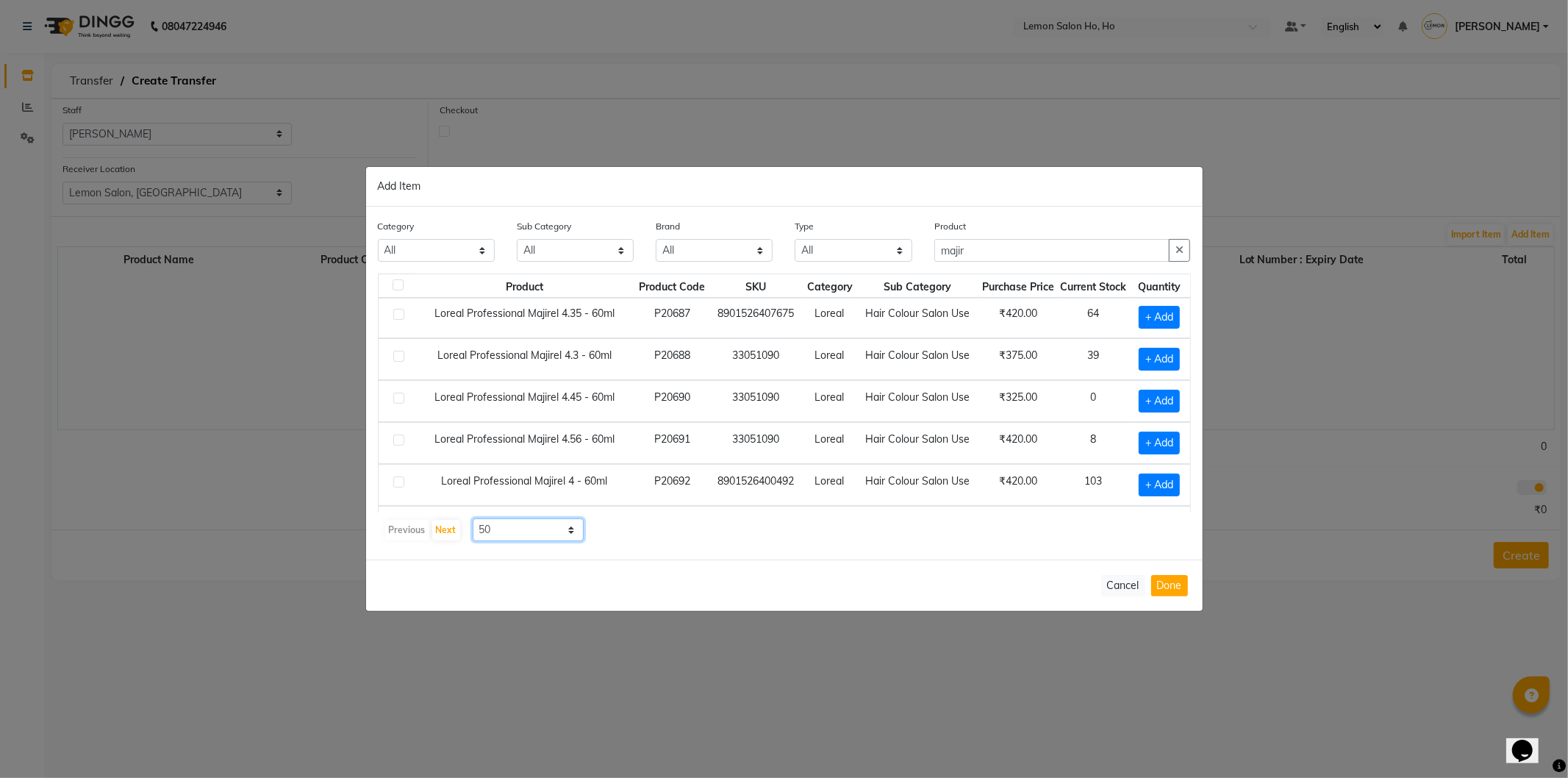
scroll to position [657, 0]
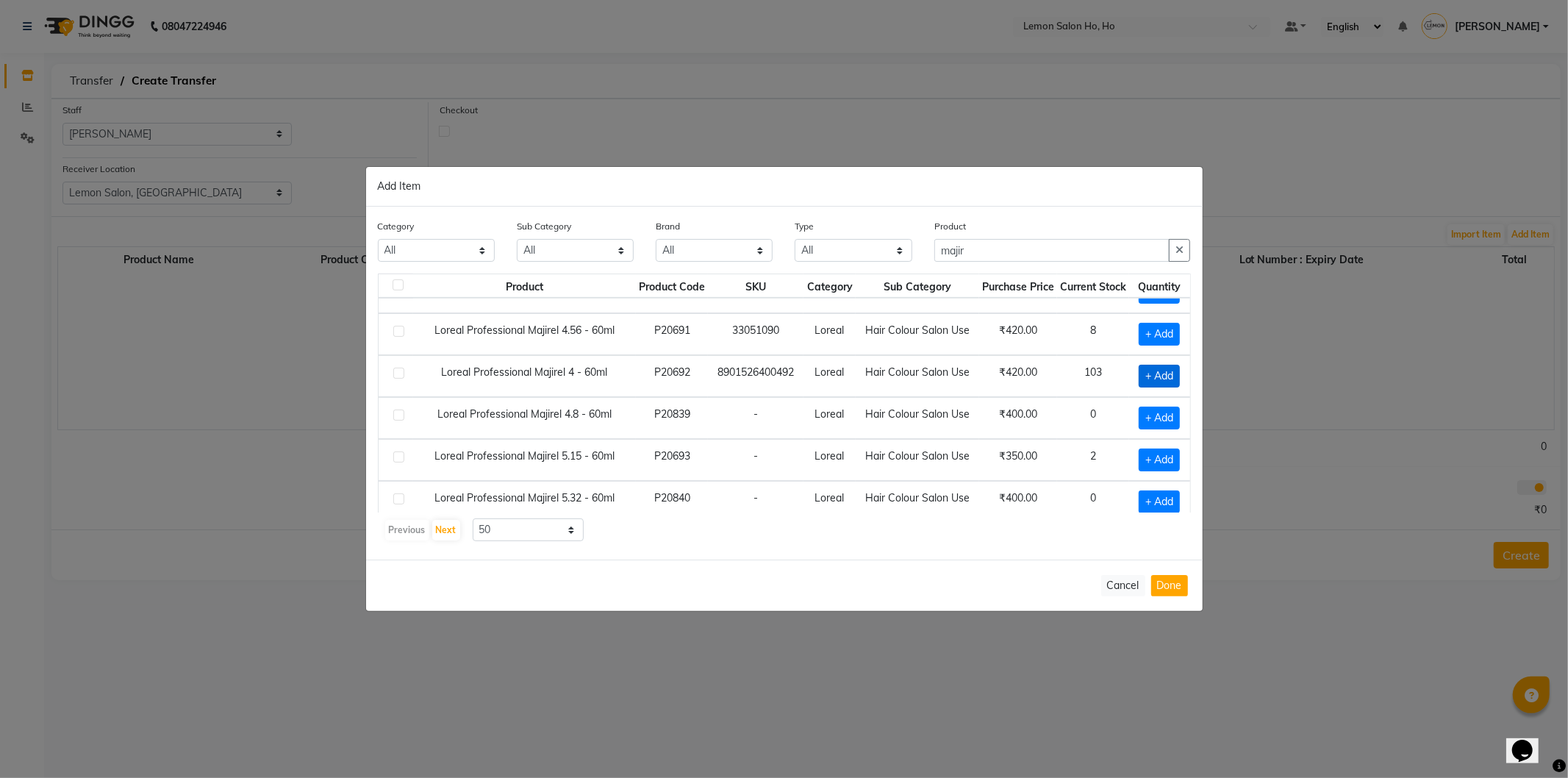
click at [1139, 374] on span "+ Add" at bounding box center [1159, 376] width 42 height 23
checkbox input "true"
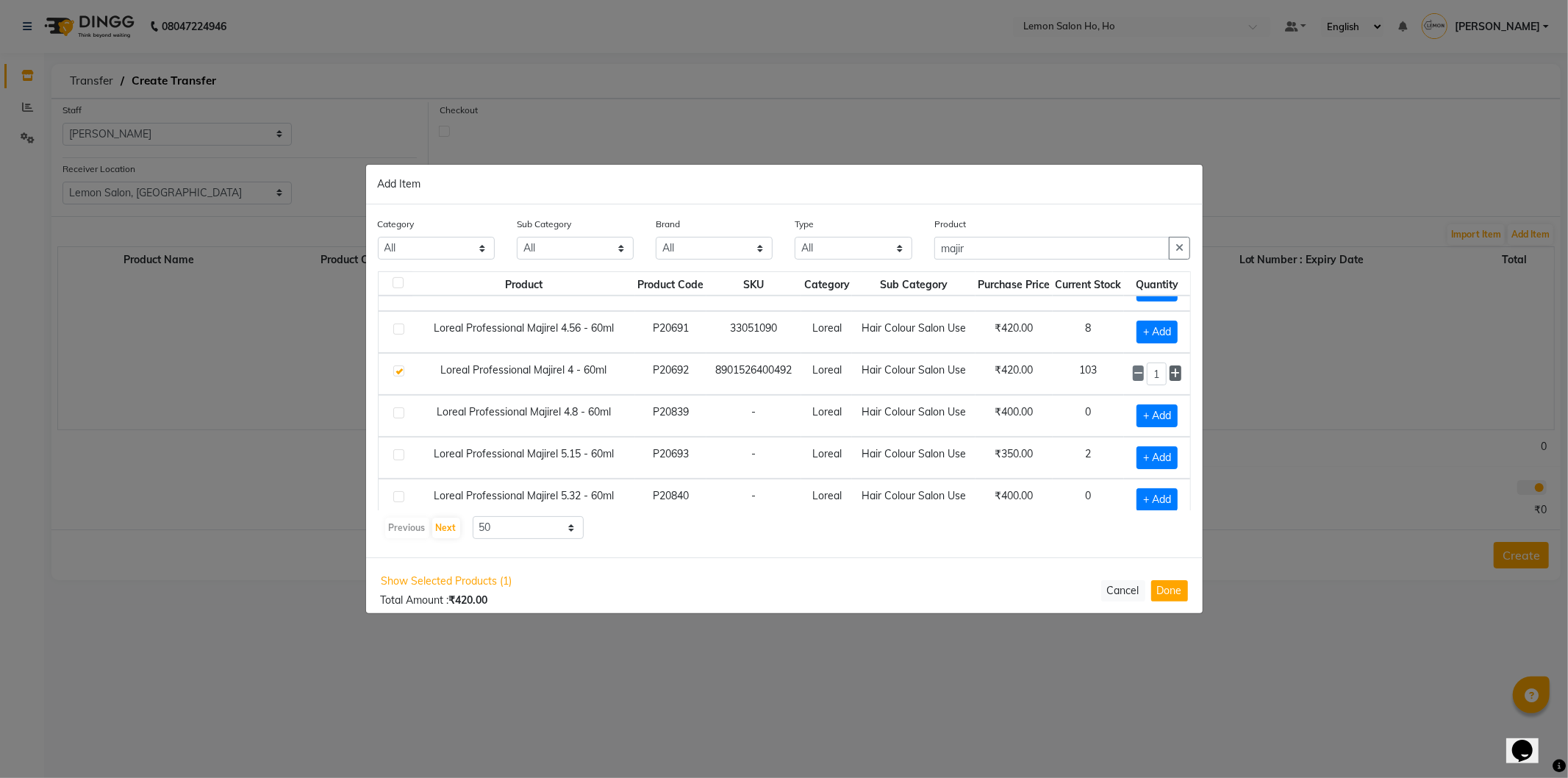
click at [1172, 377] on icon at bounding box center [1175, 374] width 10 height 11
type input "4"
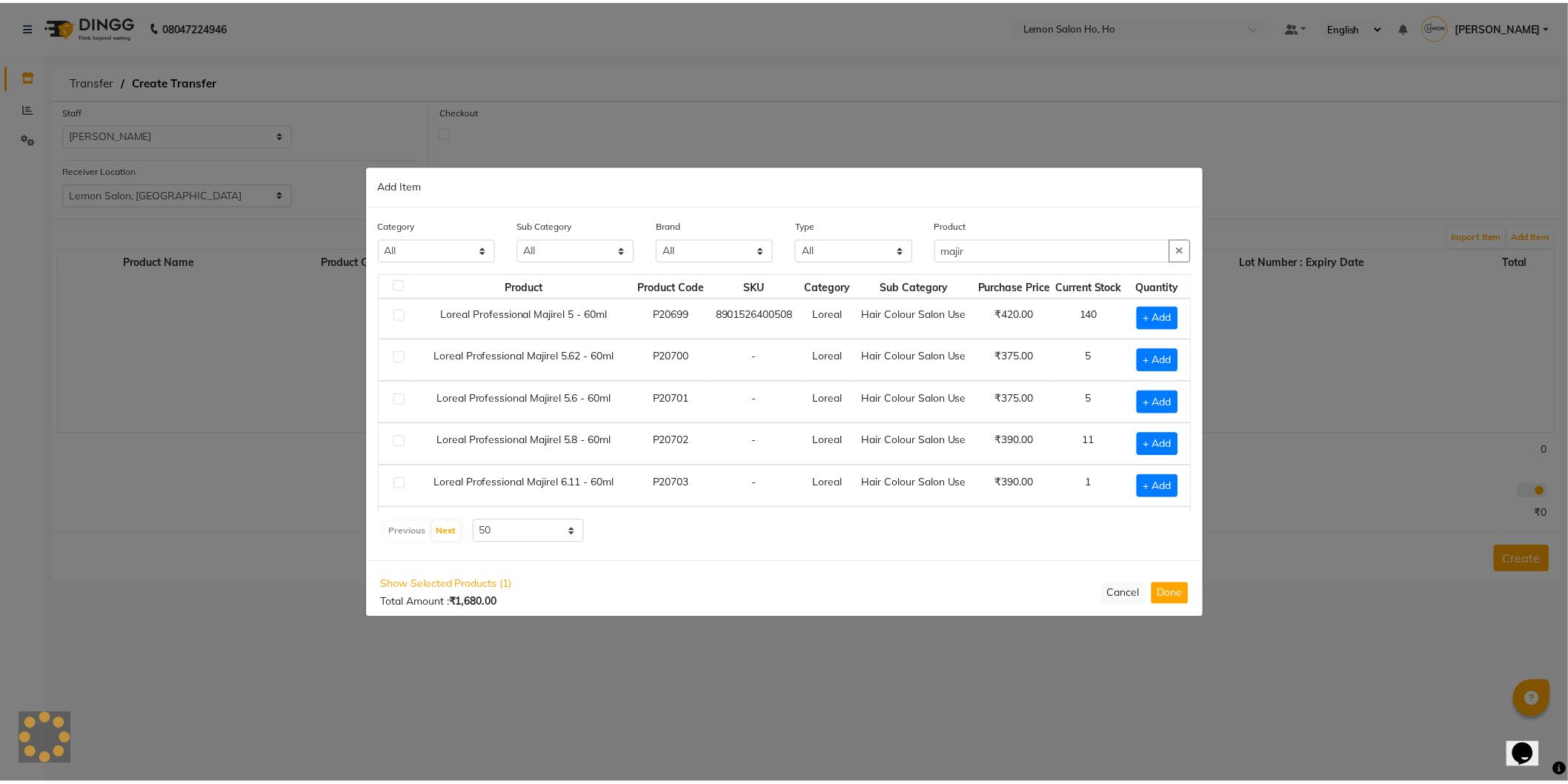
scroll to position [991, 0]
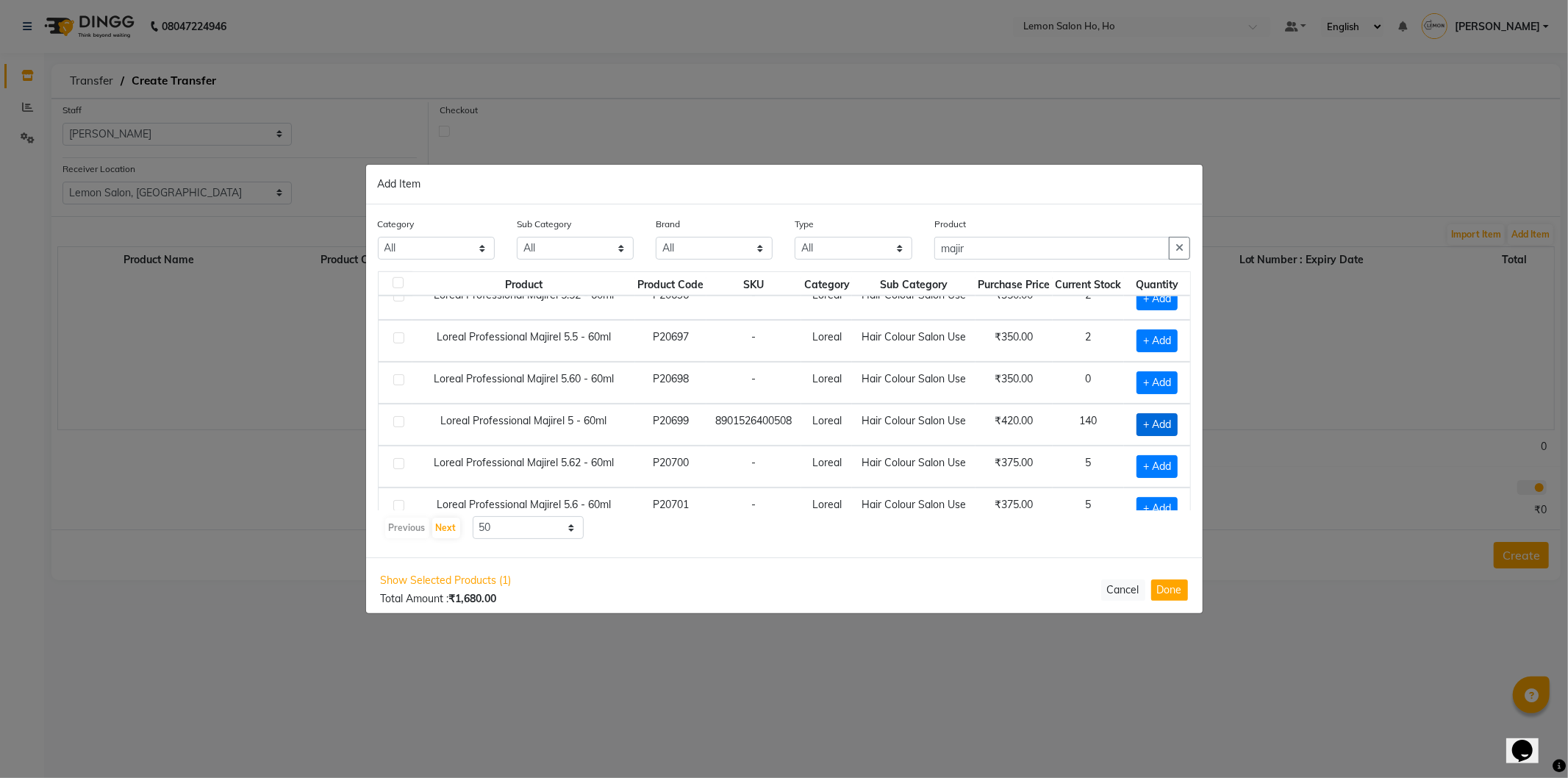
click at [1138, 427] on span "+ Add" at bounding box center [1157, 425] width 42 height 23
checkbox input "true"
click at [1172, 427] on icon at bounding box center [1175, 425] width 10 height 11
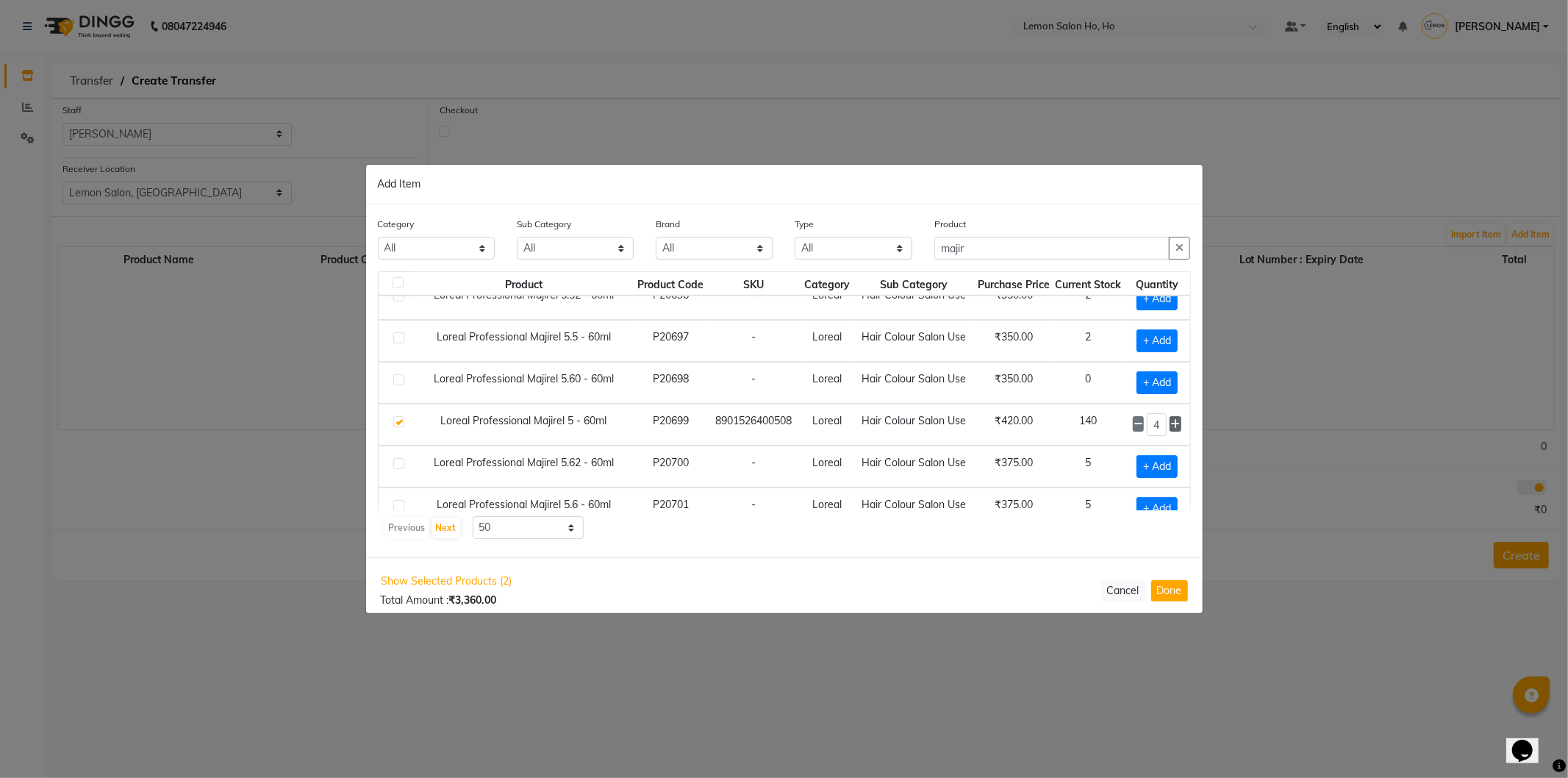
click at [1172, 427] on icon at bounding box center [1175, 425] width 10 height 11
type input "5"
click at [1173, 593] on button "Done" at bounding box center [1170, 590] width 37 height 21
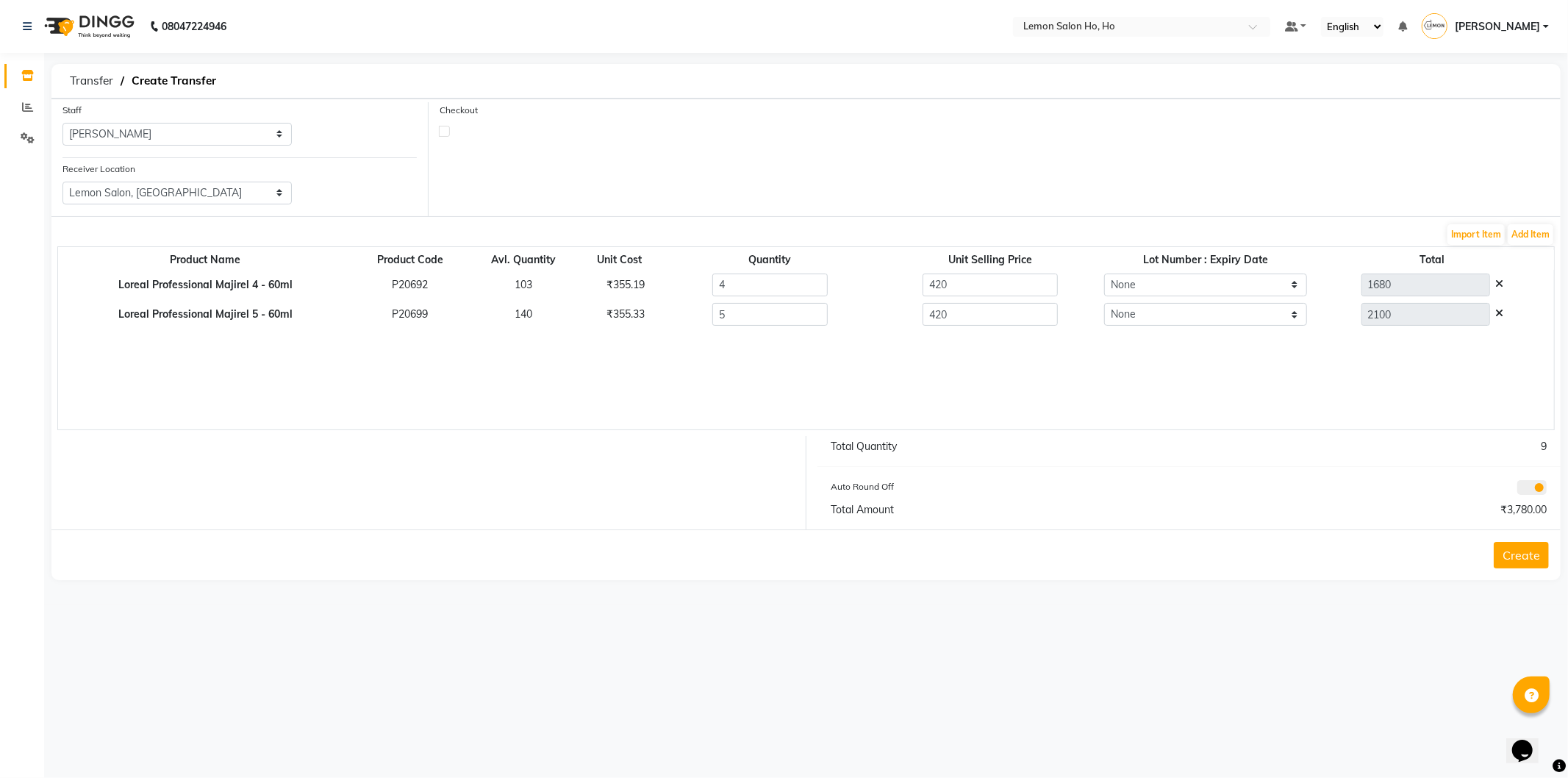
click at [444, 128] on label at bounding box center [444, 131] width 11 height 11
click at [444, 128] on input "checkbox" at bounding box center [444, 130] width 10 height 10
checkbox input "true"
select select "true"
select select "2069"
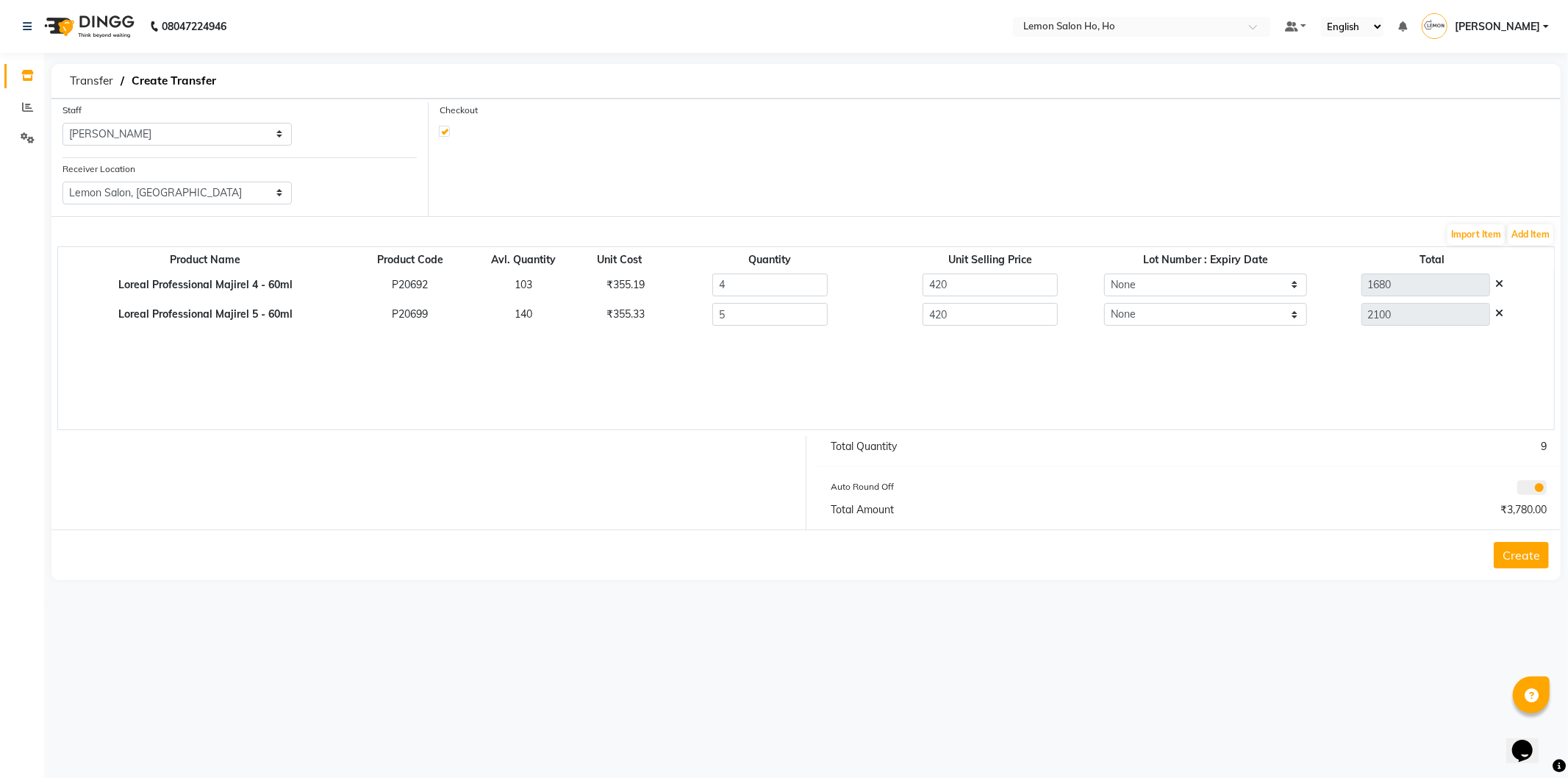
select select "2069"
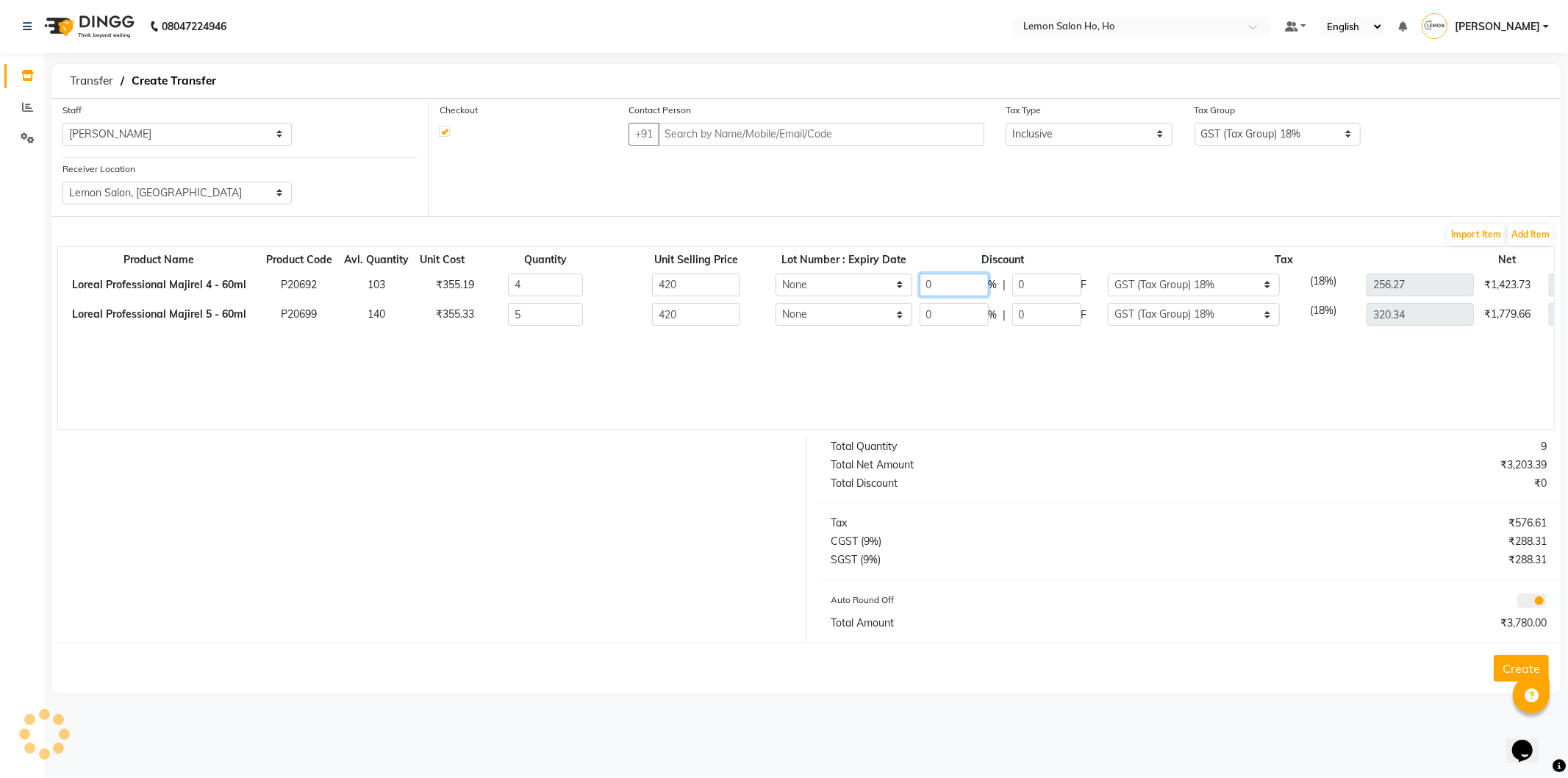
click at [930, 289] on input "0" at bounding box center [954, 285] width 69 height 23
type input "14"
type input "1444.8"
type input "58.8"
type input "220.39"
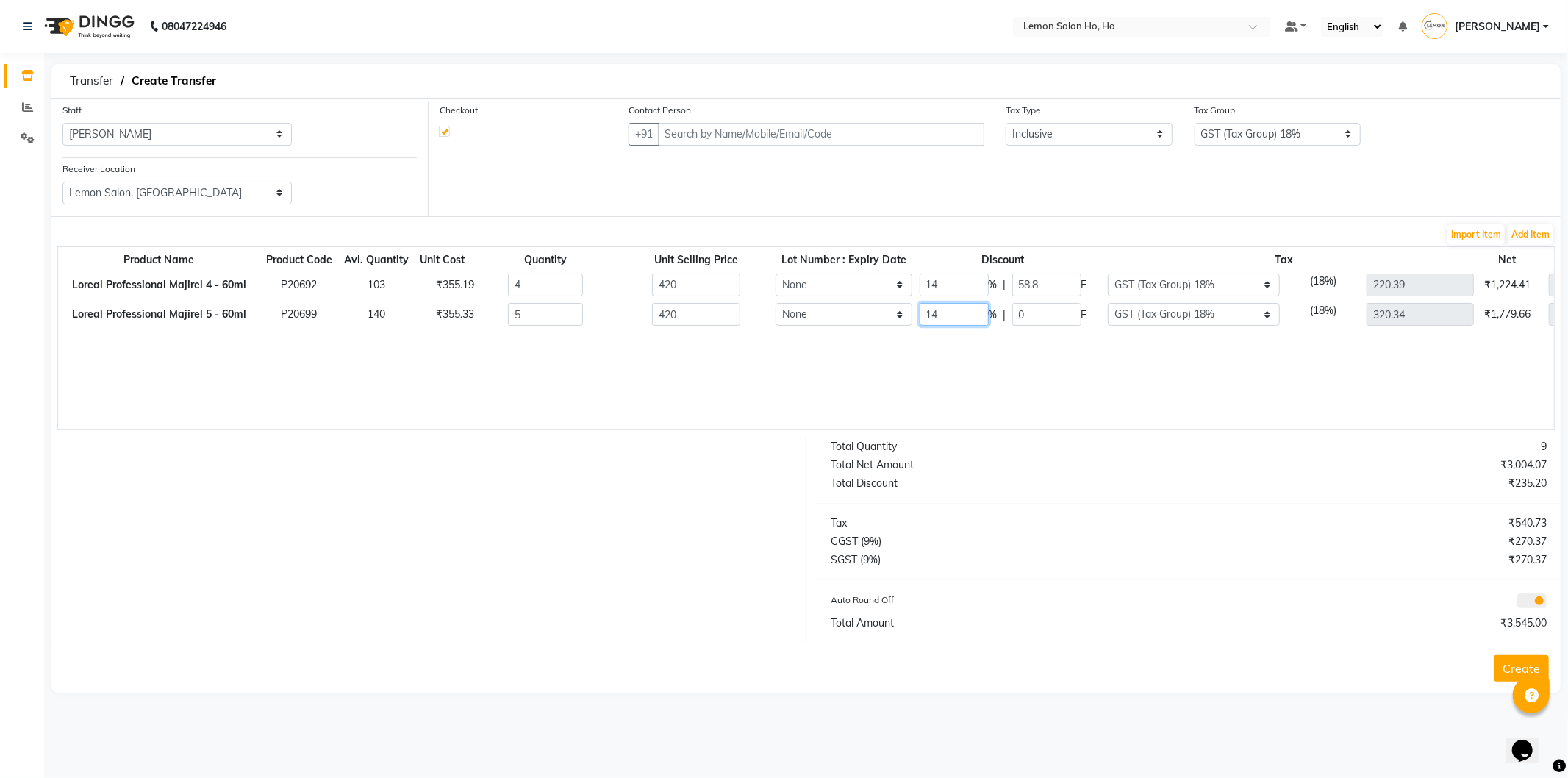
type input "14"
type input "1806"
type input "58.8"
type input "275.49"
click at [735, 127] on input "text" at bounding box center [821, 135] width 327 height 23
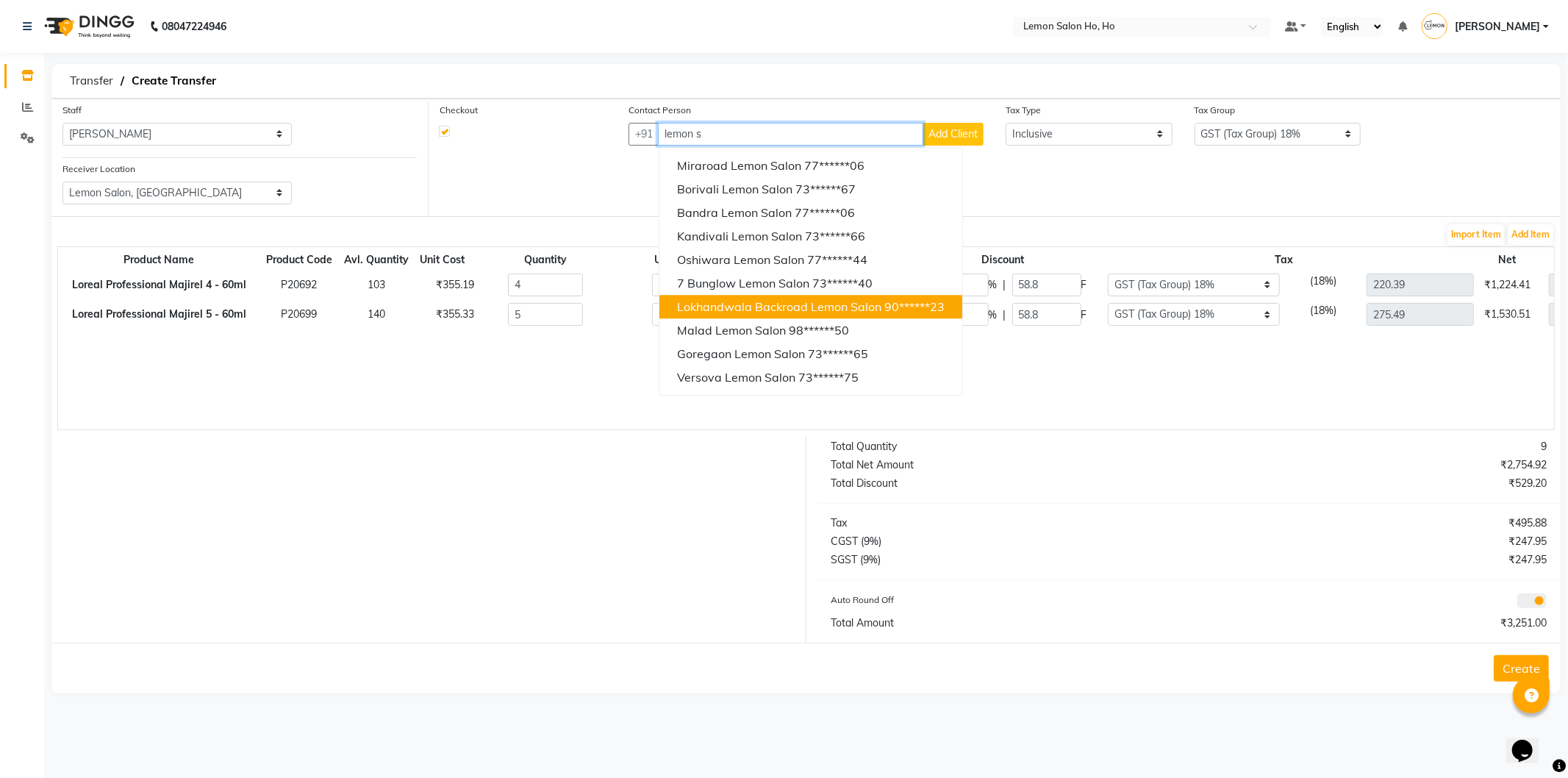
click at [745, 304] on span "Lokhandwala Backroad Lemon Salon" at bounding box center [779, 306] width 204 height 15
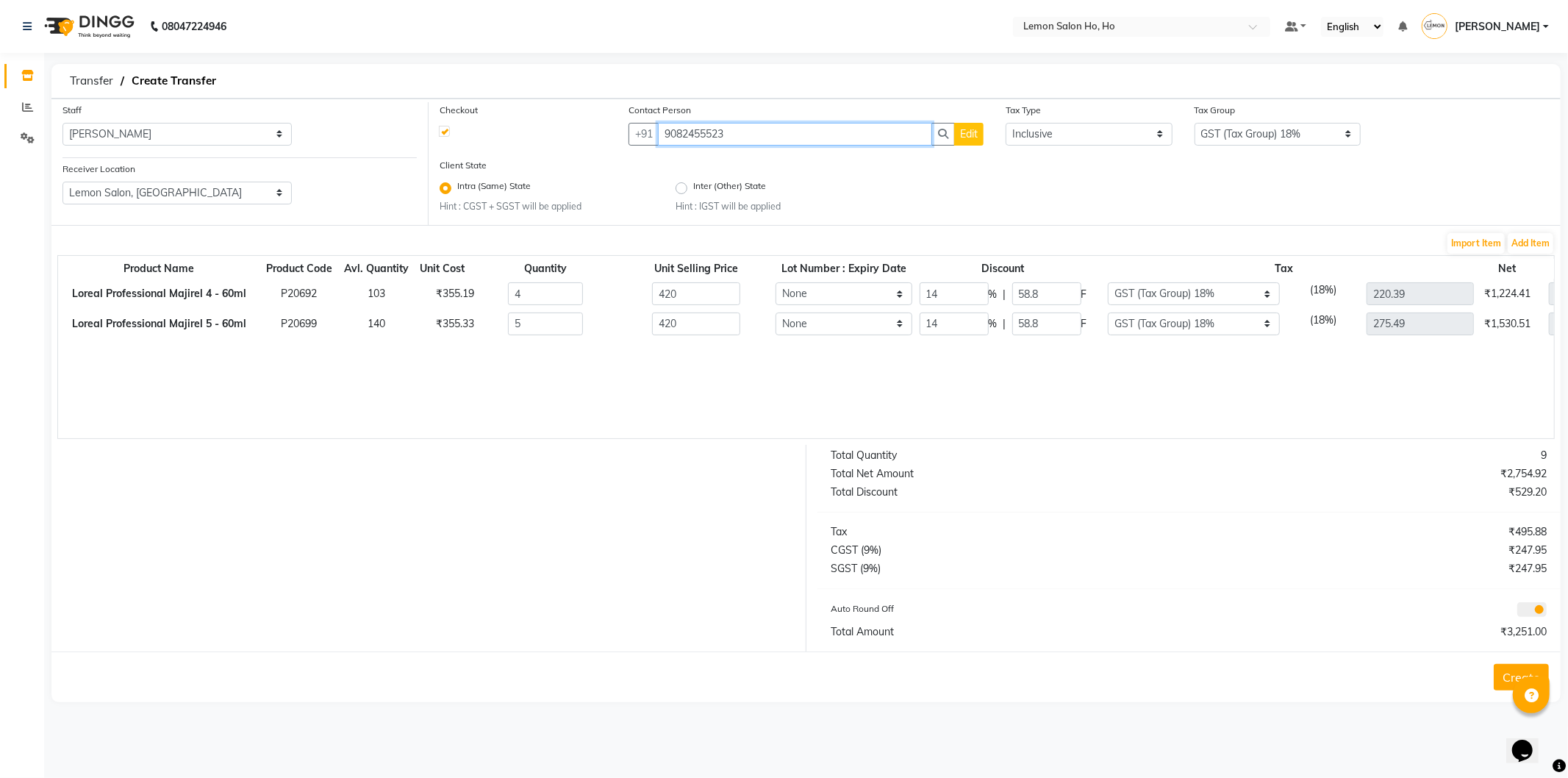
type input "9082455523"
click at [1505, 685] on button "Create" at bounding box center [1521, 677] width 55 height 27
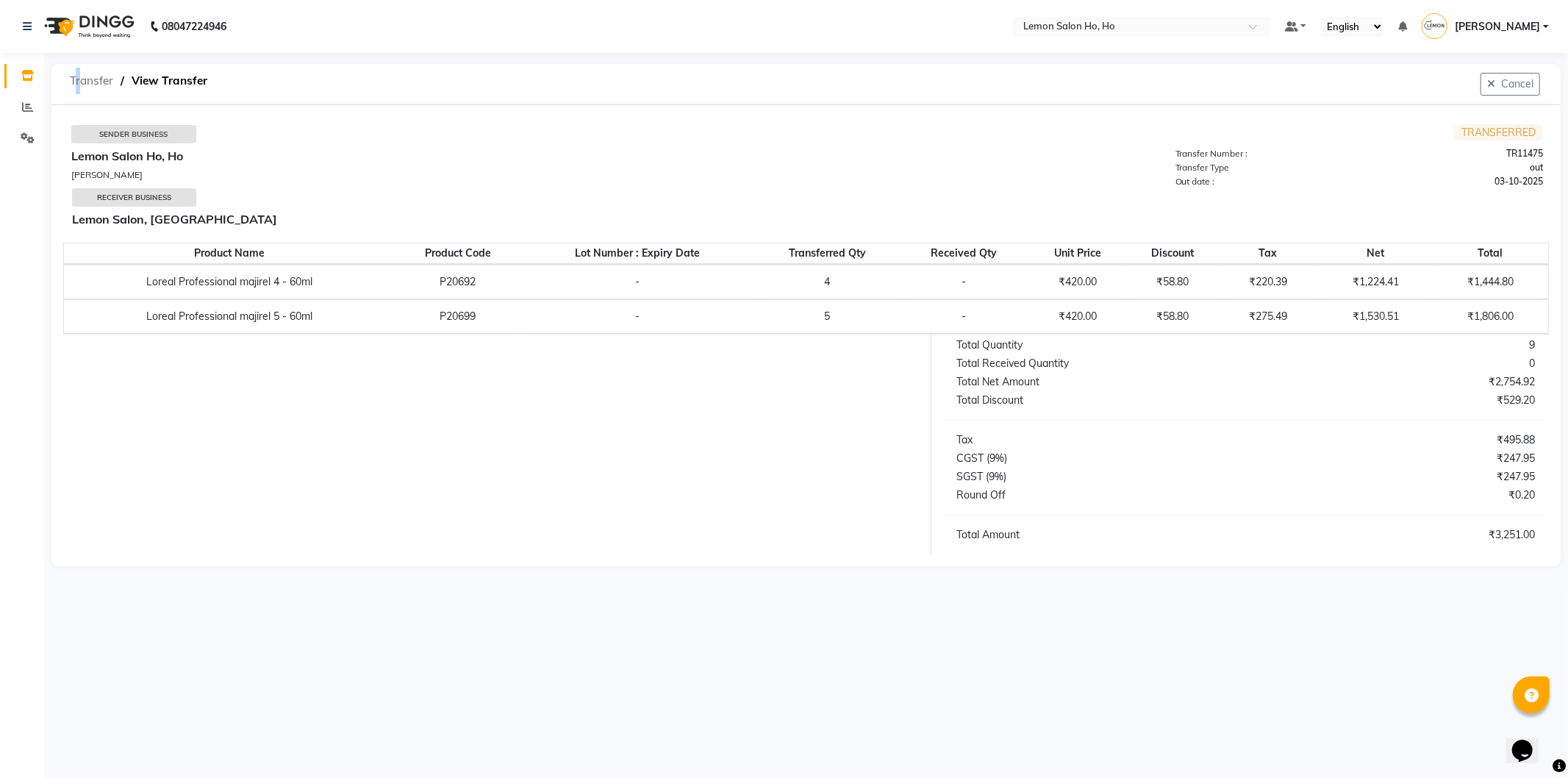
click at [73, 74] on span "Transfer" at bounding box center [92, 81] width 58 height 27
select select "sender"
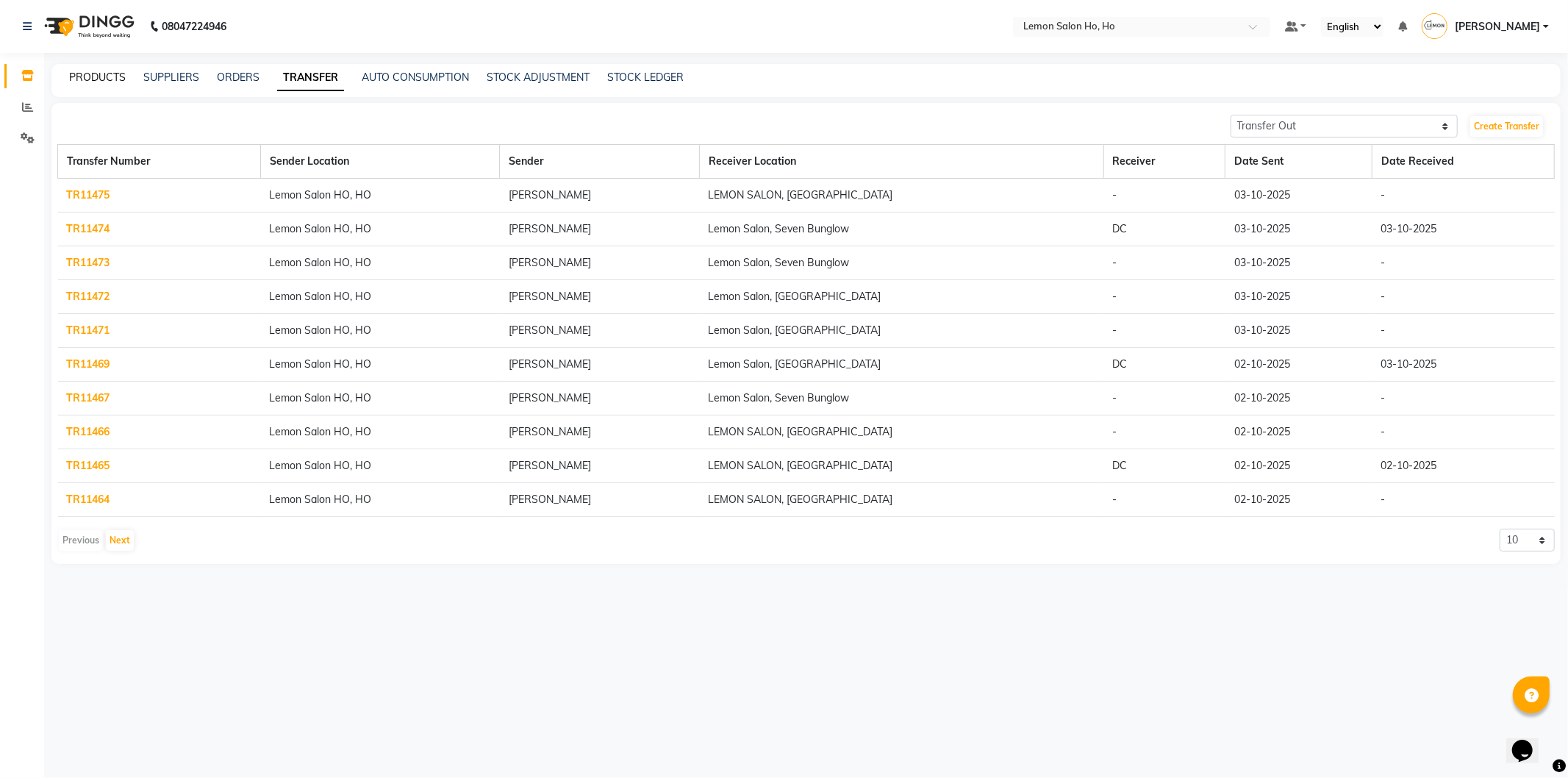
click at [91, 81] on link "PRODUCTS" at bounding box center [97, 77] width 57 height 13
